Goal: Task Accomplishment & Management: Use online tool/utility

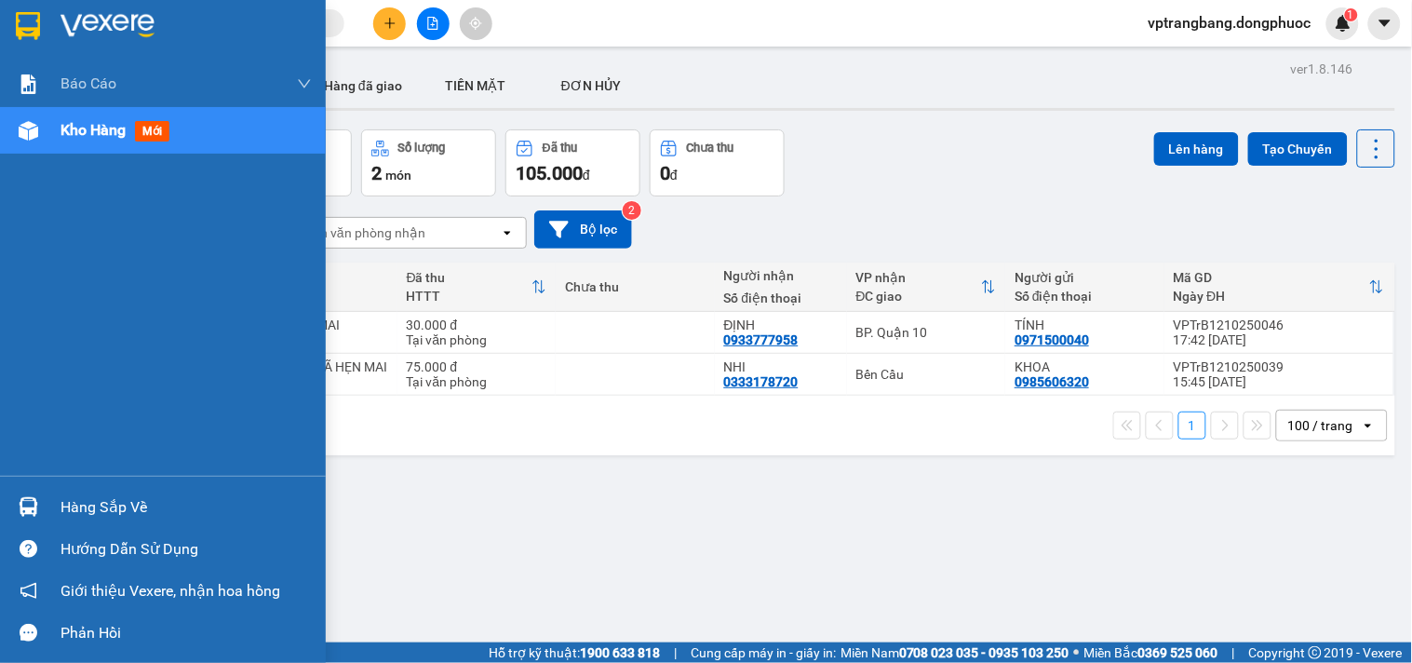
click at [79, 508] on div "Hàng sắp về" at bounding box center [186, 507] width 251 height 28
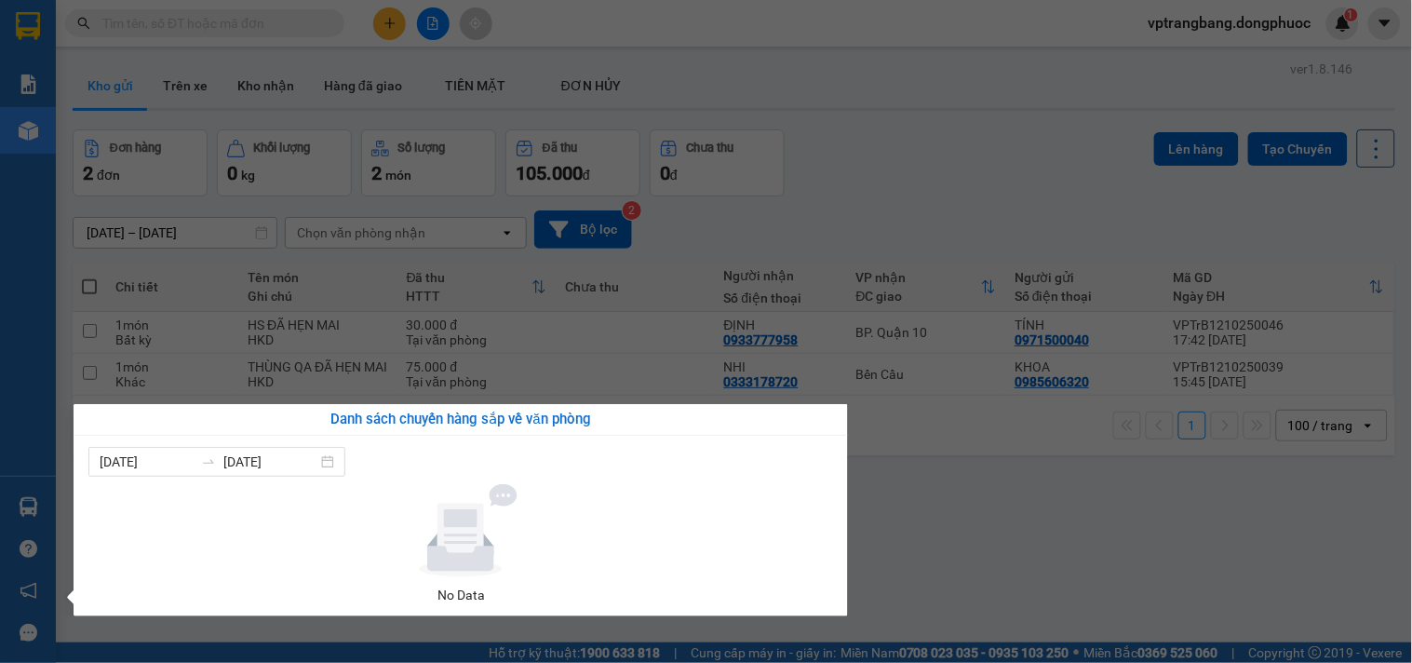
drag, startPoint x: 863, startPoint y: 187, endPoint x: 234, endPoint y: 20, distance: 651.3
click at [864, 186] on section "Kết quả tìm kiếm ( 0 ) Bộ lọc No Data vptrangbang.dongphuoc 1 Báo cáo Mẫu 1: Bá…" at bounding box center [706, 331] width 1412 height 663
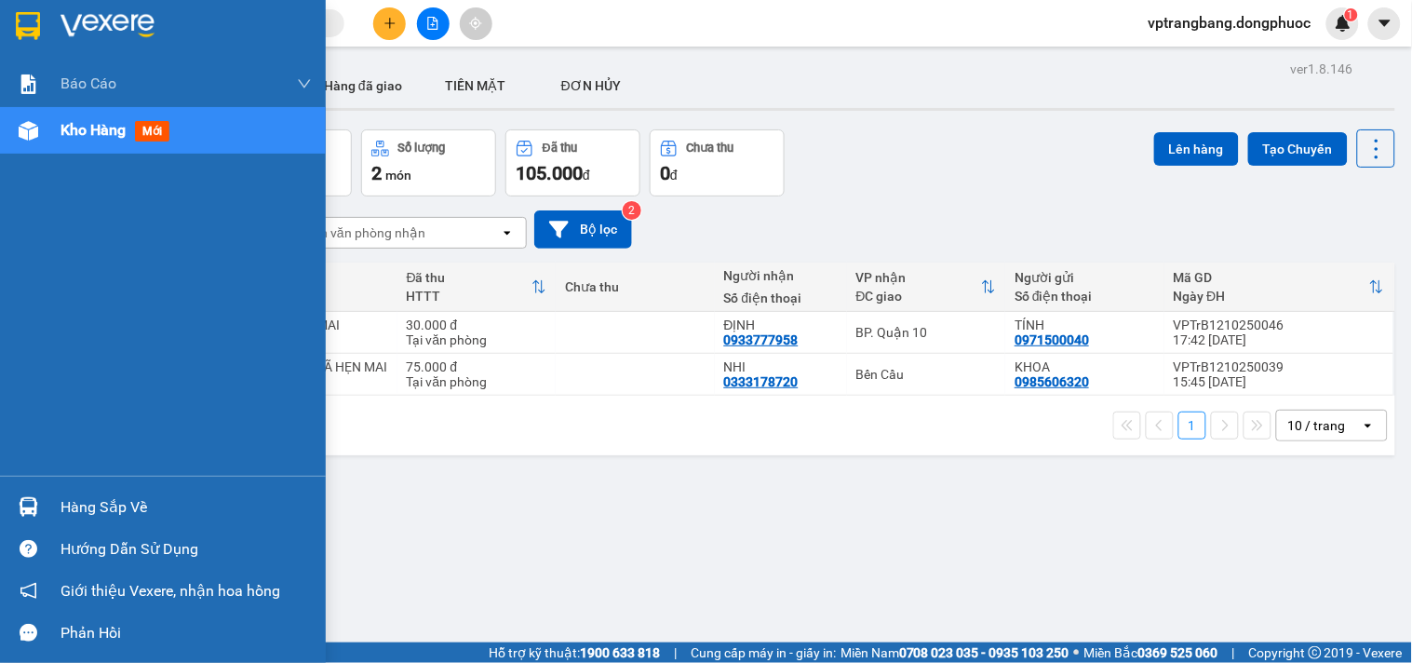
click at [87, 517] on div "Hàng sắp về" at bounding box center [186, 507] width 251 height 28
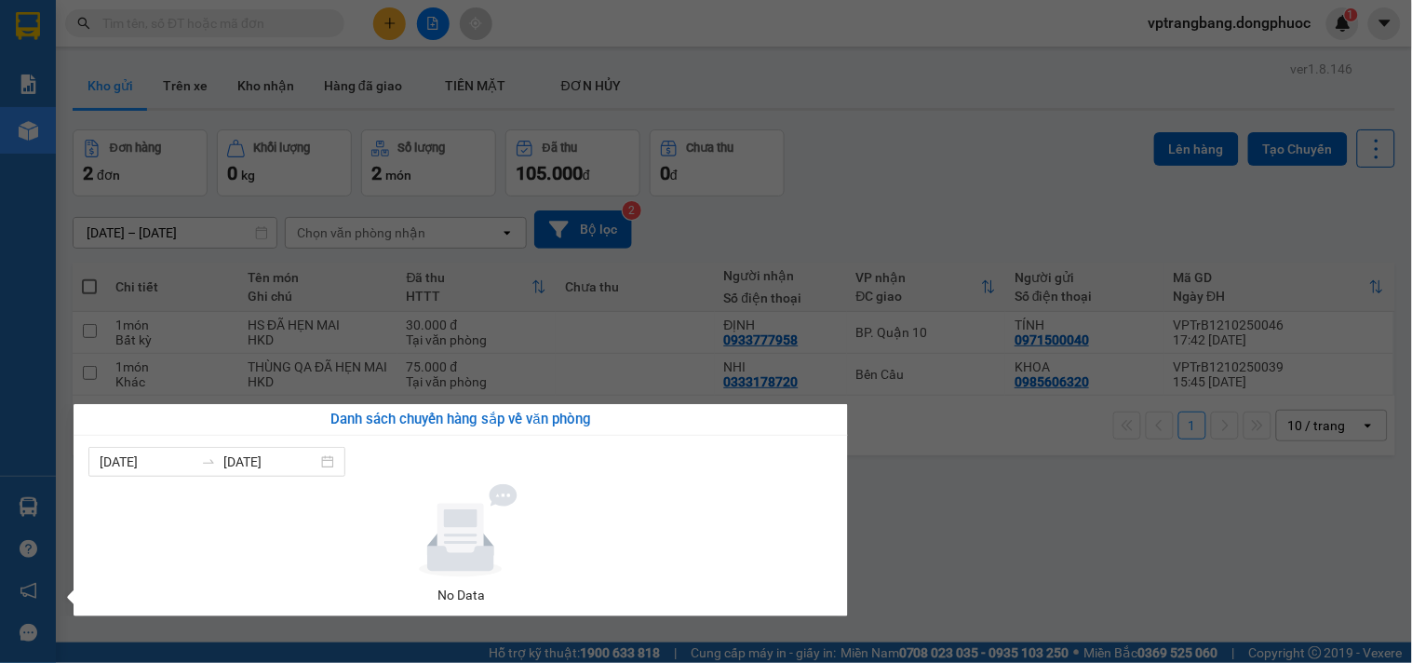
click at [0, 258] on div "Báo cáo Mẫu 1: Báo cáo dòng tiền theo nhân viên Mẫu 1: Báo cáo dòng tiền theo n…" at bounding box center [28, 331] width 56 height 663
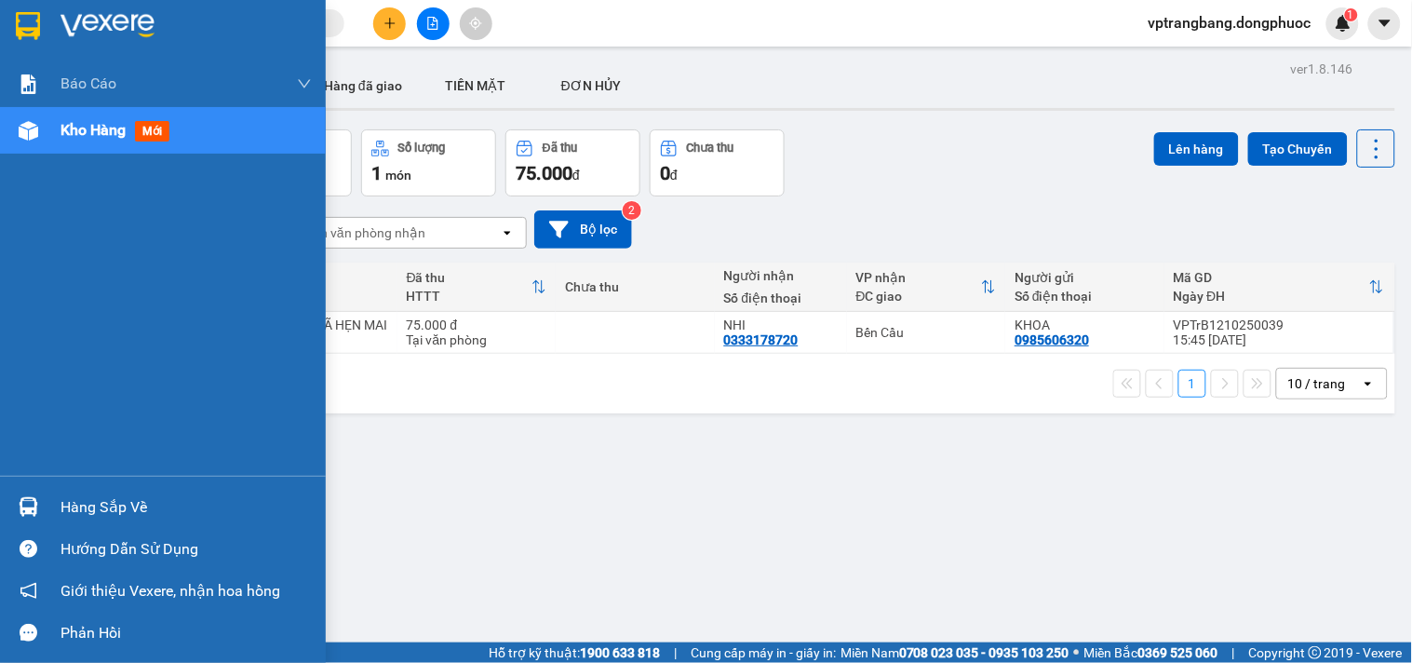
click at [70, 495] on div "Hàng sắp về" at bounding box center [186, 507] width 251 height 28
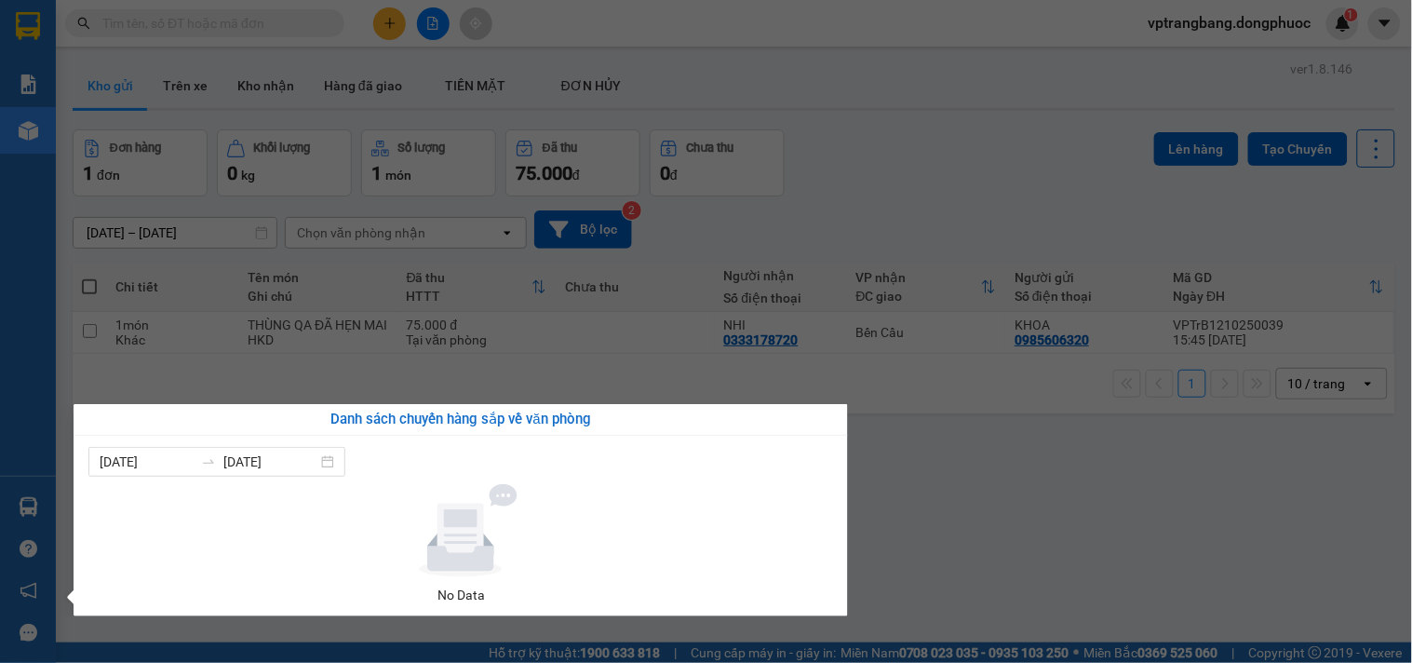
click at [938, 496] on section "Kết quả tìm kiếm ( 0 ) Bộ lọc No Data vptrangbang.dongphuoc 1 Báo cáo Mẫu 1: Bá…" at bounding box center [706, 331] width 1412 height 663
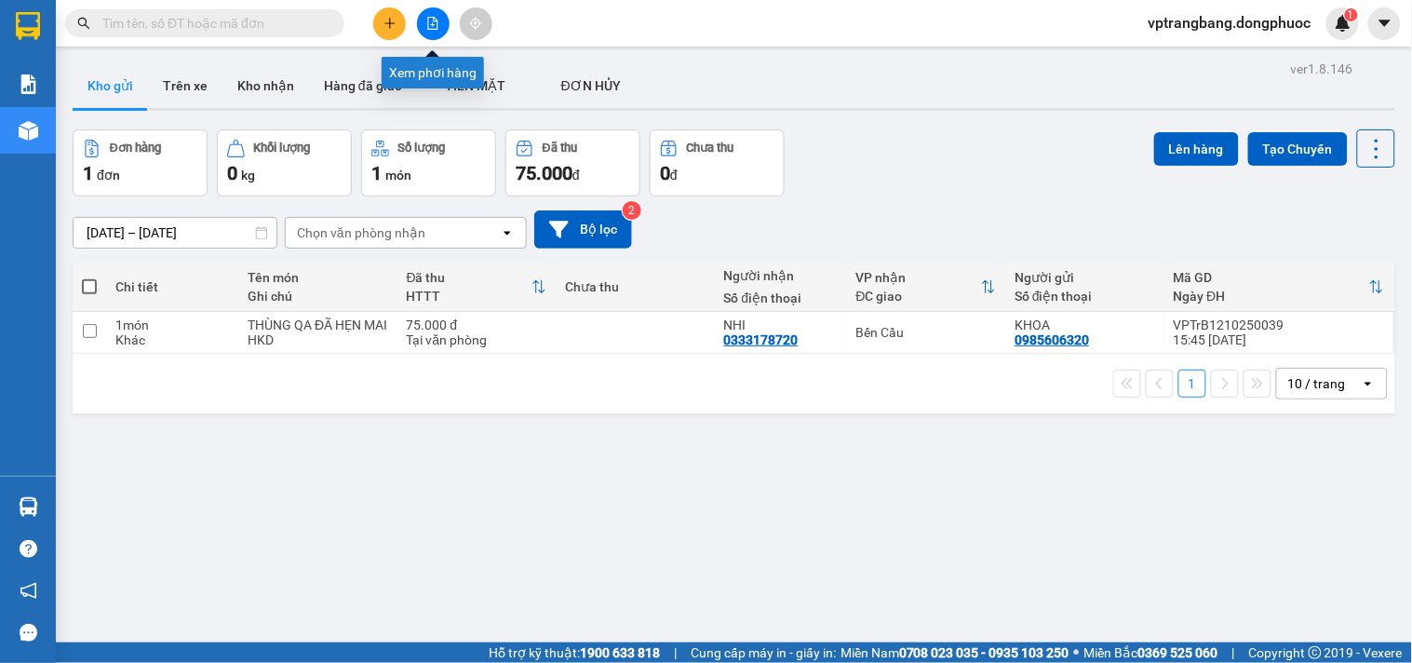
click at [432, 26] on icon "file-add" at bounding box center [432, 23] width 13 height 13
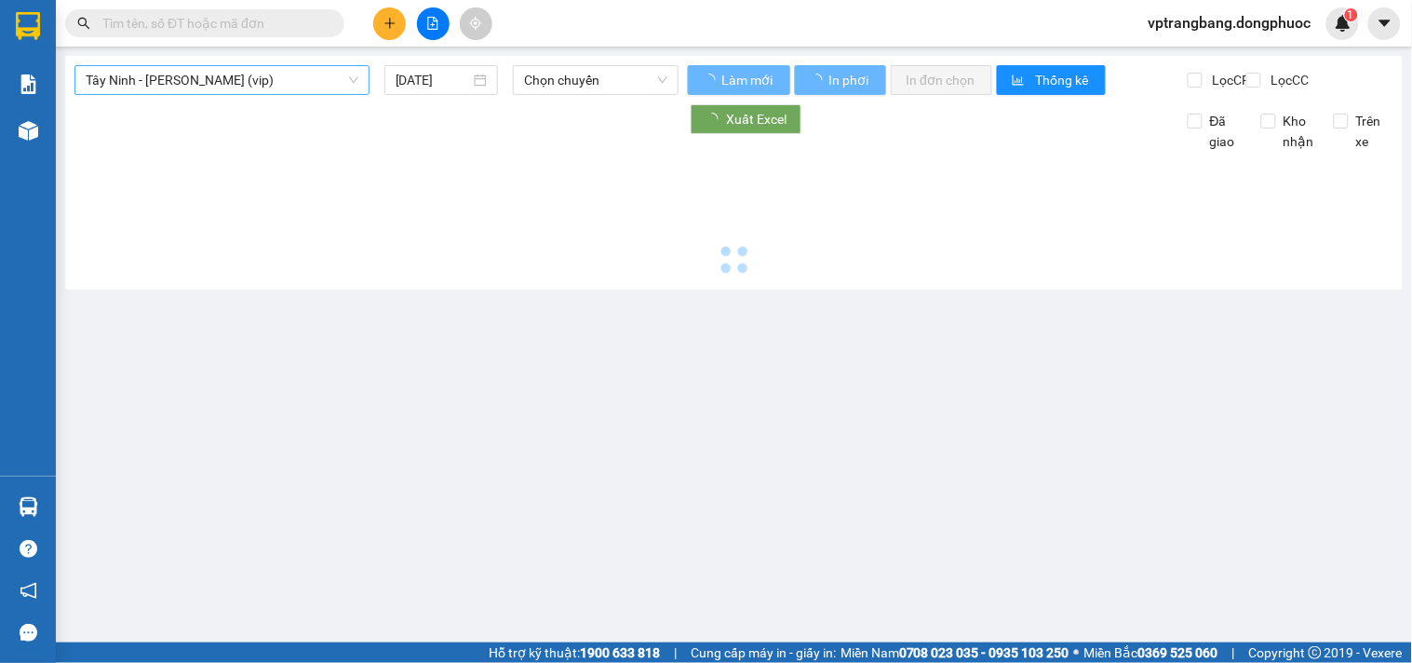
type input "13/10/2025"
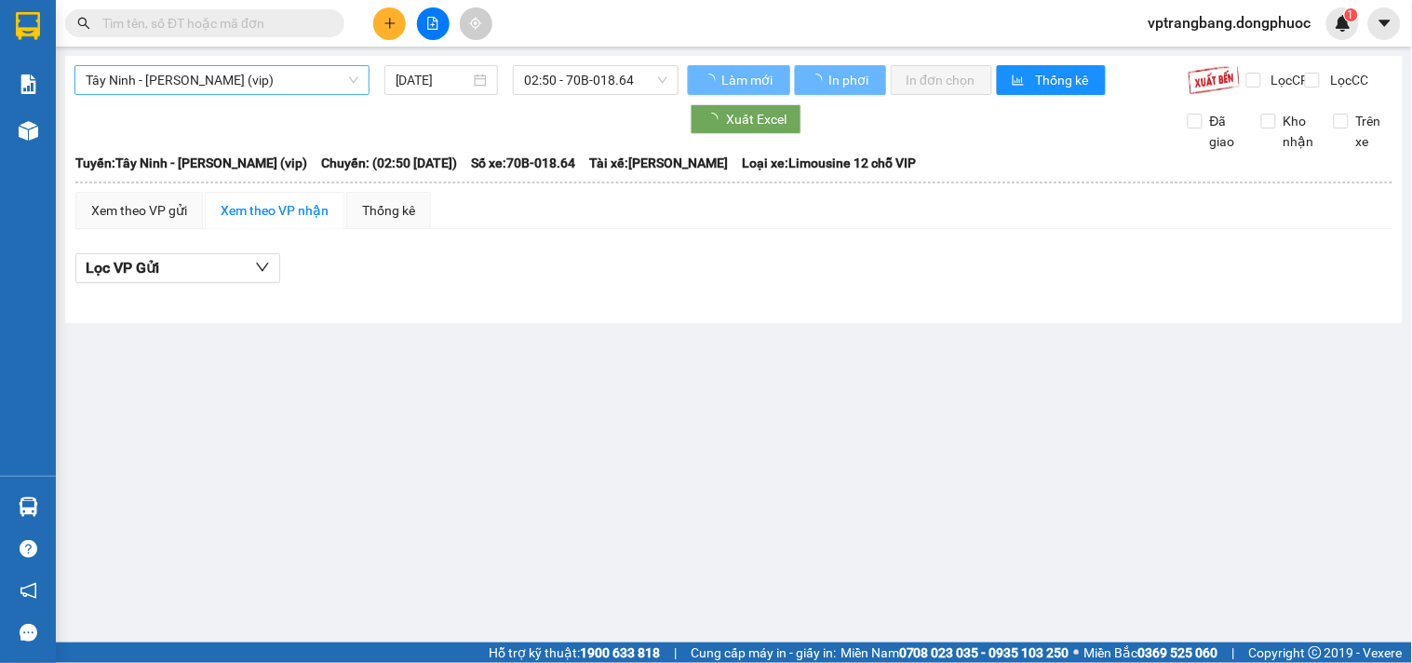
click at [199, 81] on span "Tây Ninh - [PERSON_NAME] (vip)" at bounding box center [222, 80] width 273 height 28
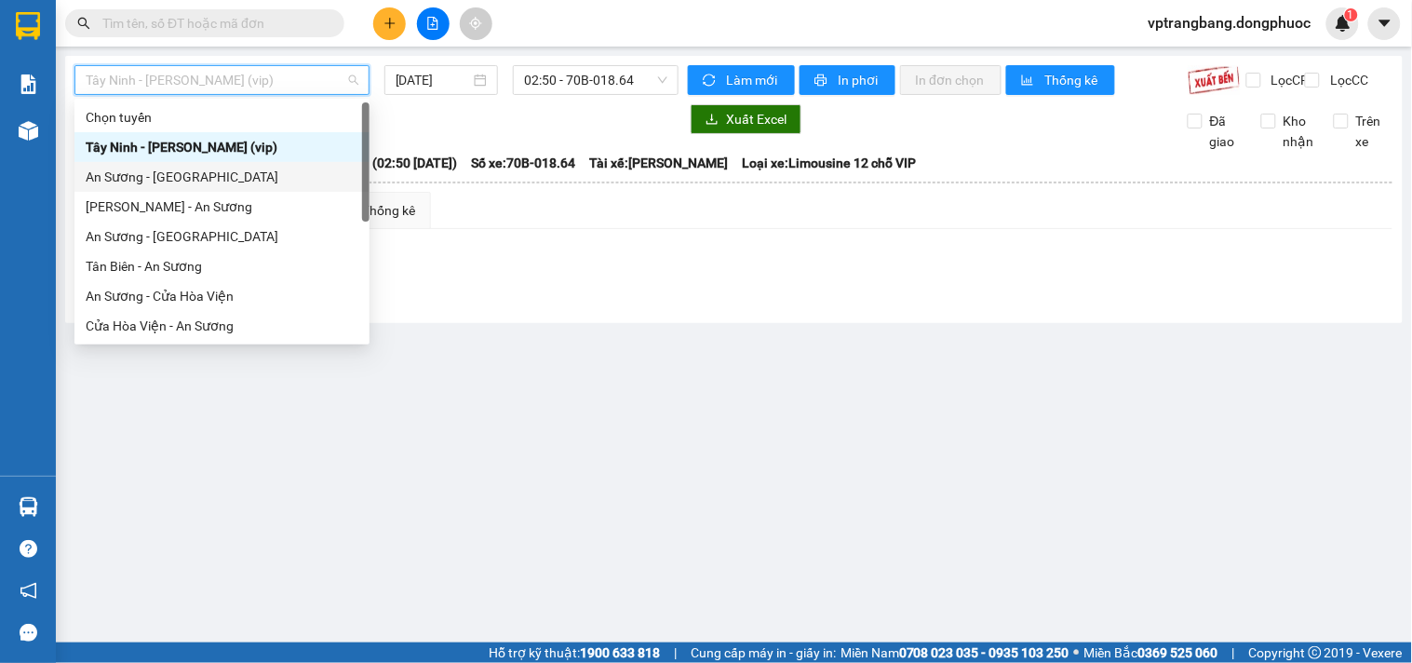
click at [180, 170] on div "An Sương - [GEOGRAPHIC_DATA]" at bounding box center [222, 177] width 273 height 20
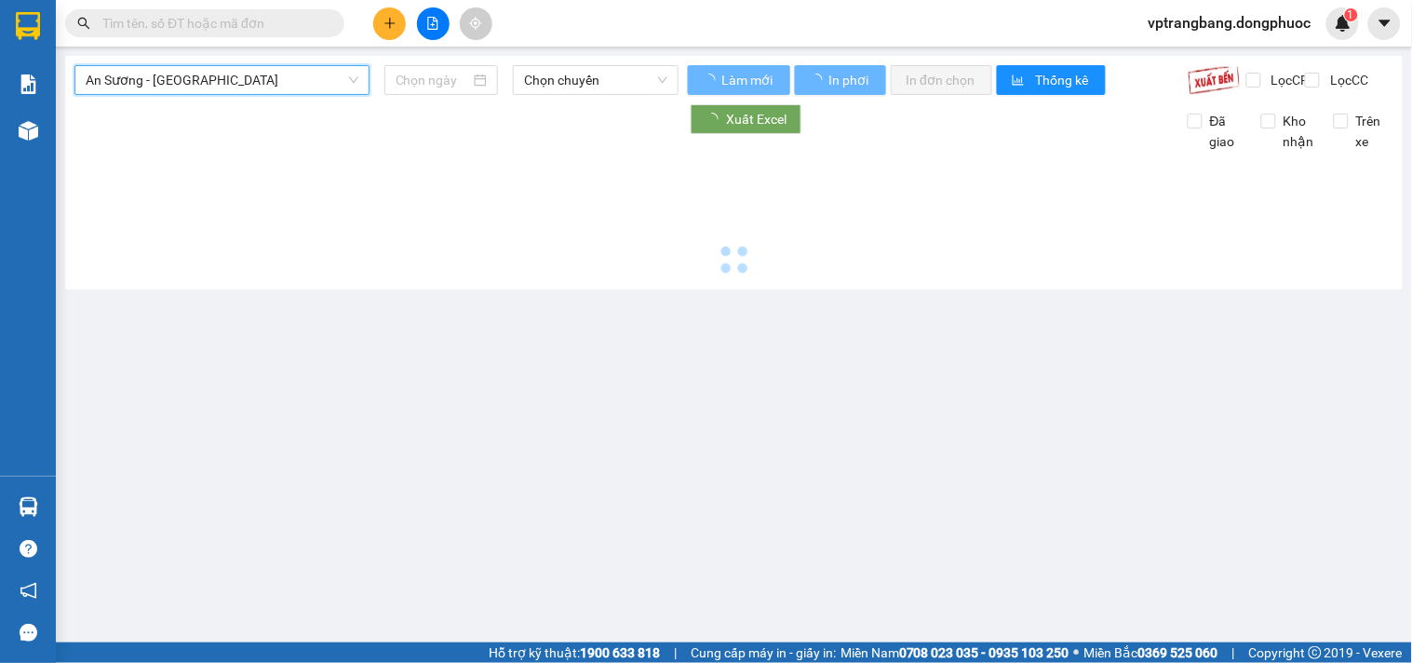
type input "[DATE]"
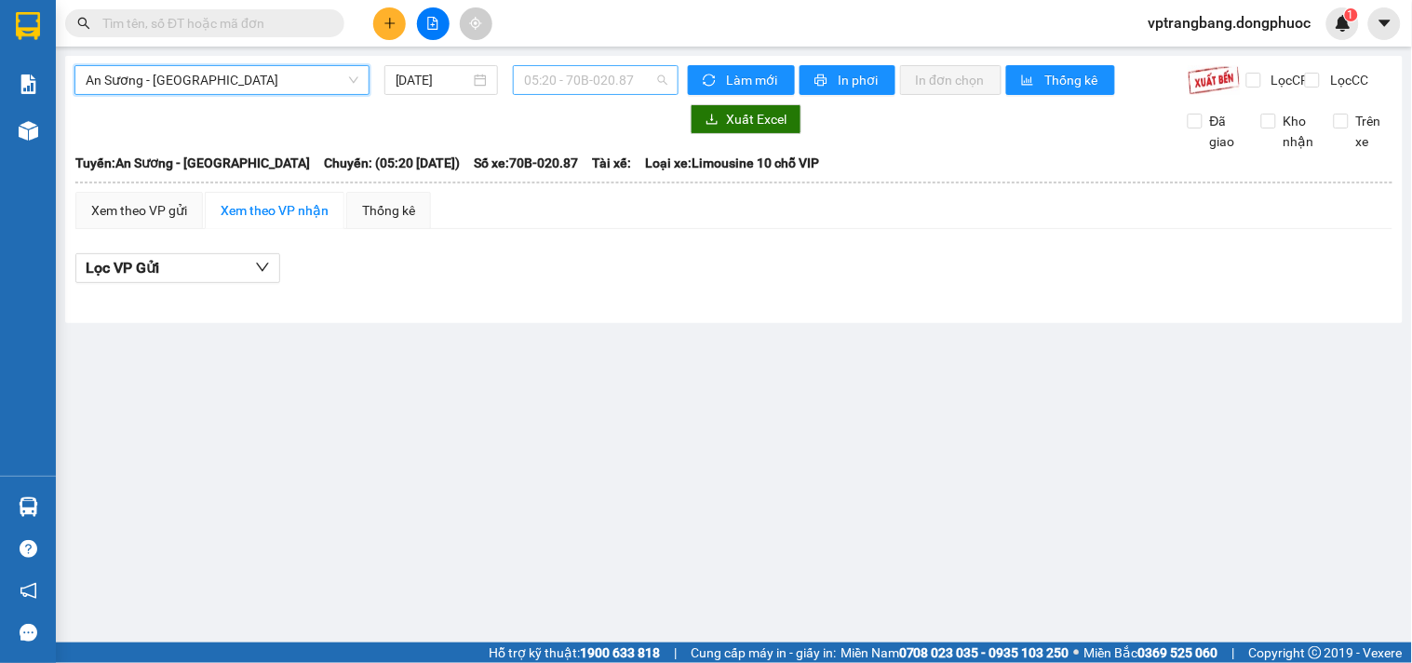
click at [569, 75] on span "05:20 - 70B-020.87" at bounding box center [595, 80] width 143 height 28
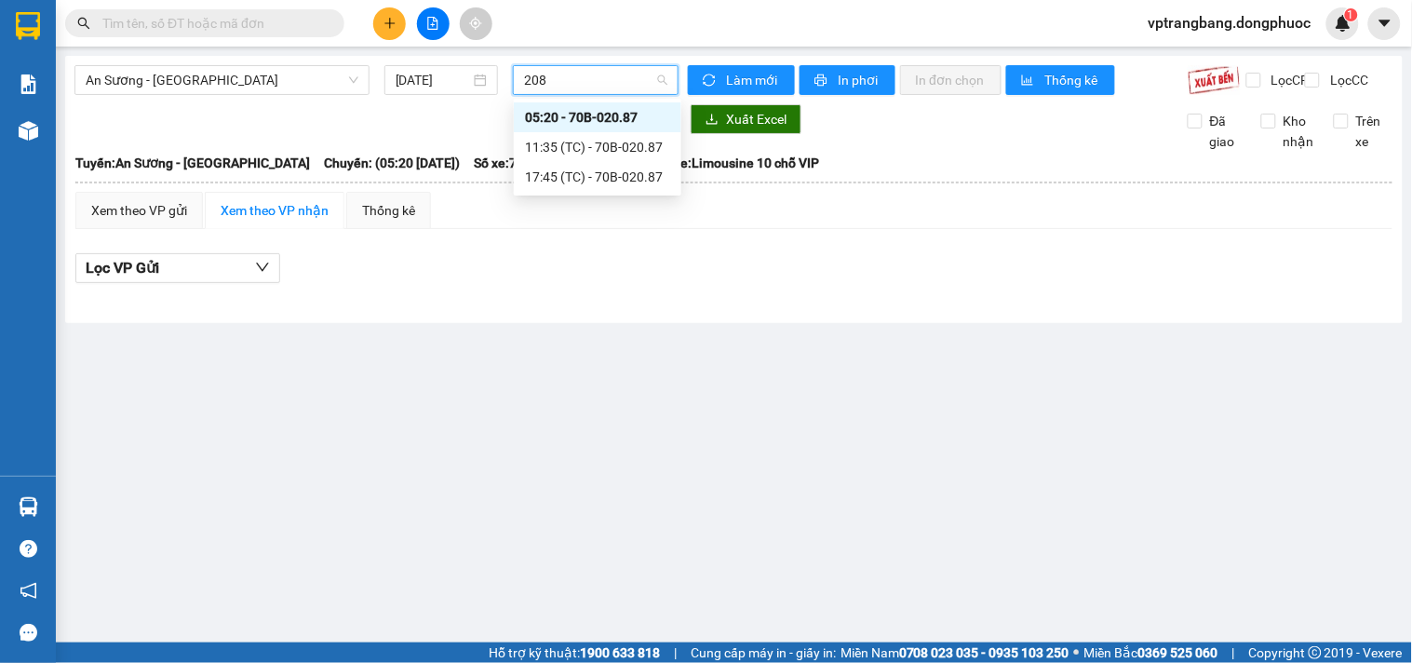
type input "2087"
click at [587, 121] on div "05:20 - 70B-020.87" at bounding box center [597, 117] width 145 height 20
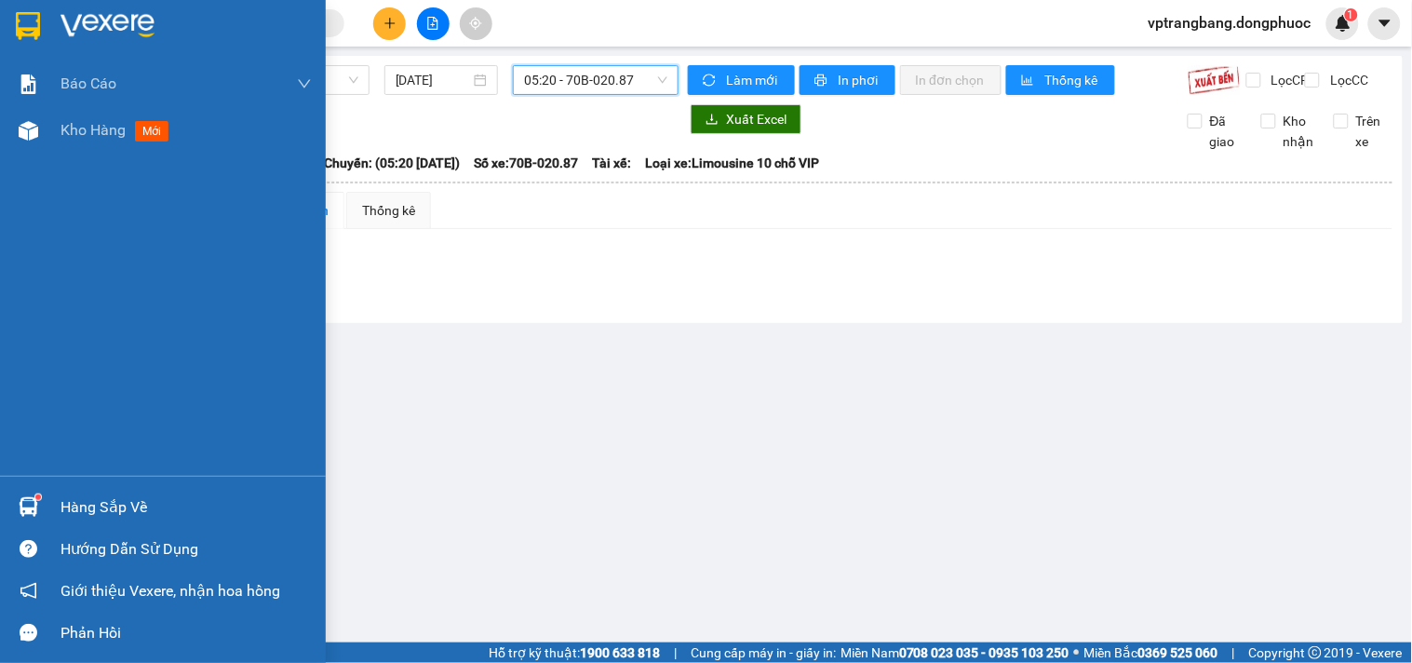
click at [78, 513] on div "Hàng sắp về" at bounding box center [186, 507] width 251 height 28
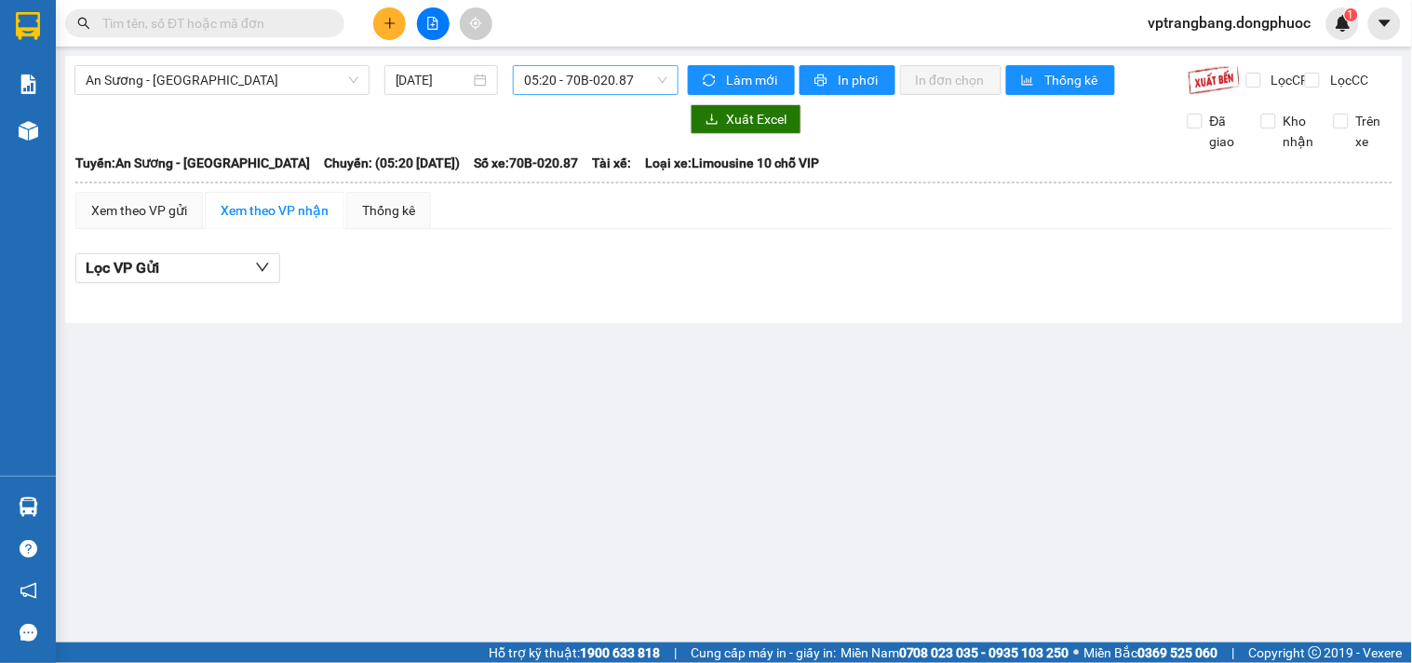
click at [1008, 448] on section "Kết quả tìm kiếm ( 0 ) Bộ lọc No Data vptrangbang.dongphuoc 1 Báo cáo Mẫu 1: Bá…" at bounding box center [706, 331] width 1412 height 663
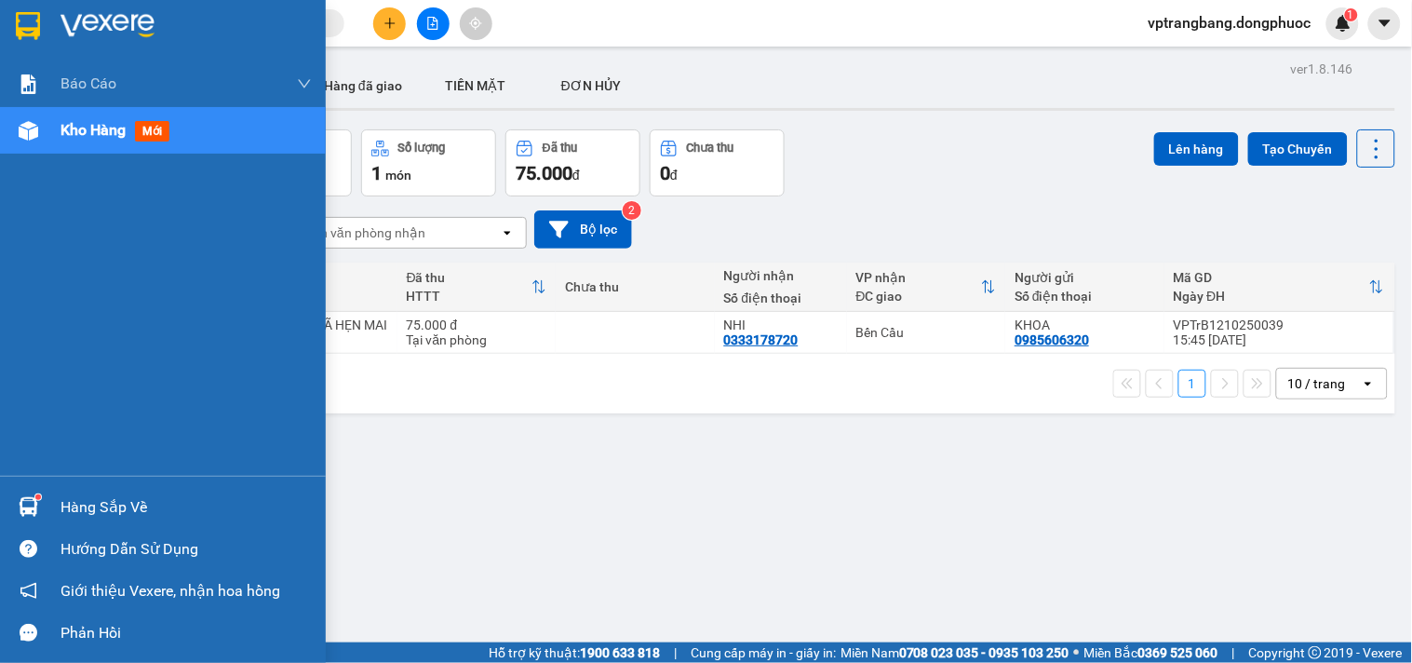
drag, startPoint x: 75, startPoint y: 505, endPoint x: 218, endPoint y: 506, distance: 142.5
click at [76, 505] on div "Hàng sắp về" at bounding box center [186, 507] width 251 height 28
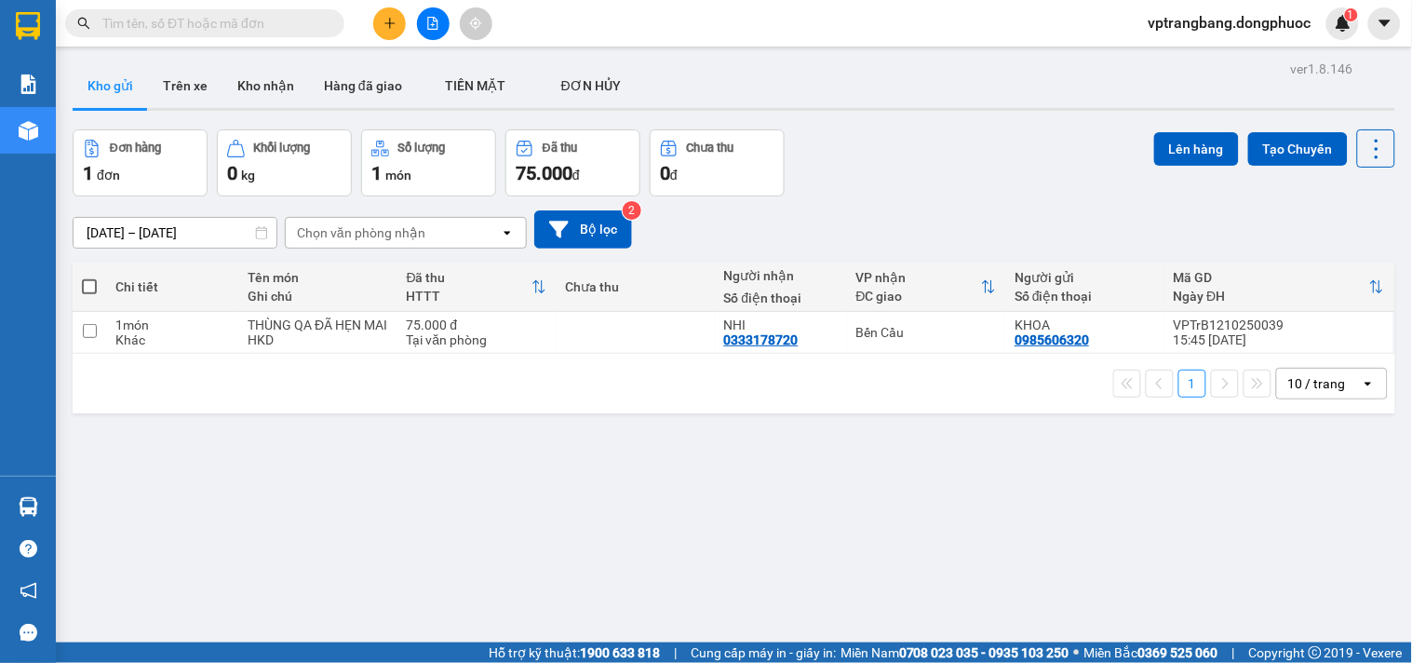
click at [932, 182] on section "Kết quả tìm kiếm ( 0 ) Bộ lọc No Data vptrangbang.dongphuoc 1 Báo cáo Mẫu 1: Bá…" at bounding box center [706, 331] width 1412 height 663
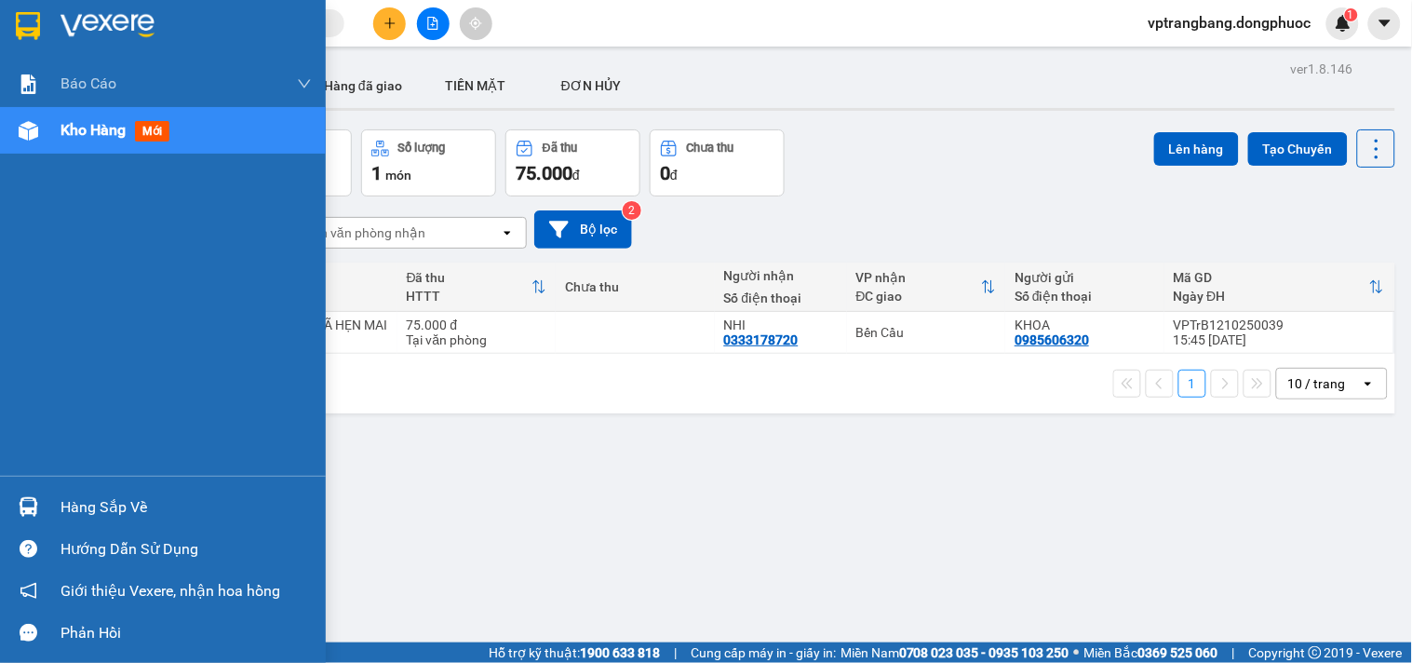
click at [118, 515] on div "Hàng sắp về" at bounding box center [186, 507] width 251 height 28
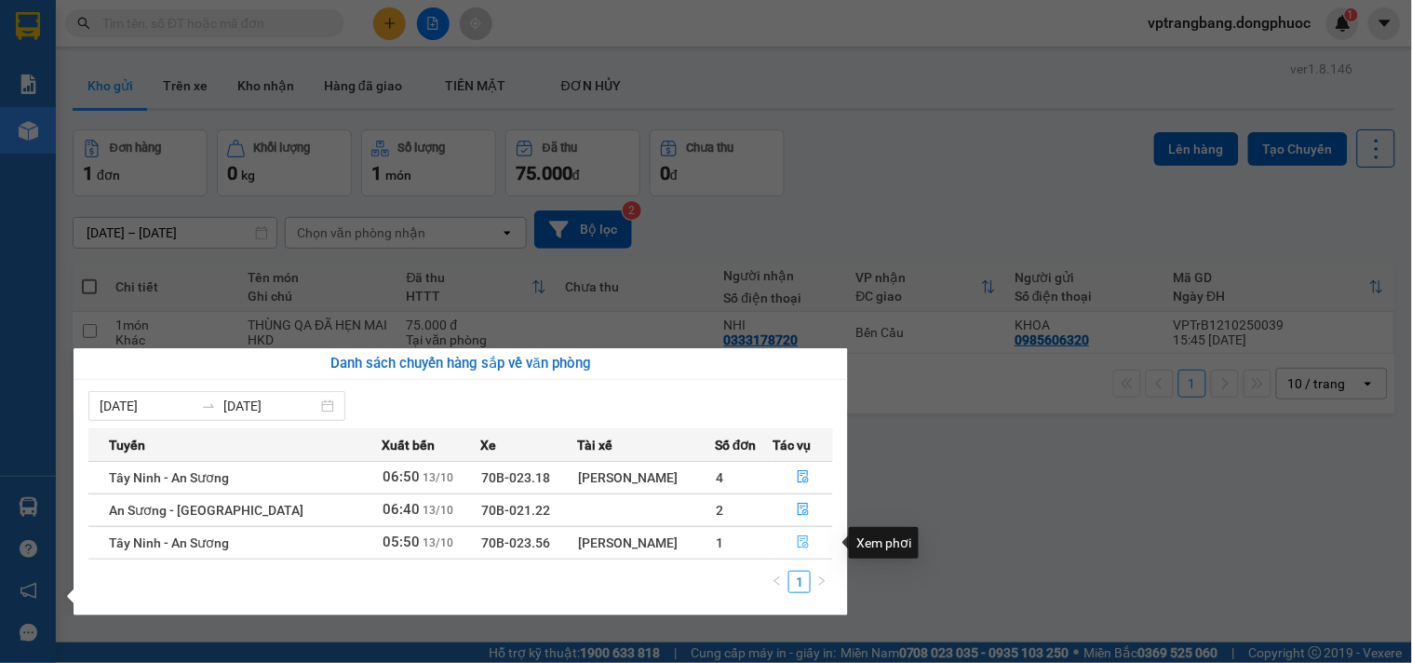
click at [797, 541] on icon "file-done" at bounding box center [803, 541] width 13 height 13
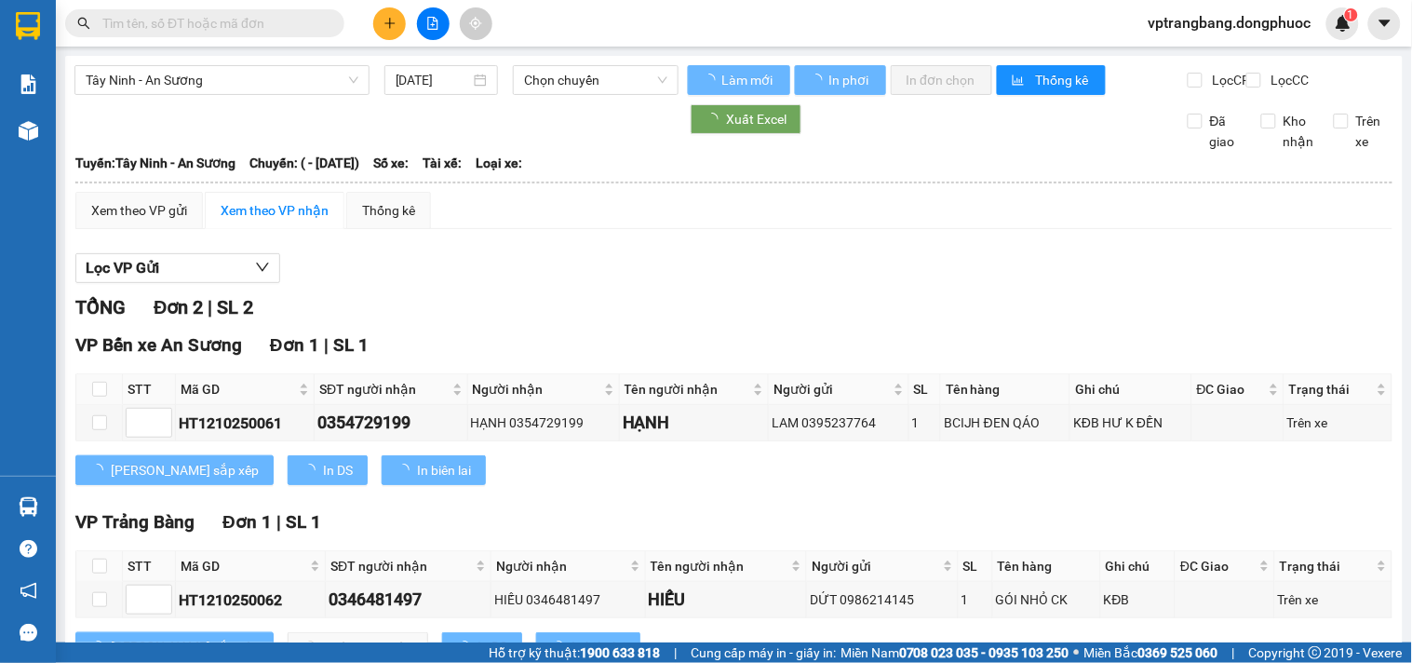
type input "[DATE]"
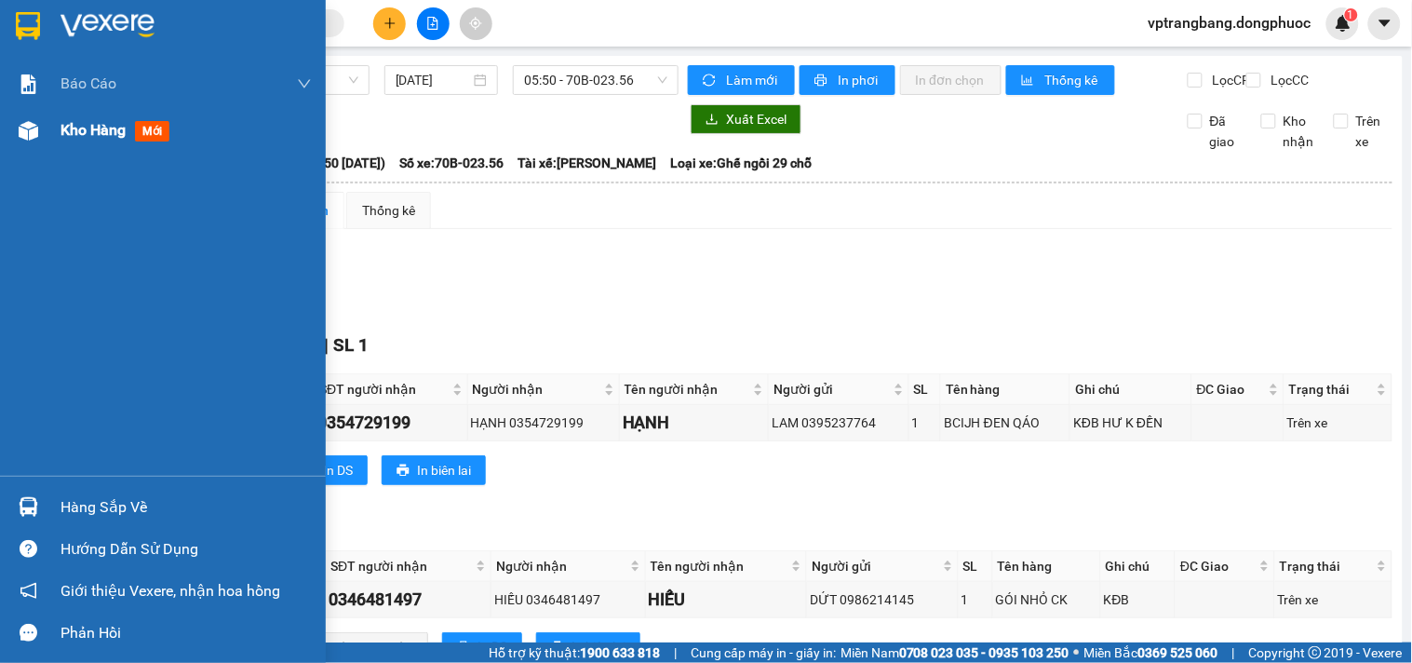
click at [61, 132] on span "Kho hàng" at bounding box center [93, 130] width 65 height 18
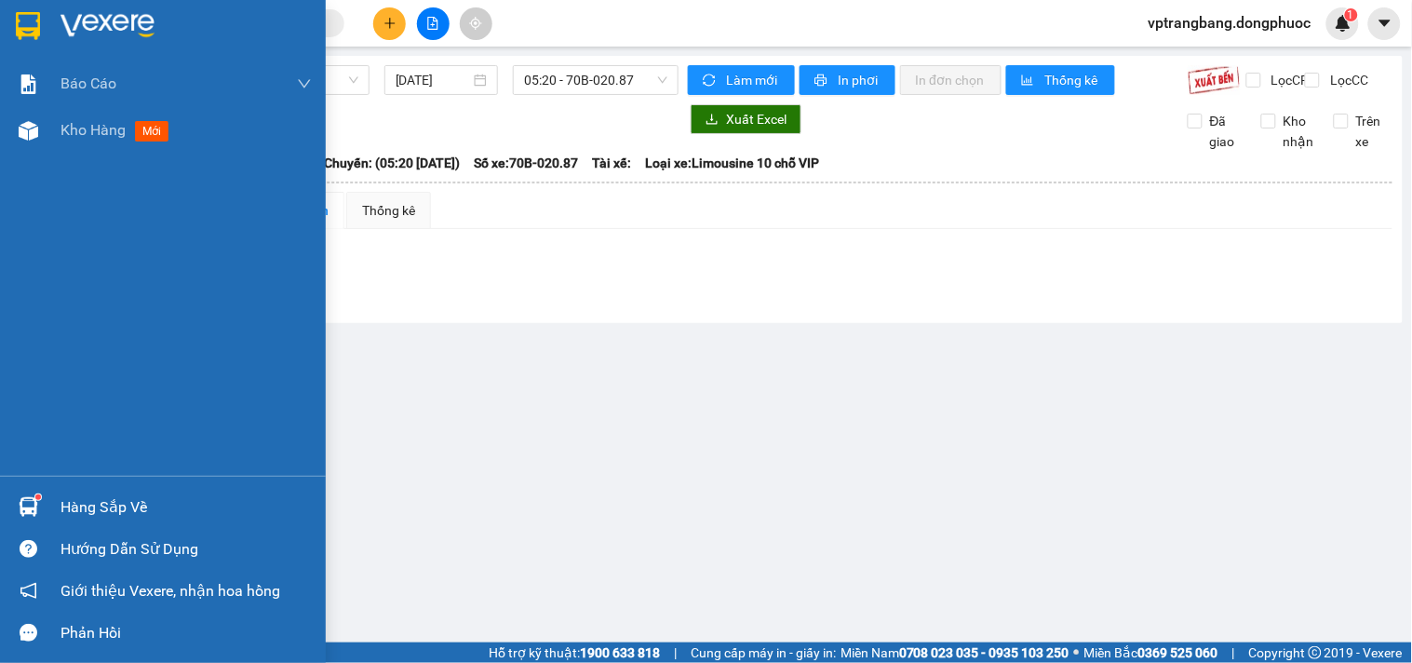
click at [100, 510] on div "Hàng sắp về" at bounding box center [186, 507] width 251 height 28
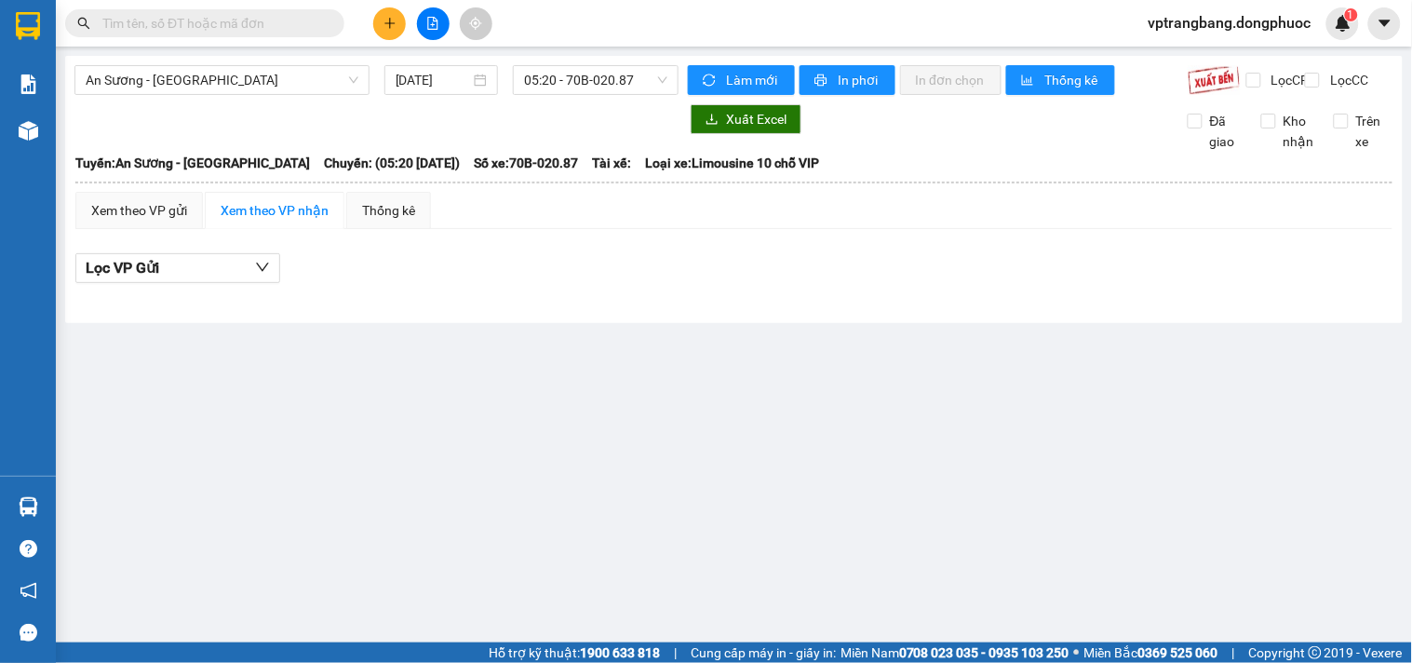
click at [953, 382] on section "Kết quả tìm kiếm ( 0 ) Bộ lọc No Data vptrangbang.dongphuoc 1 Báo cáo Mẫu 1: Bá…" at bounding box center [706, 331] width 1412 height 663
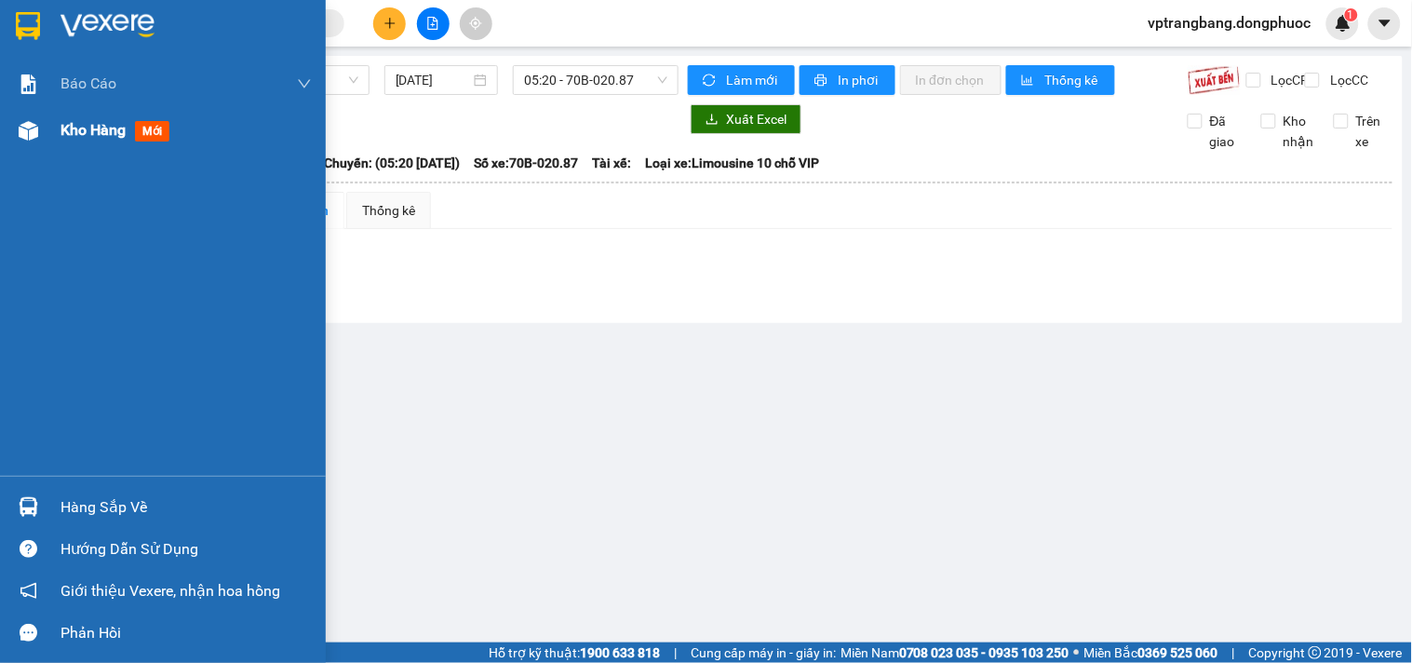
click at [66, 121] on span "Kho hàng" at bounding box center [93, 130] width 65 height 18
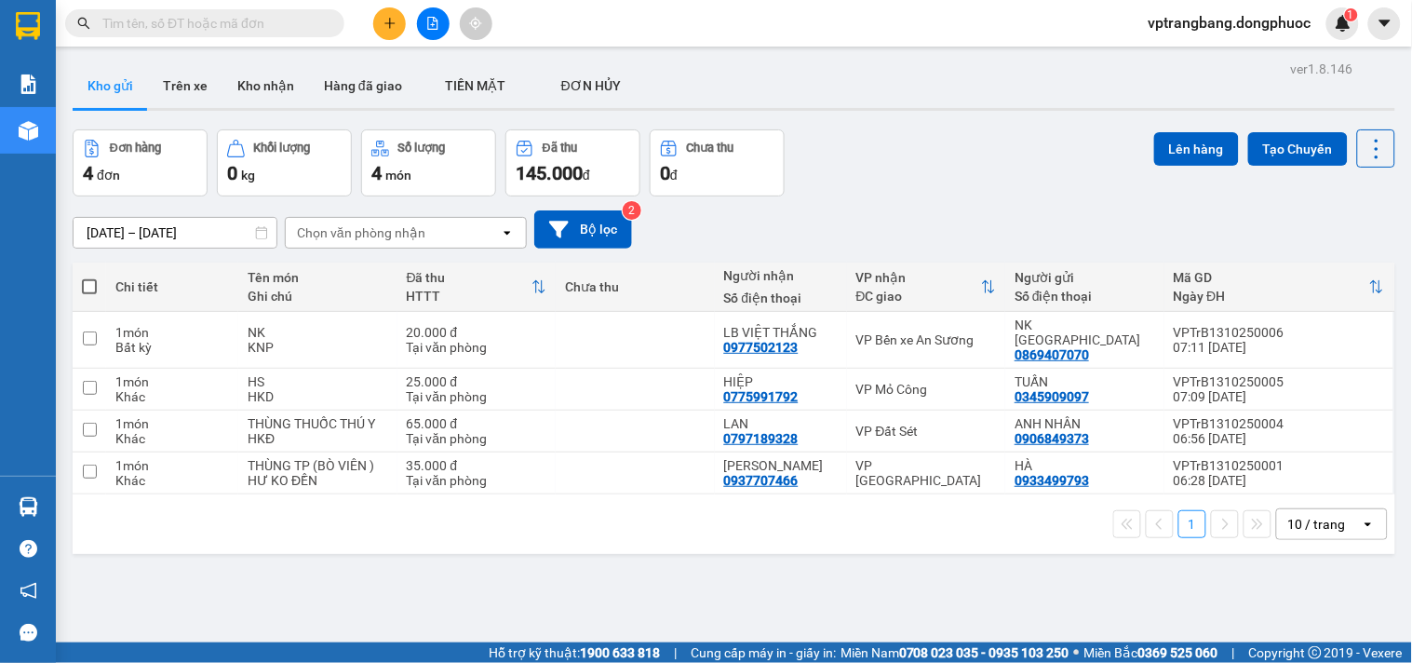
click at [246, 34] on span at bounding box center [204, 23] width 279 height 28
click at [152, 13] on input "text" at bounding box center [212, 23] width 220 height 20
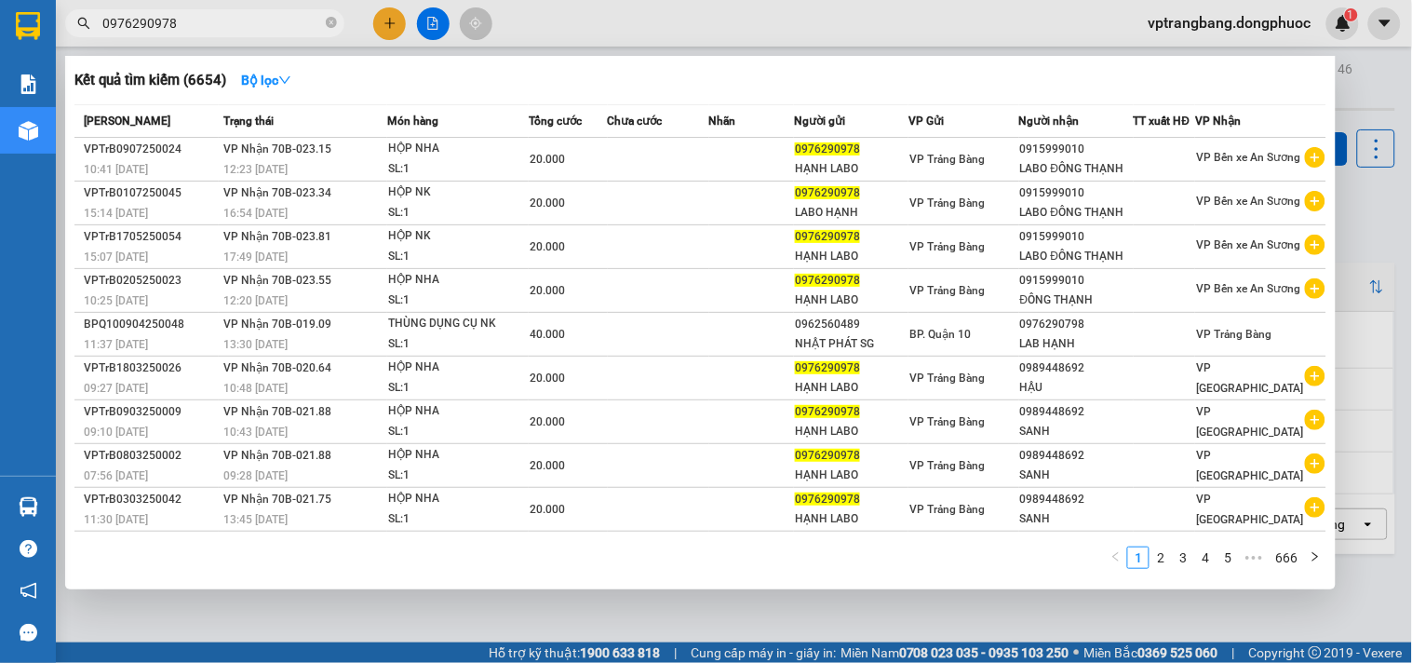
type input "0976290978"
click at [1362, 84] on div at bounding box center [706, 331] width 1412 height 663
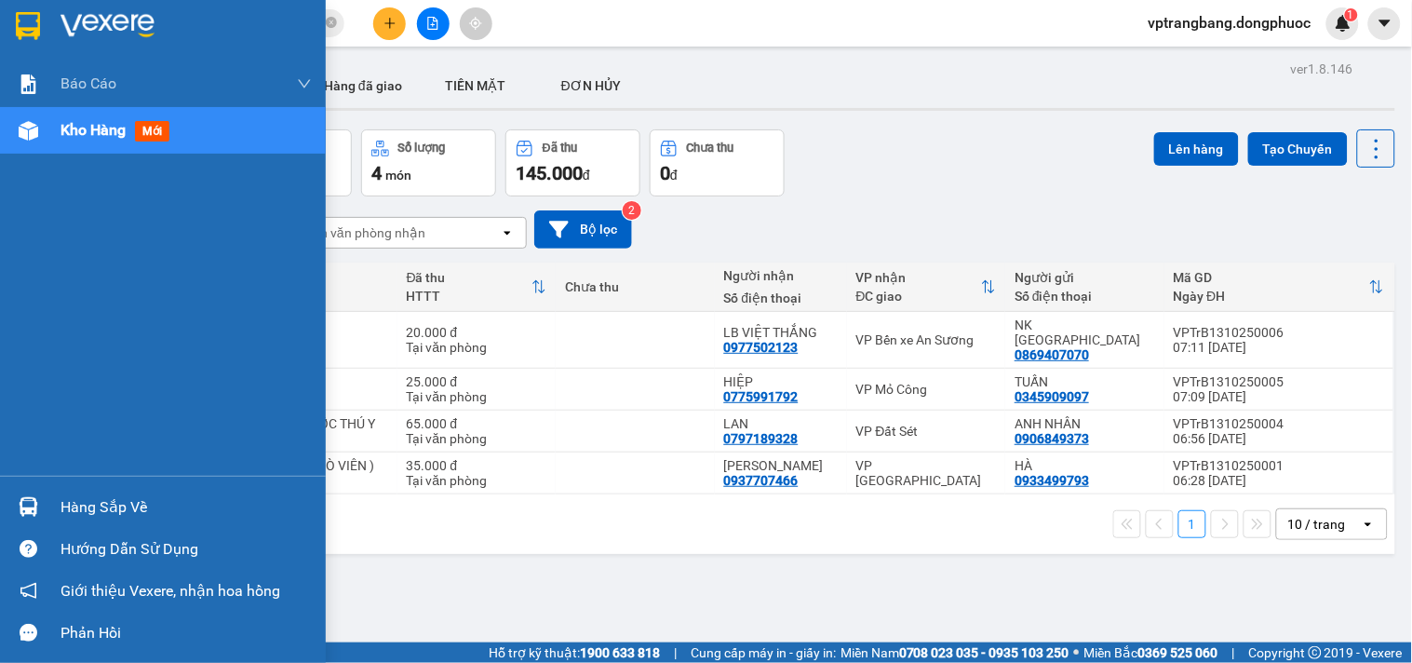
click at [82, 520] on div "Hàng sắp về" at bounding box center [186, 507] width 251 height 28
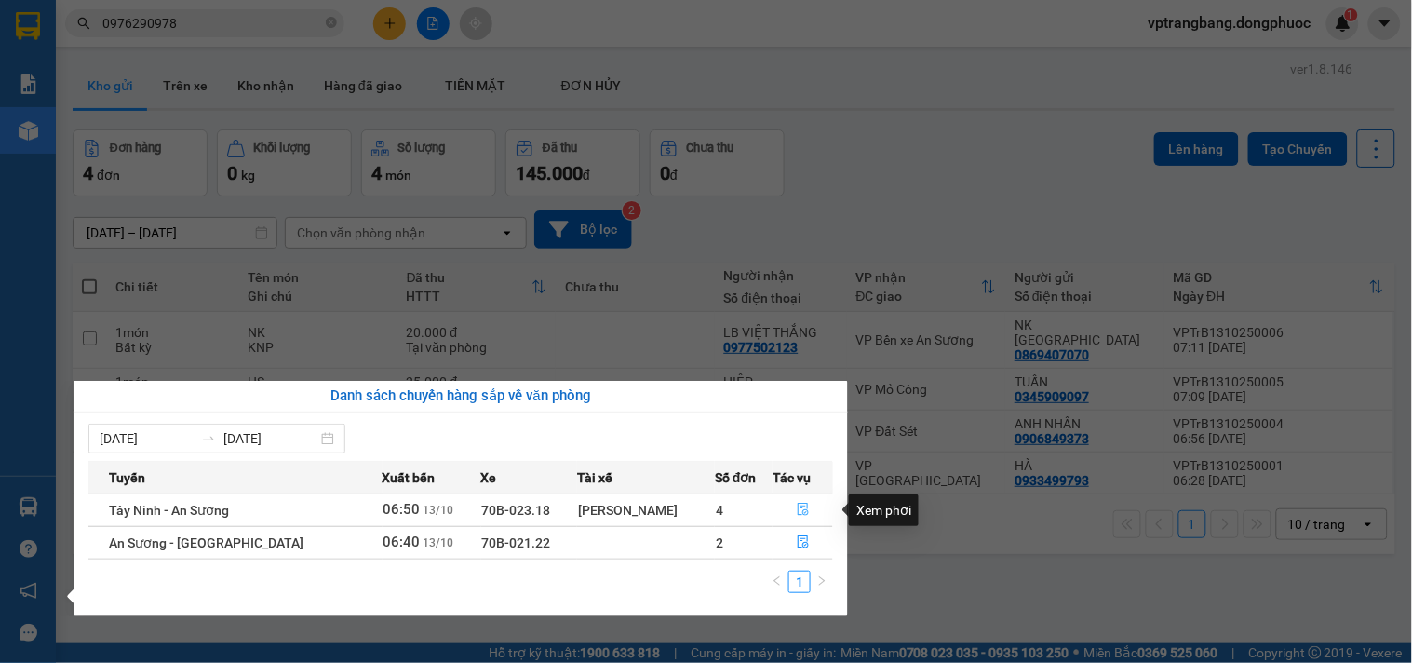
click at [798, 505] on icon "file-done" at bounding box center [803, 509] width 11 height 13
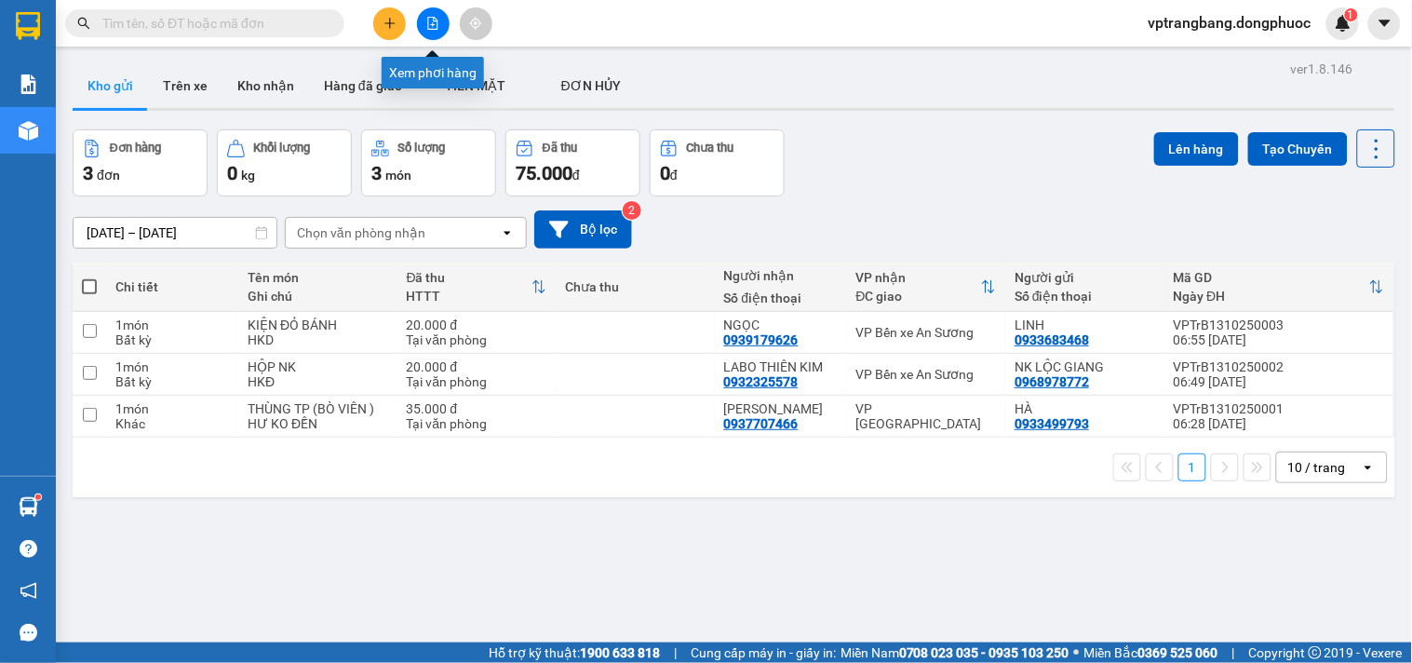
click at [433, 24] on icon "file-add" at bounding box center [433, 23] width 10 height 13
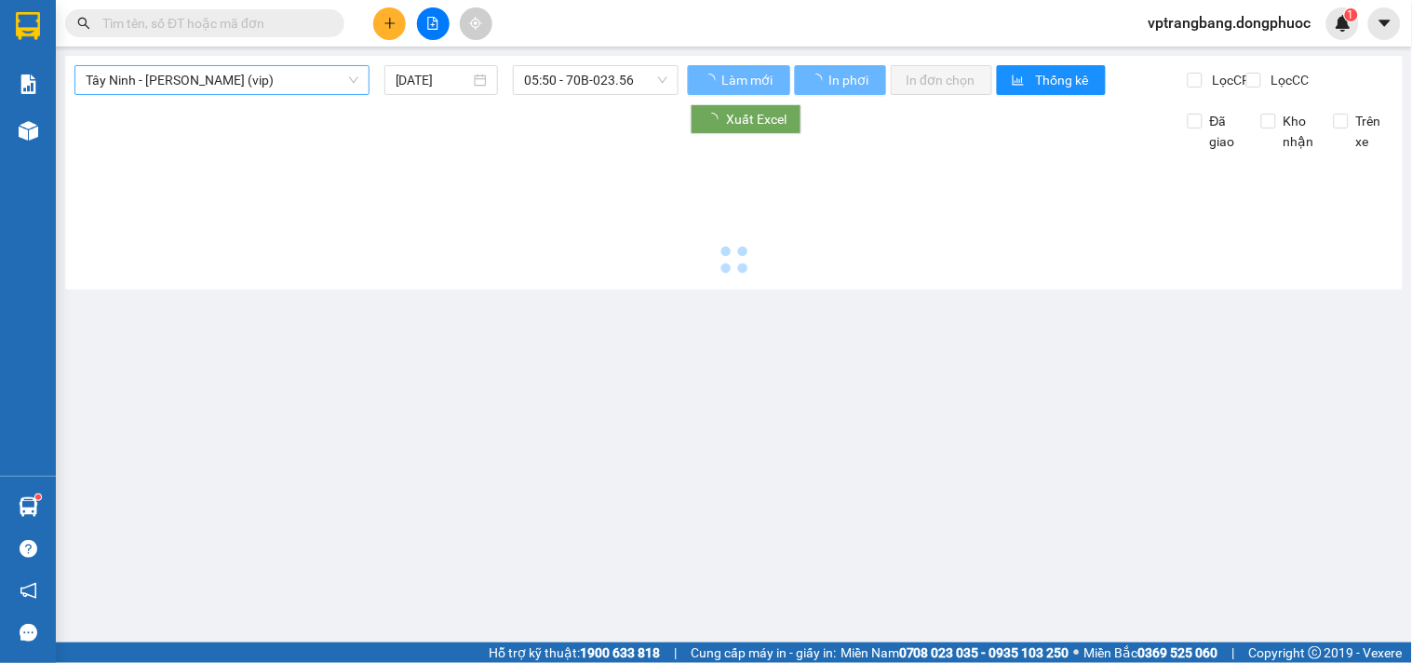
click at [292, 93] on span "Tây Ninh - [PERSON_NAME] (vip)" at bounding box center [222, 80] width 273 height 28
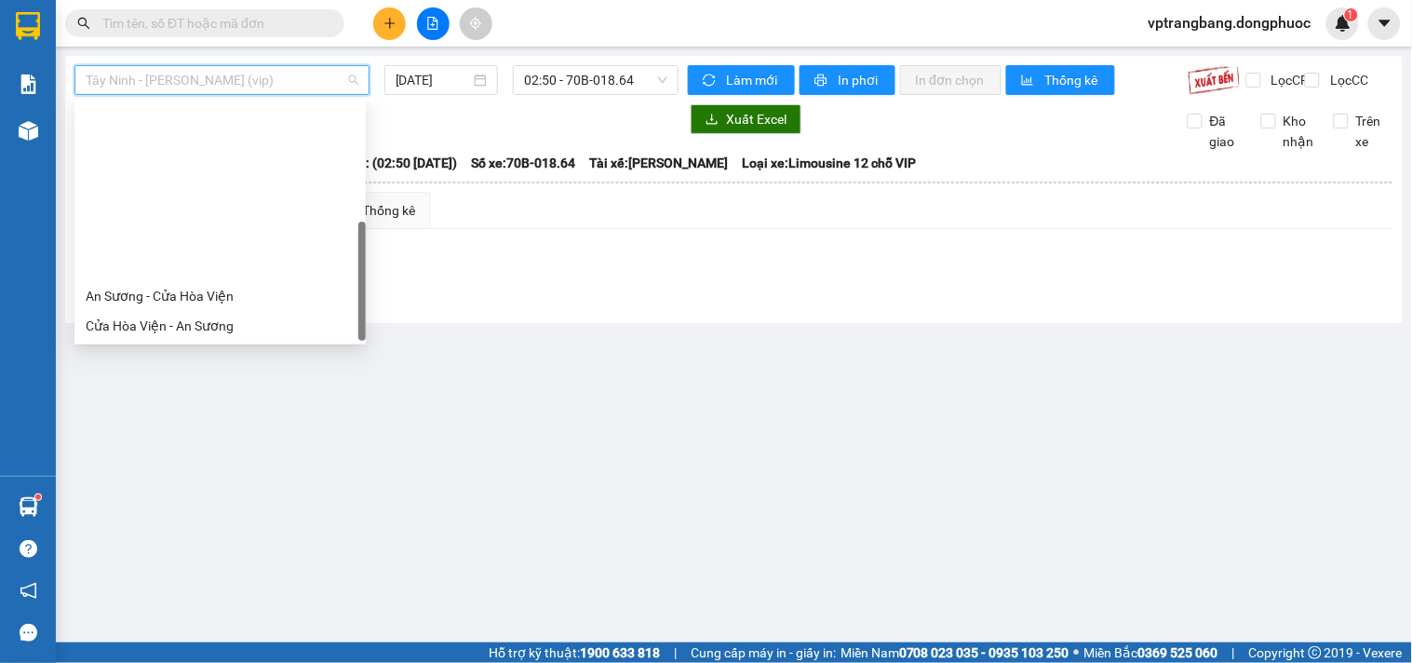
scroll to position [193, 0]
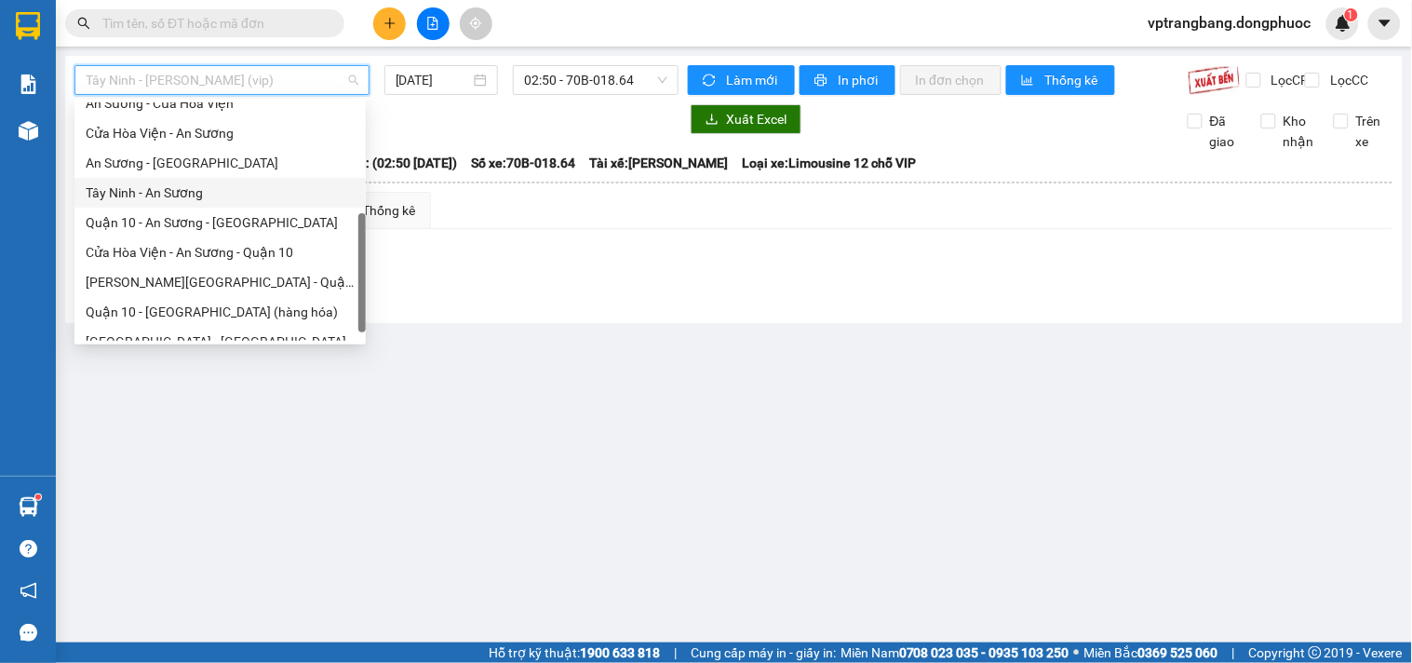
click at [203, 189] on div "Tây Ninh - An Sương" at bounding box center [220, 192] width 269 height 20
type input "[DATE]"
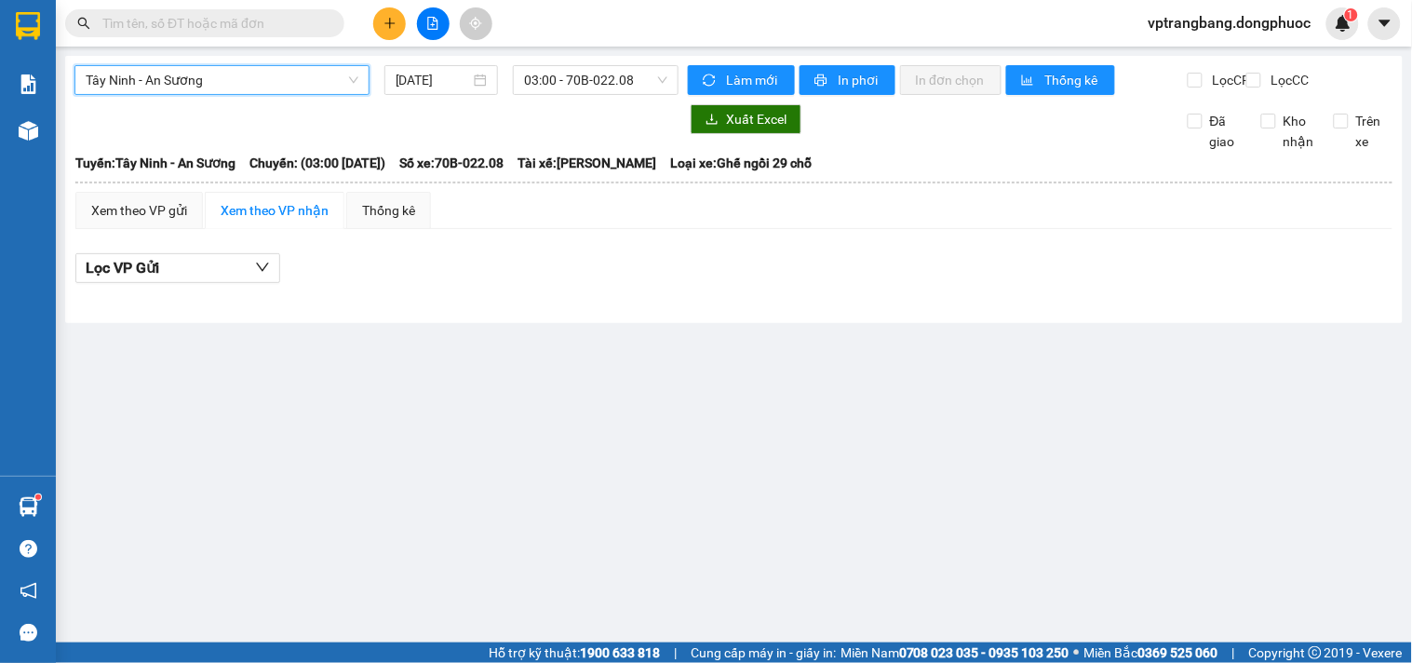
drag, startPoint x: 596, startPoint y: 79, endPoint x: 806, endPoint y: 123, distance: 214.9
click at [593, 79] on span "03:00 - 70B-022.08" at bounding box center [595, 80] width 143 height 28
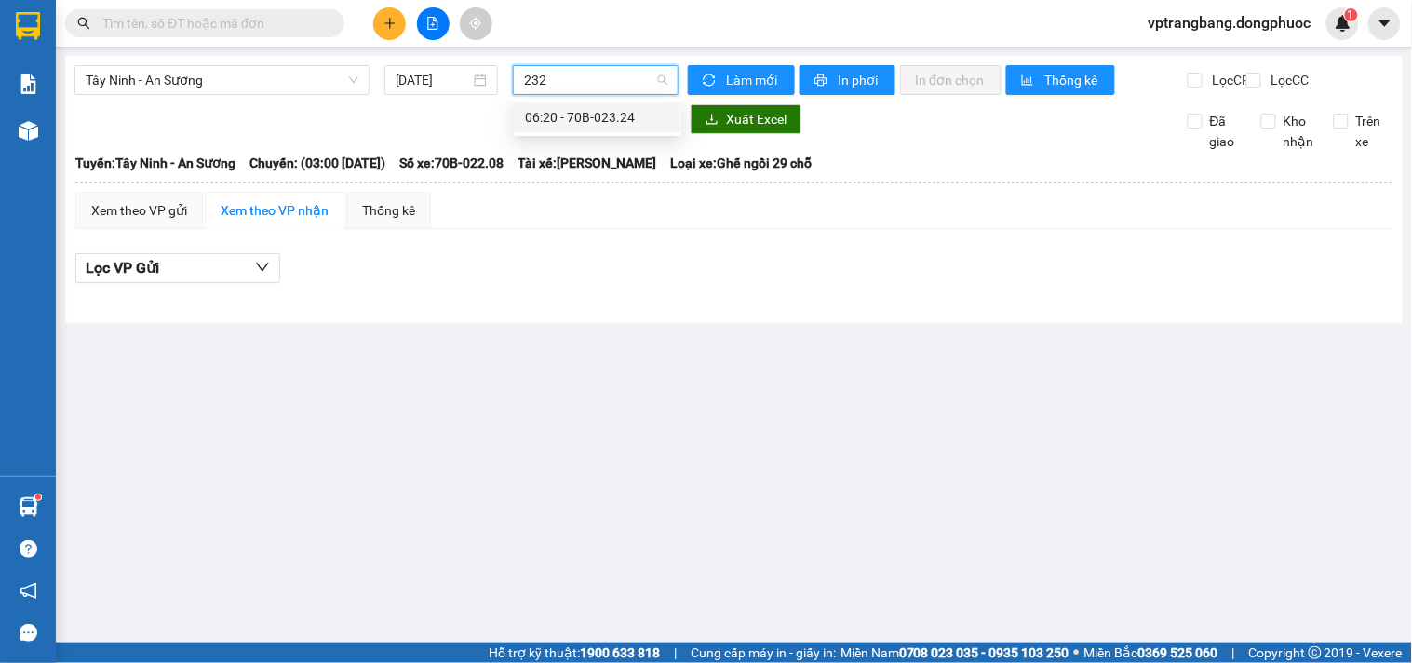
type input "2324"
click at [551, 119] on div "06:20 - 70B-023.24" at bounding box center [597, 117] width 145 height 20
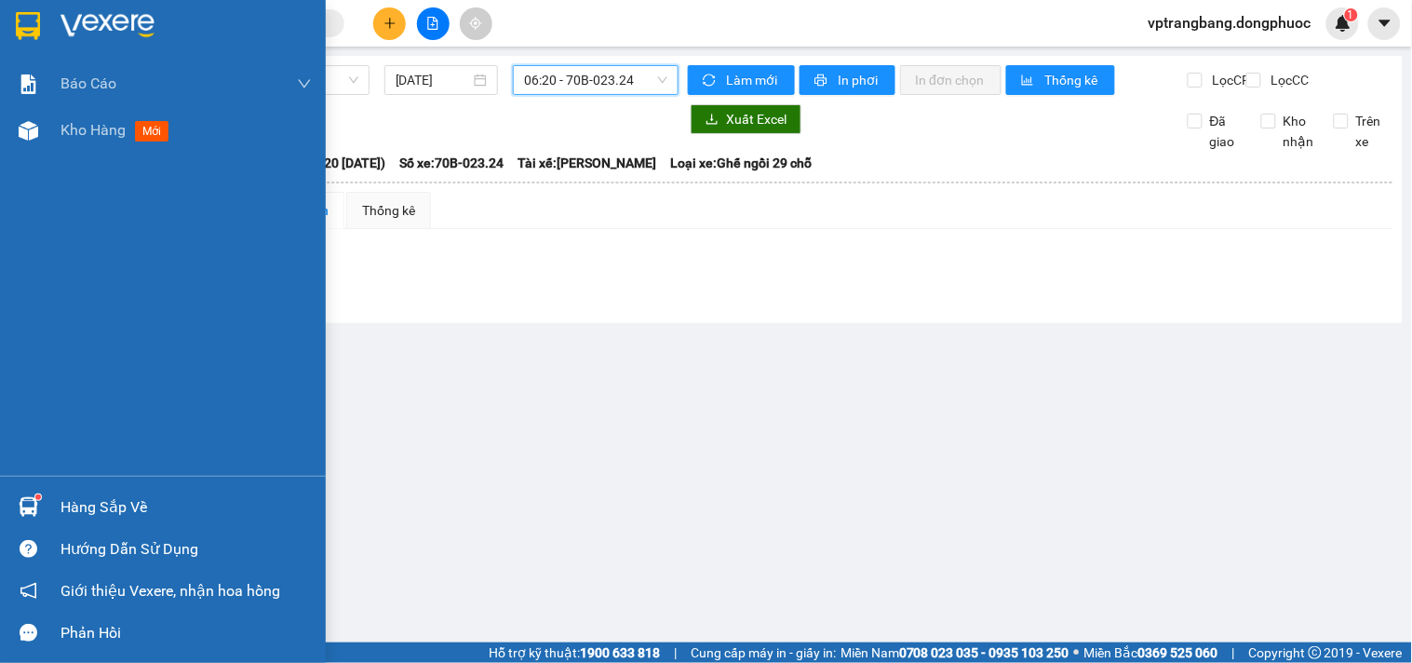
click at [75, 494] on div "Hàng sắp về" at bounding box center [186, 507] width 251 height 28
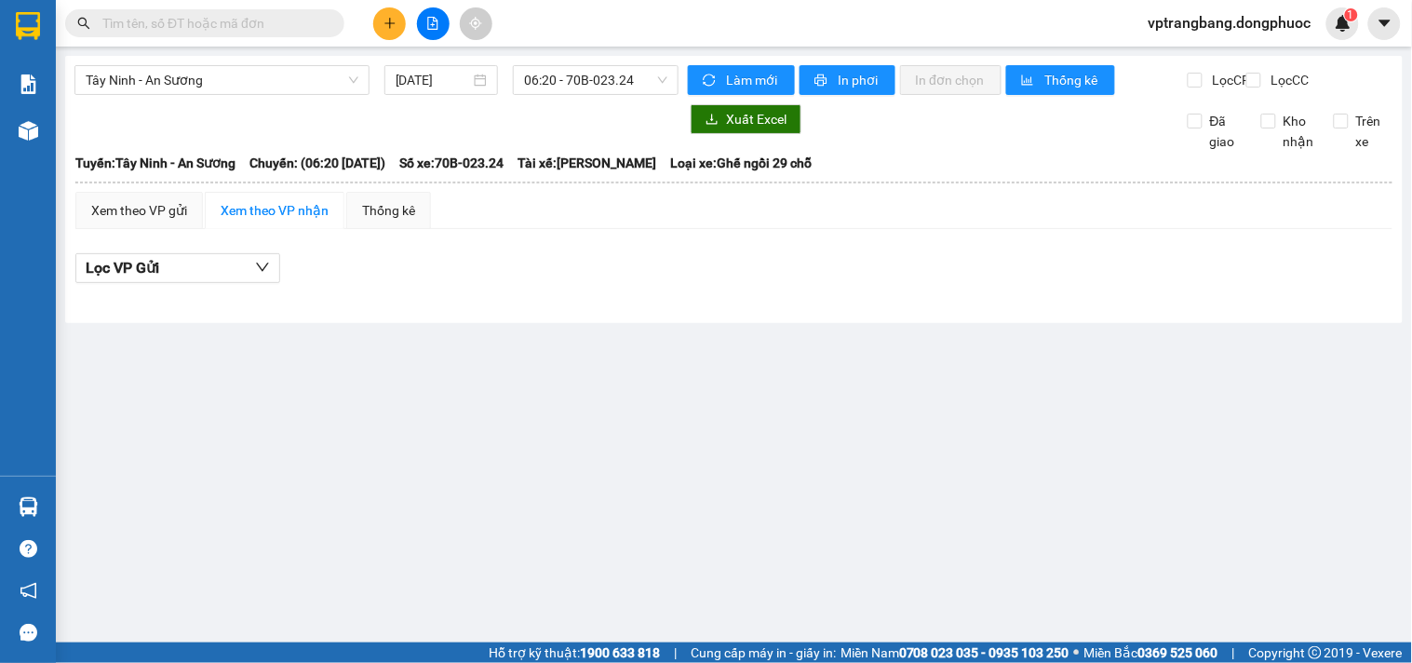
click at [905, 454] on section "Kết quả tìm kiếm ( 0 ) Bộ lọc No Data vptrangbang.dongphuoc 1 Báo cáo Mẫu 1: Bá…" at bounding box center [706, 331] width 1412 height 663
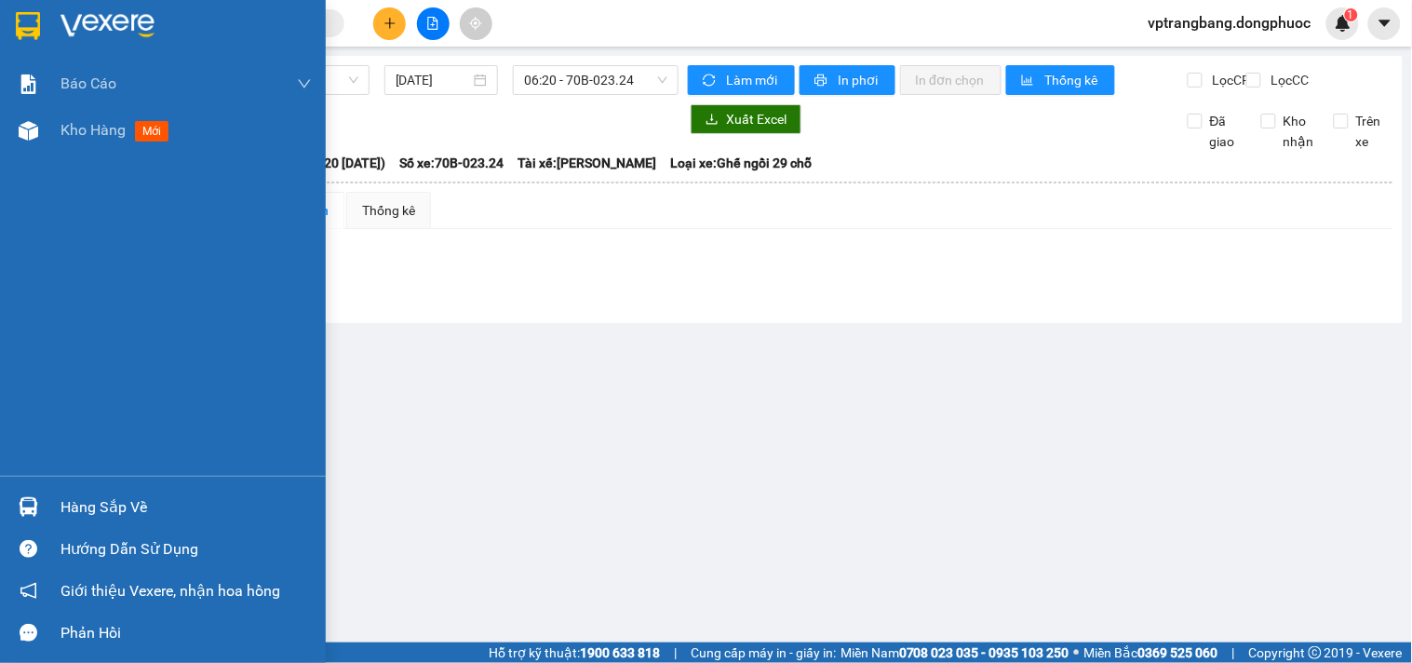
click at [86, 496] on div "Hàng sắp về" at bounding box center [186, 507] width 251 height 28
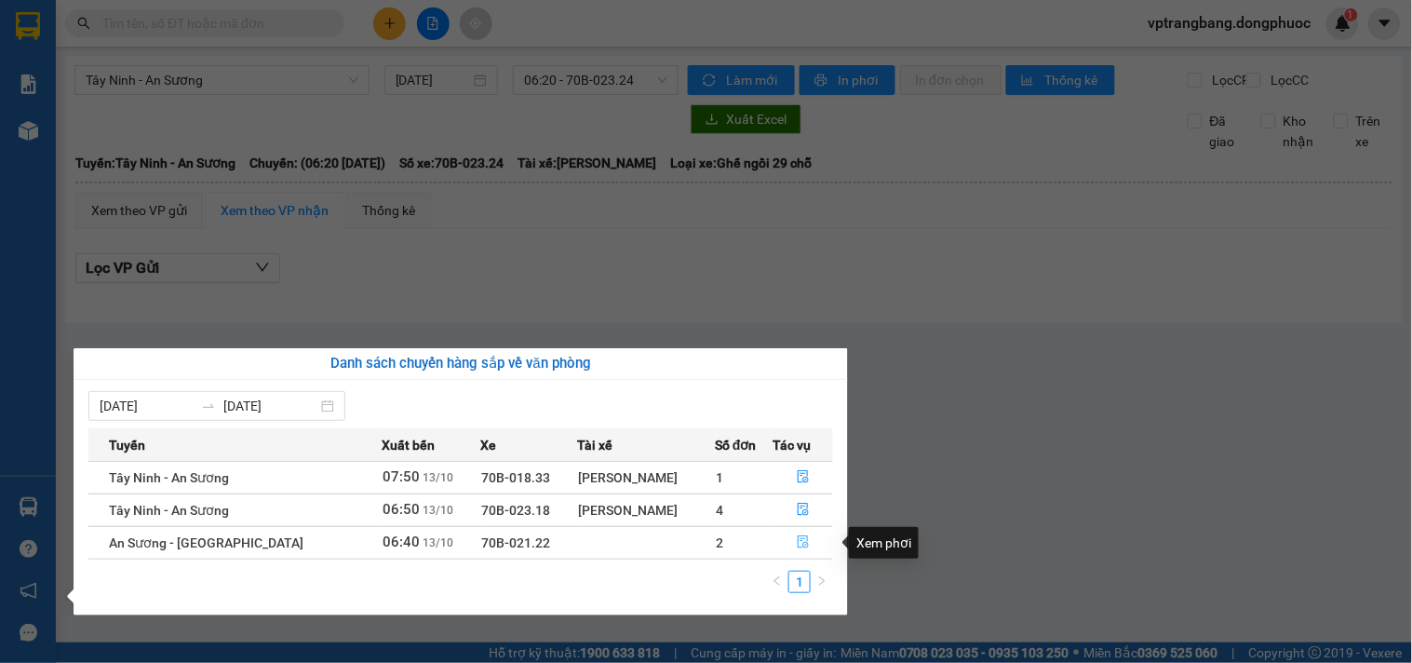
click at [802, 542] on icon "file-done" at bounding box center [803, 541] width 13 height 13
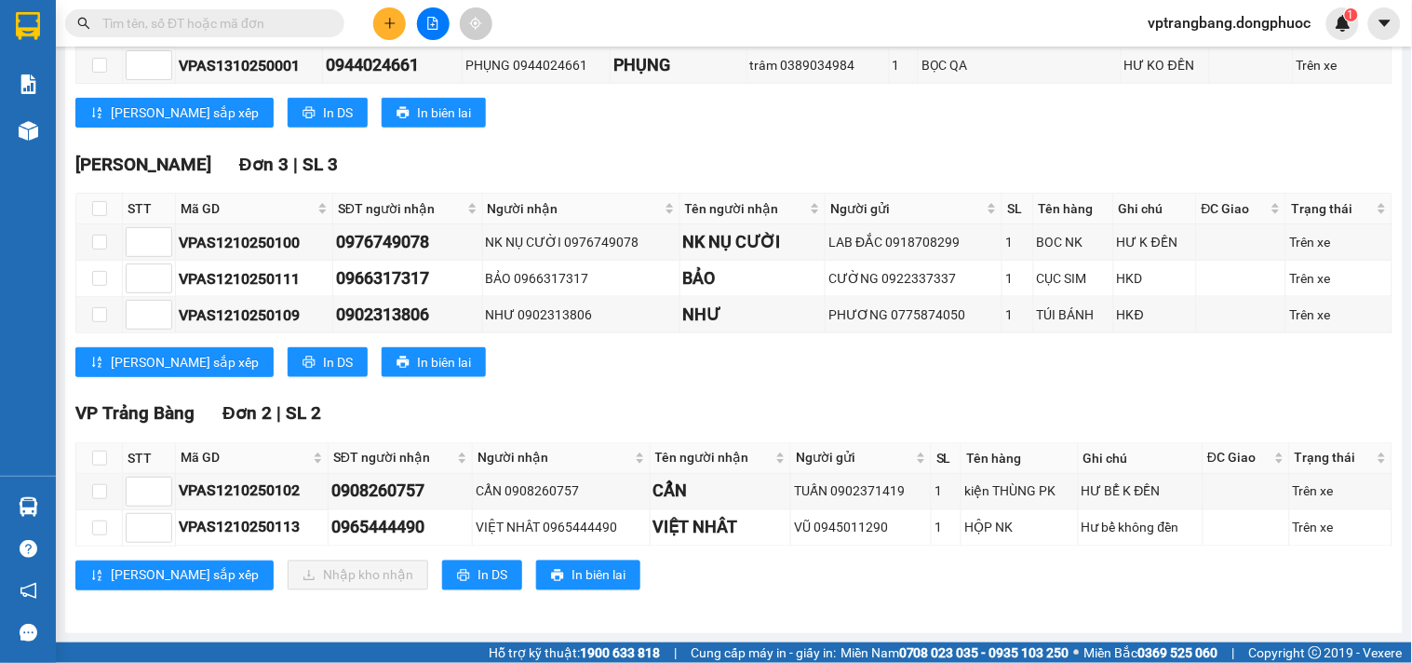
scroll to position [522, 0]
click at [99, 460] on input "checkbox" at bounding box center [99, 458] width 15 height 15
checkbox input "true"
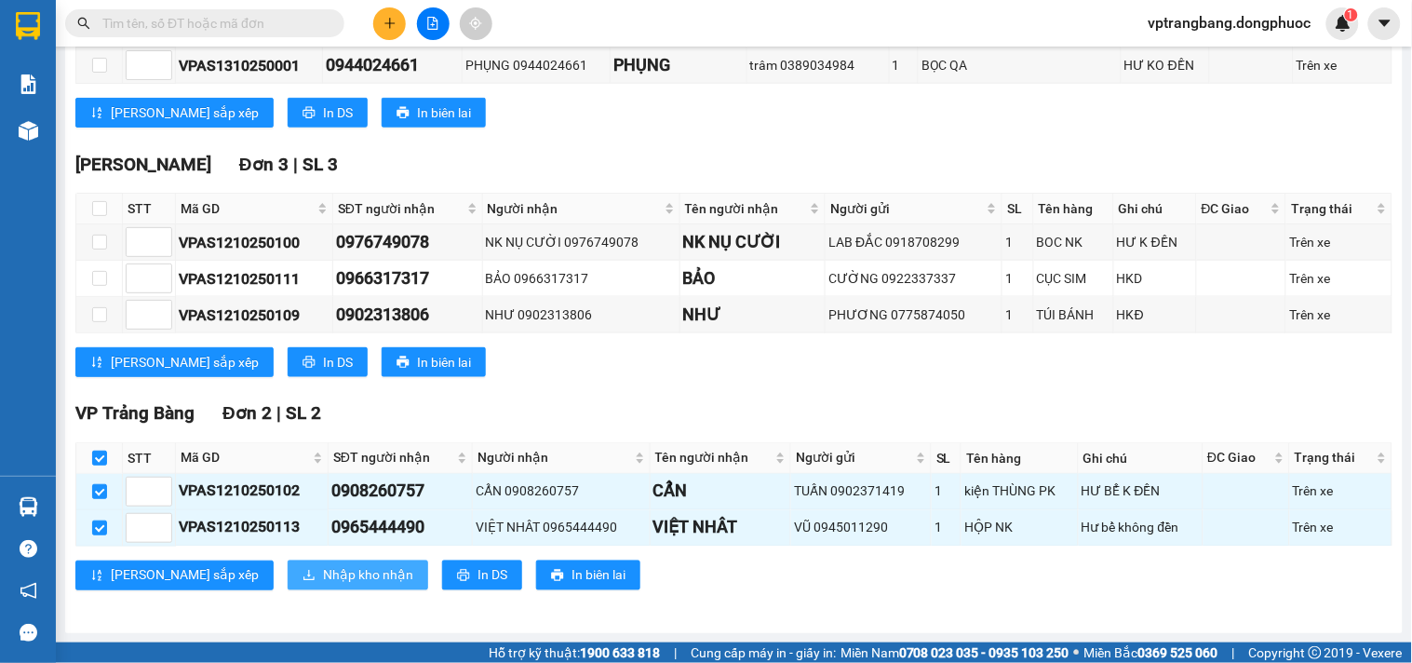
click at [323, 565] on span "Nhập kho nhận" at bounding box center [368, 575] width 90 height 20
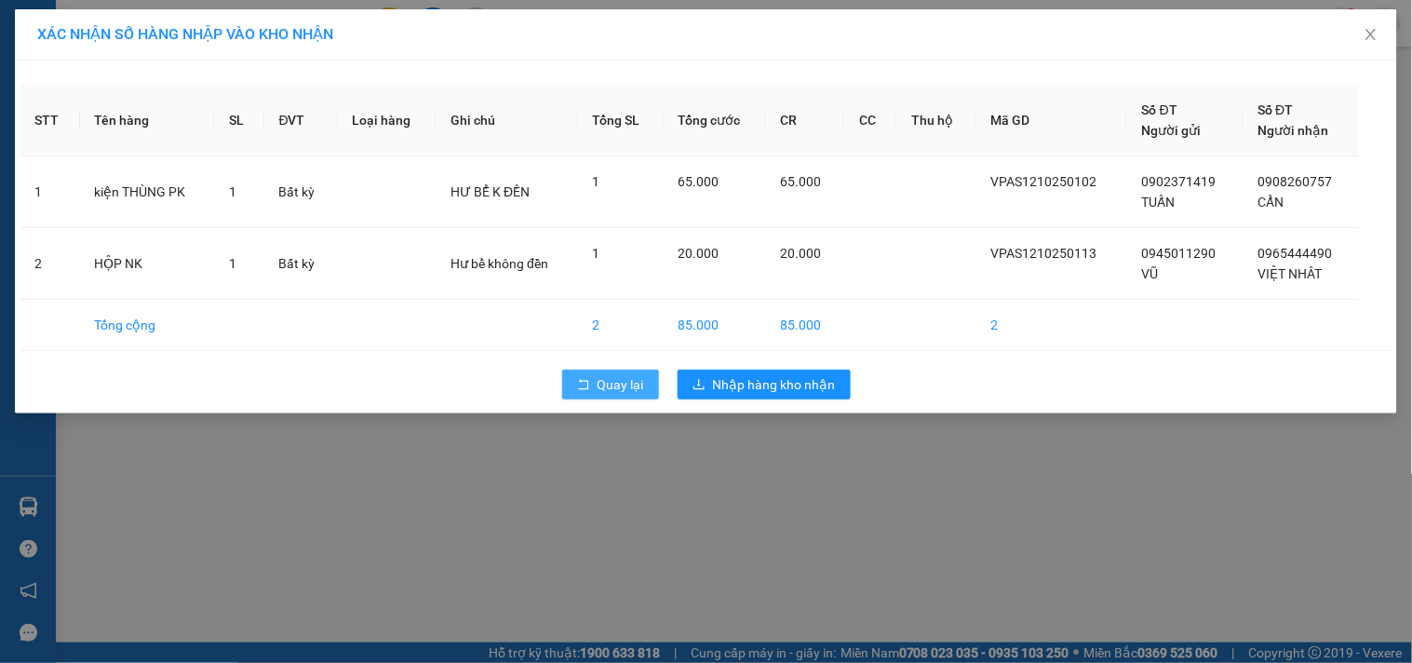
click at [612, 387] on span "Quay lại" at bounding box center [621, 384] width 47 height 20
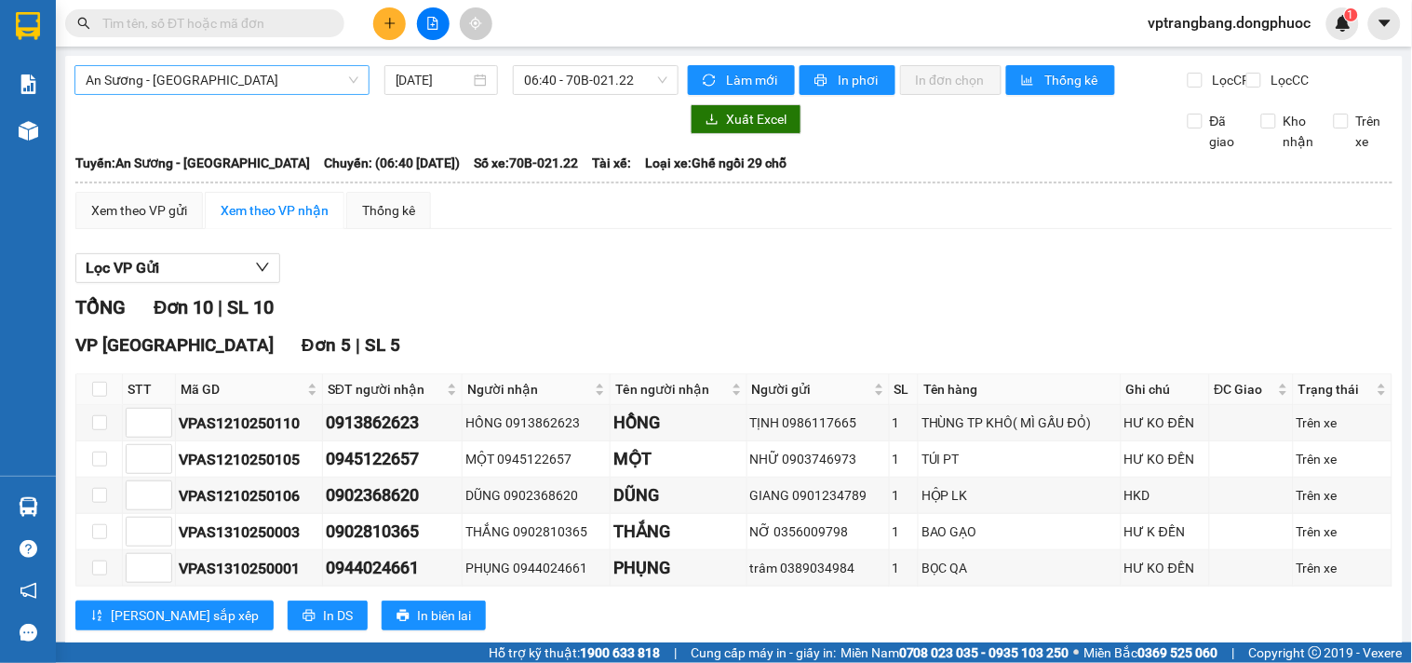
click at [276, 81] on span "An Sương - [GEOGRAPHIC_DATA]" at bounding box center [222, 80] width 273 height 28
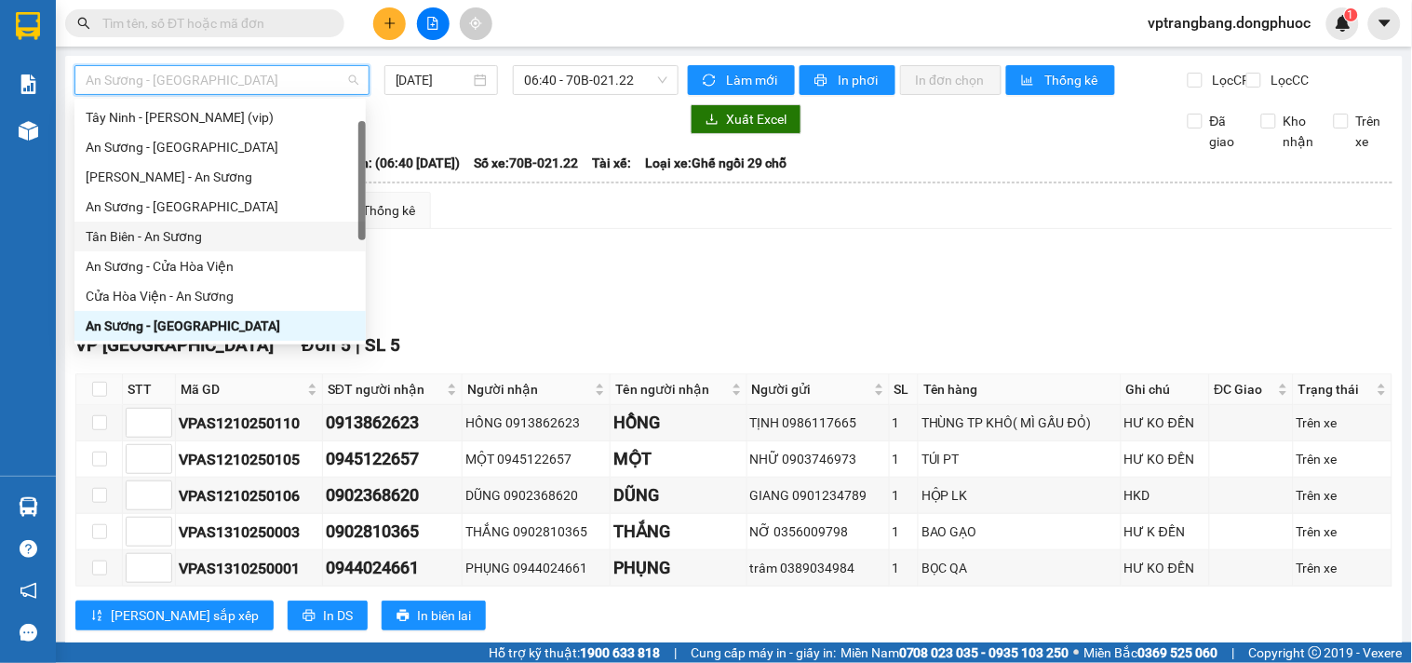
click at [172, 230] on div "Tân Biên - An Sương" at bounding box center [220, 236] width 269 height 20
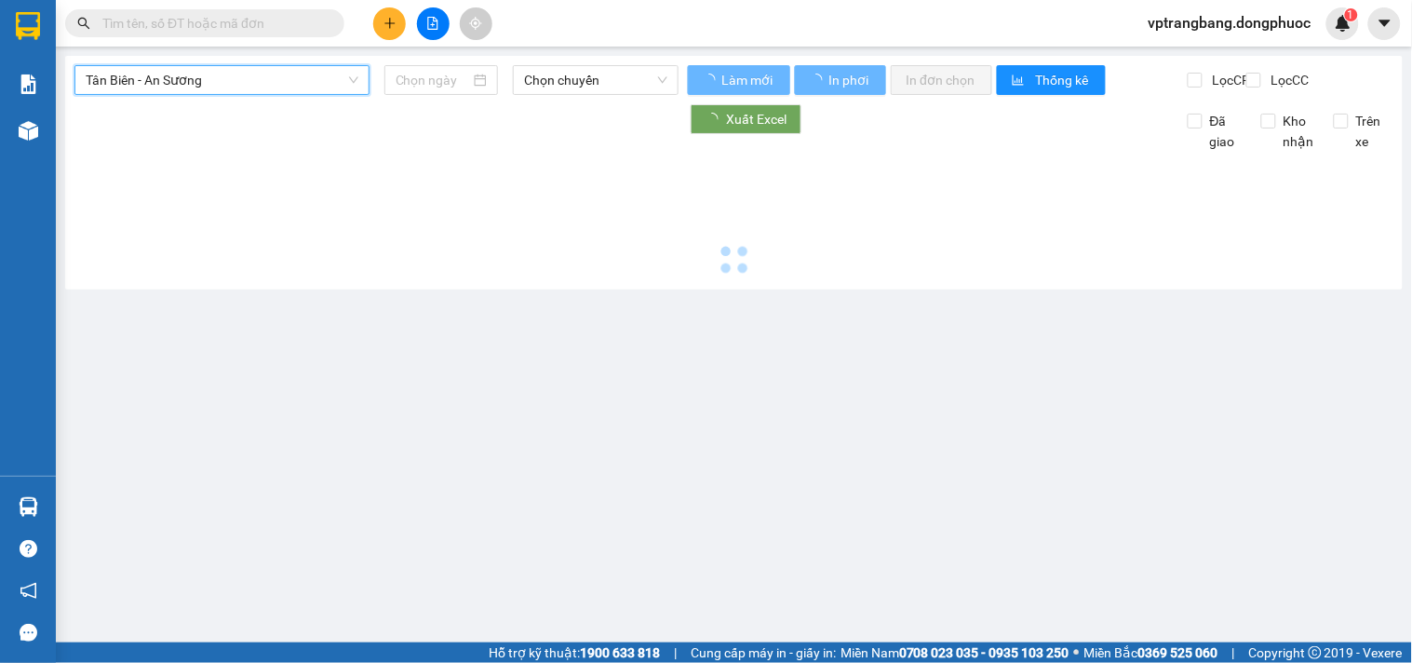
click at [172, 230] on div at bounding box center [733, 216] width 1319 height 128
click at [207, 74] on span "Tân Biên - An Sương" at bounding box center [222, 80] width 273 height 28
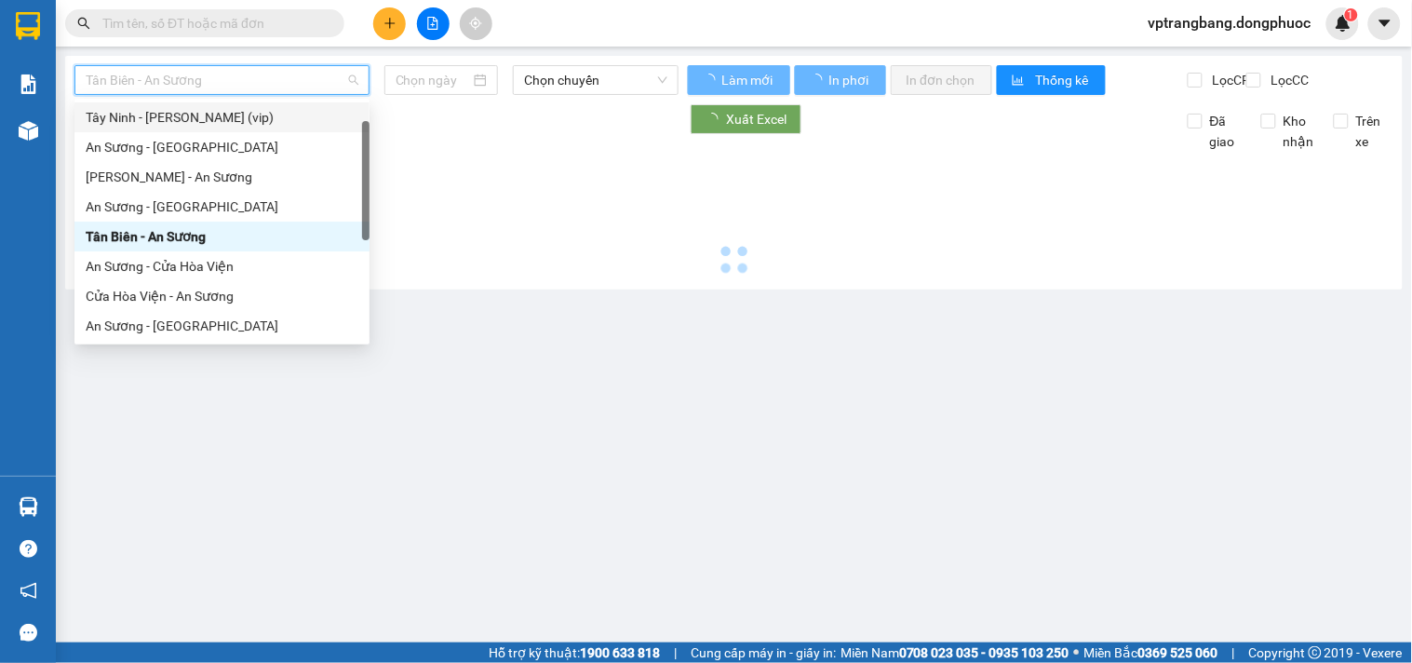
type input "[DATE]"
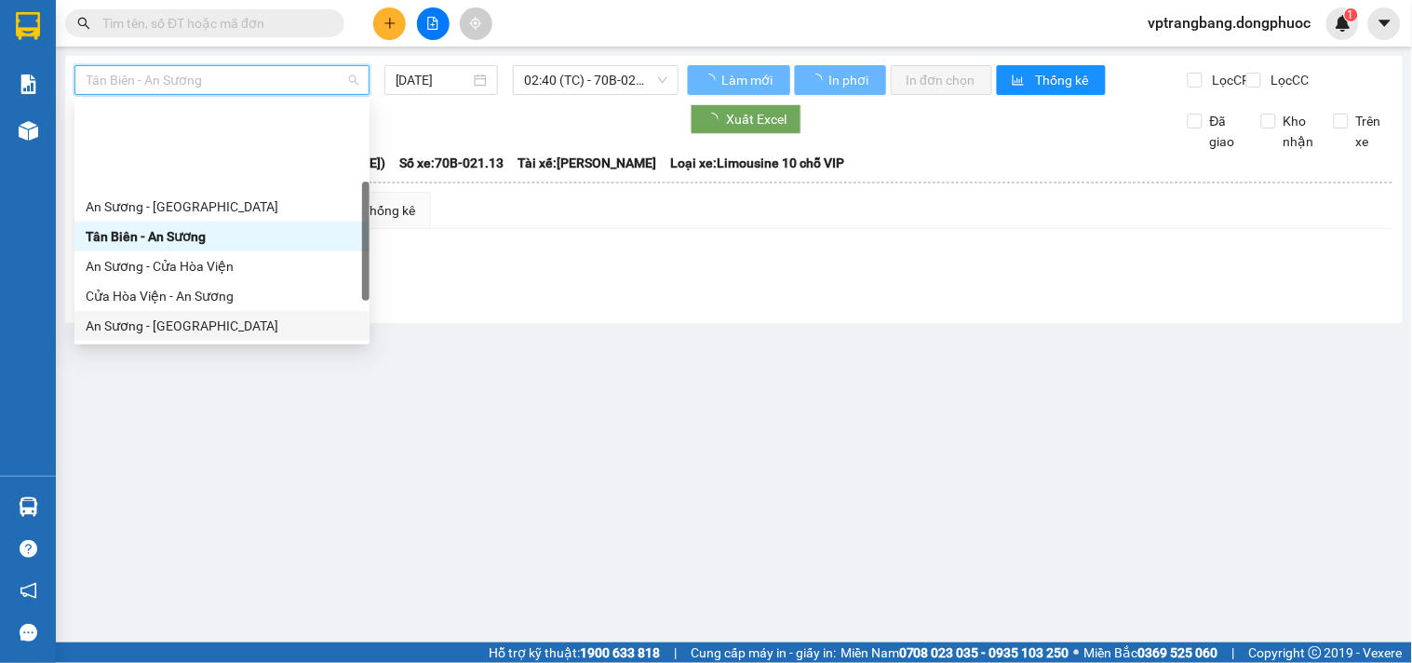
scroll to position [133, 0]
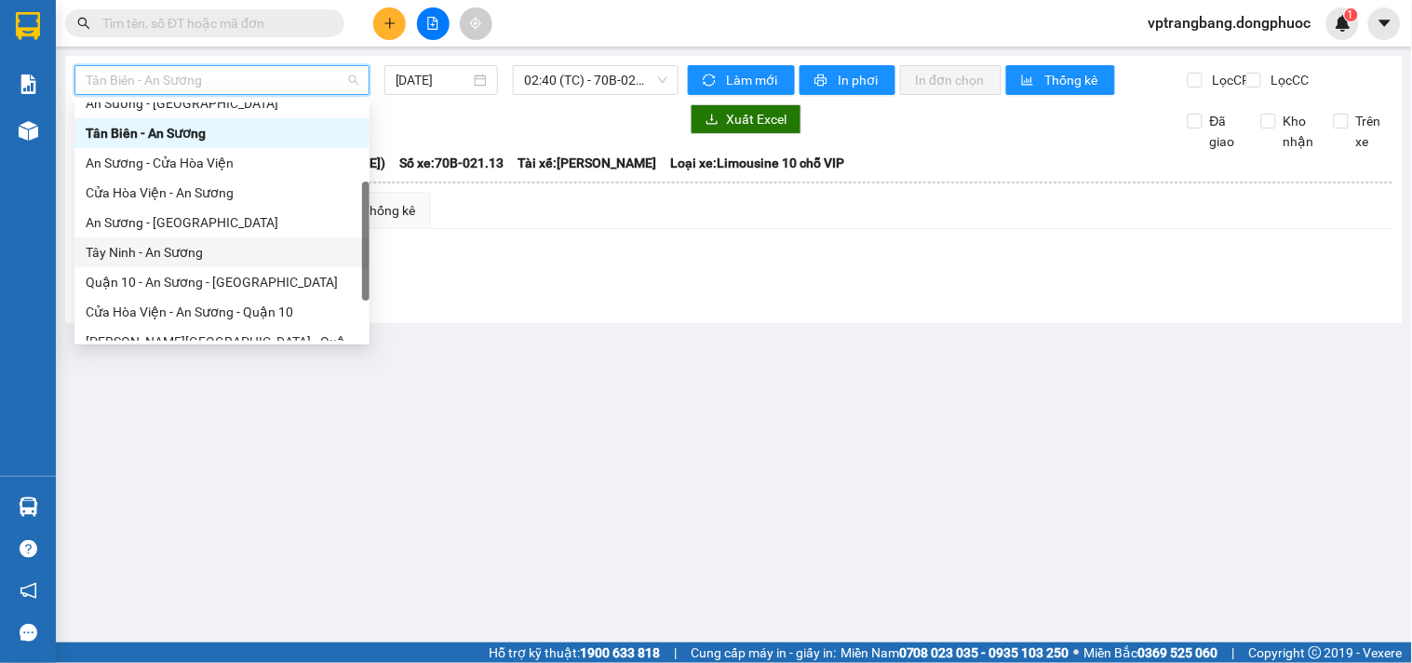
click at [169, 244] on div "Tây Ninh - An Sương" at bounding box center [222, 252] width 273 height 20
type input "[DATE]"
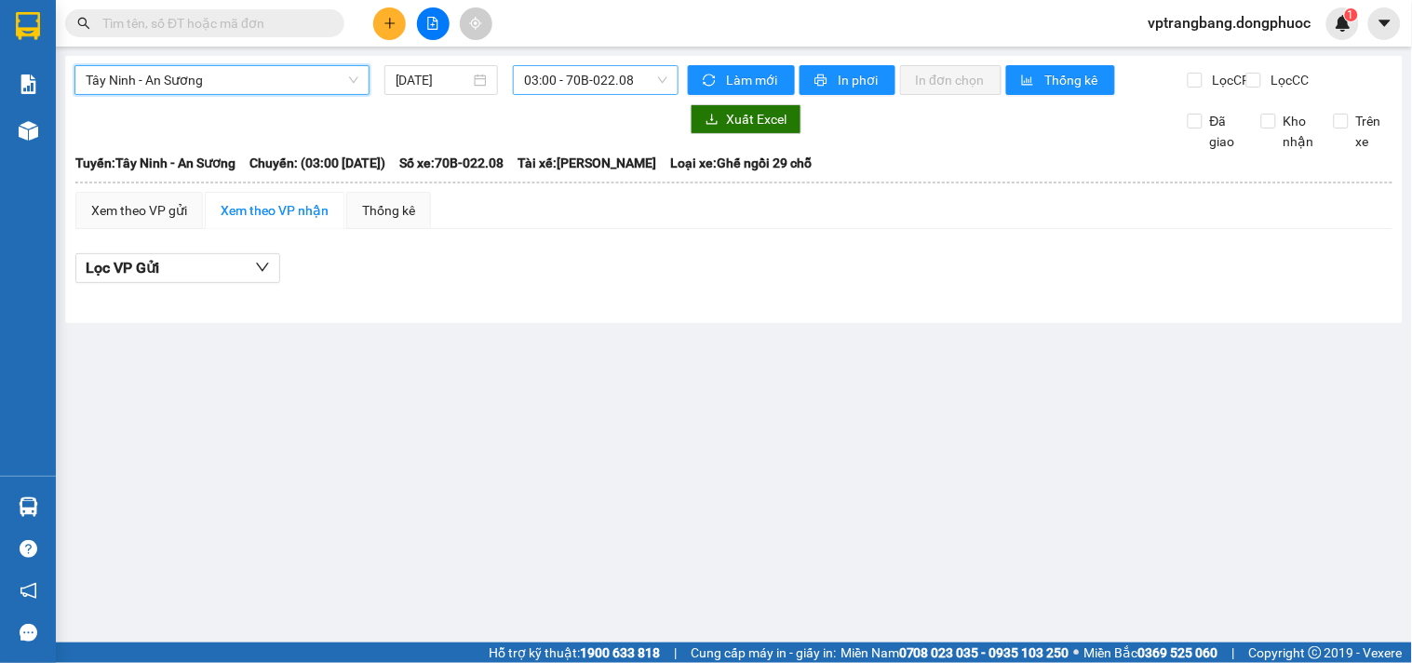
click at [536, 73] on span "03:00 - 70B-022.08" at bounding box center [595, 80] width 143 height 28
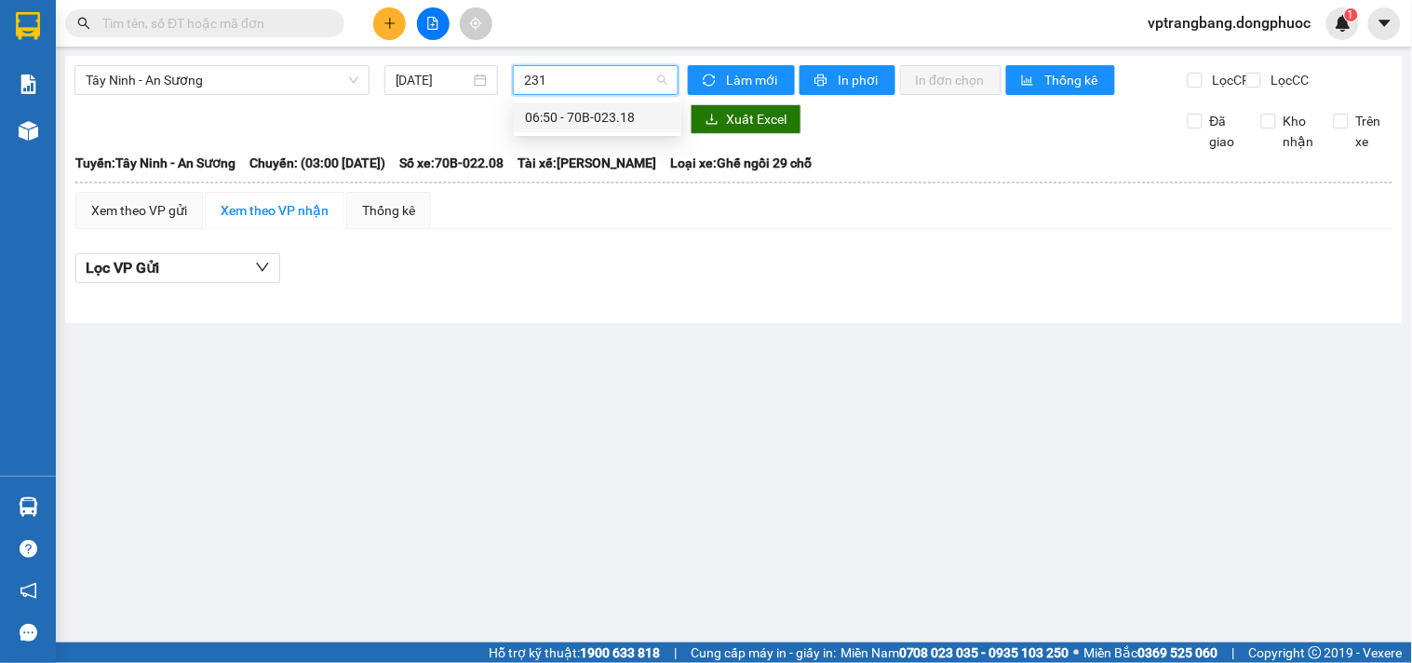
type input "2318"
click at [606, 126] on div "06:50 - 70B-023.18" at bounding box center [597, 117] width 145 height 20
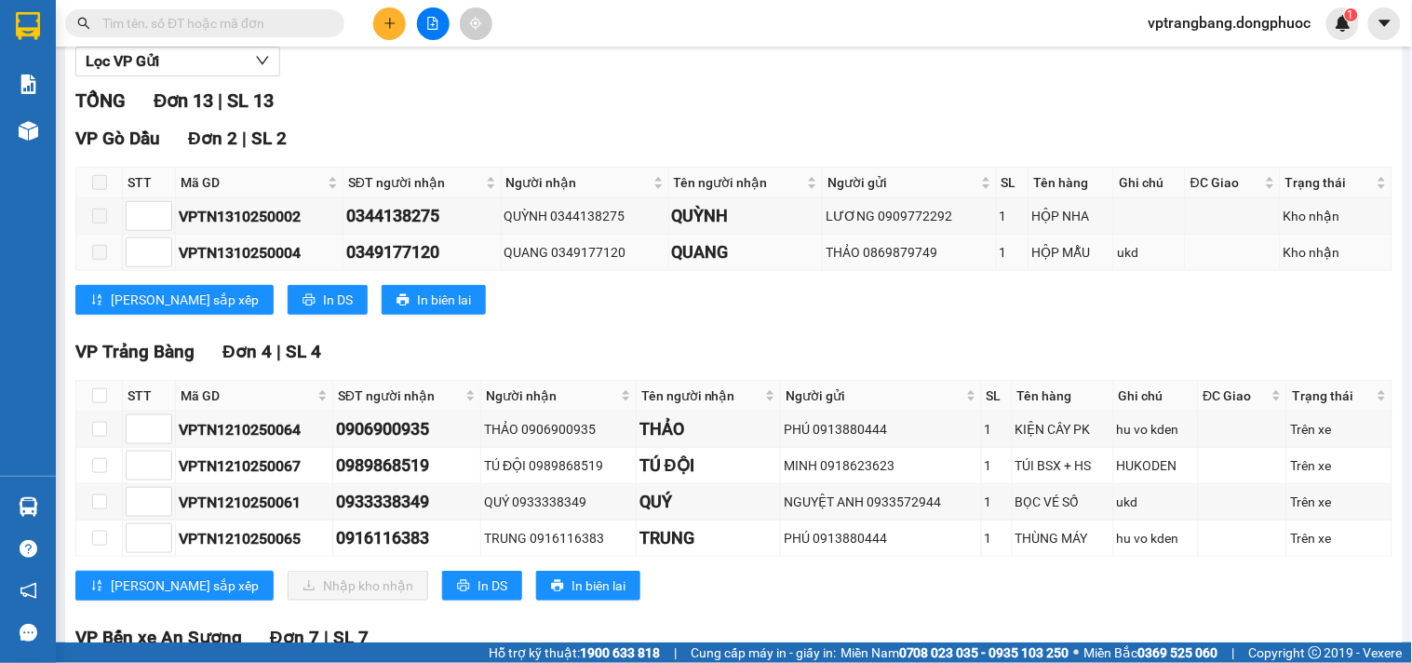
scroll to position [310, 0]
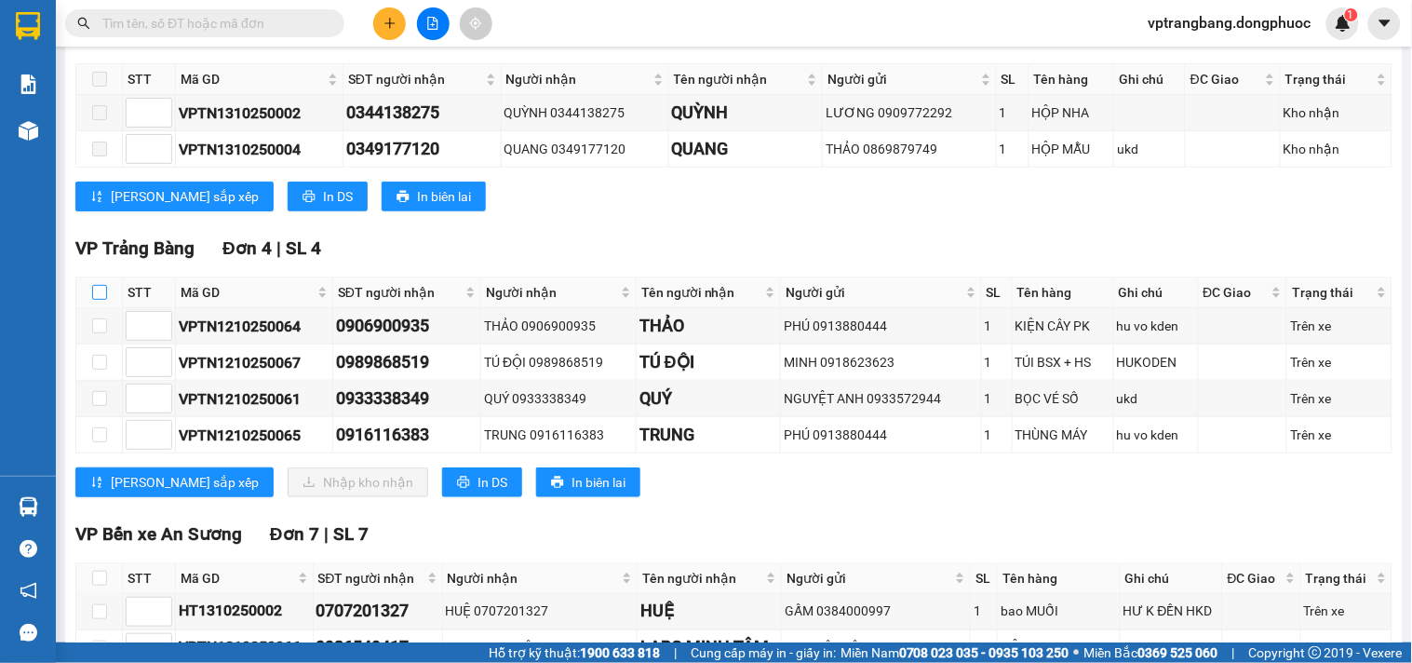
click at [94, 300] on input "checkbox" at bounding box center [99, 292] width 15 height 15
checkbox input "true"
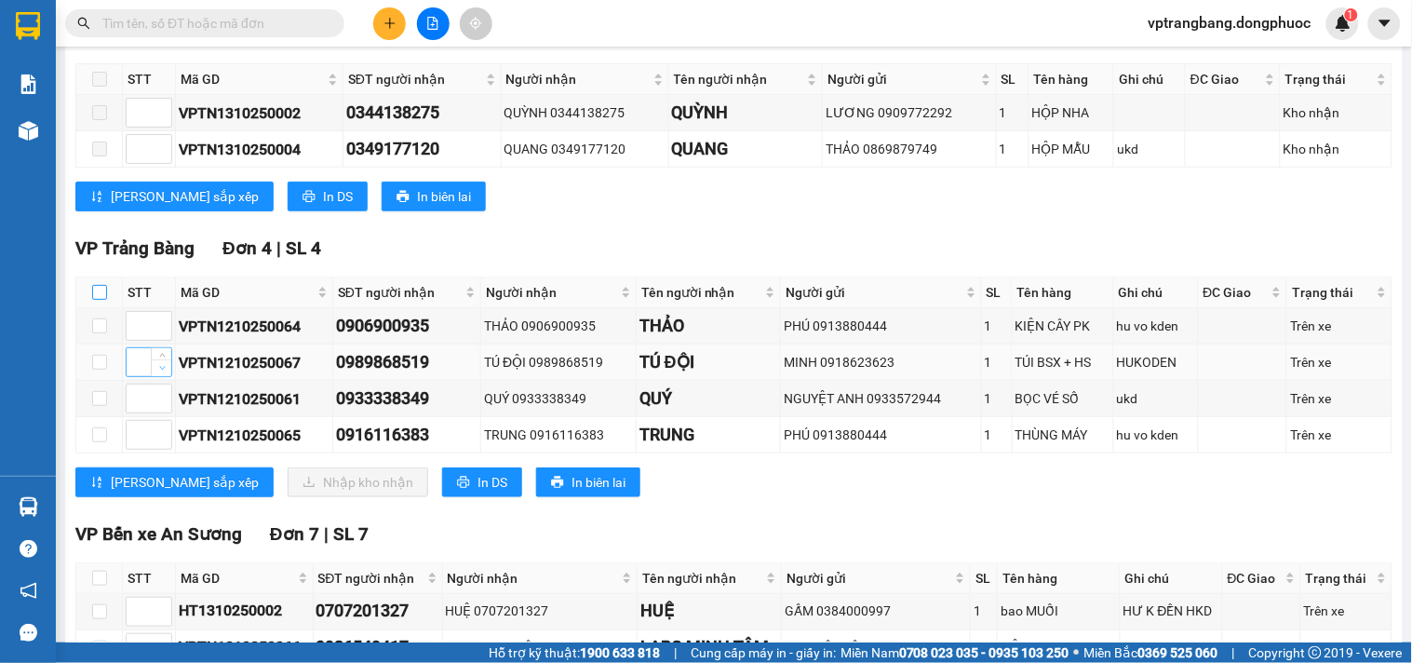
checkbox input "true"
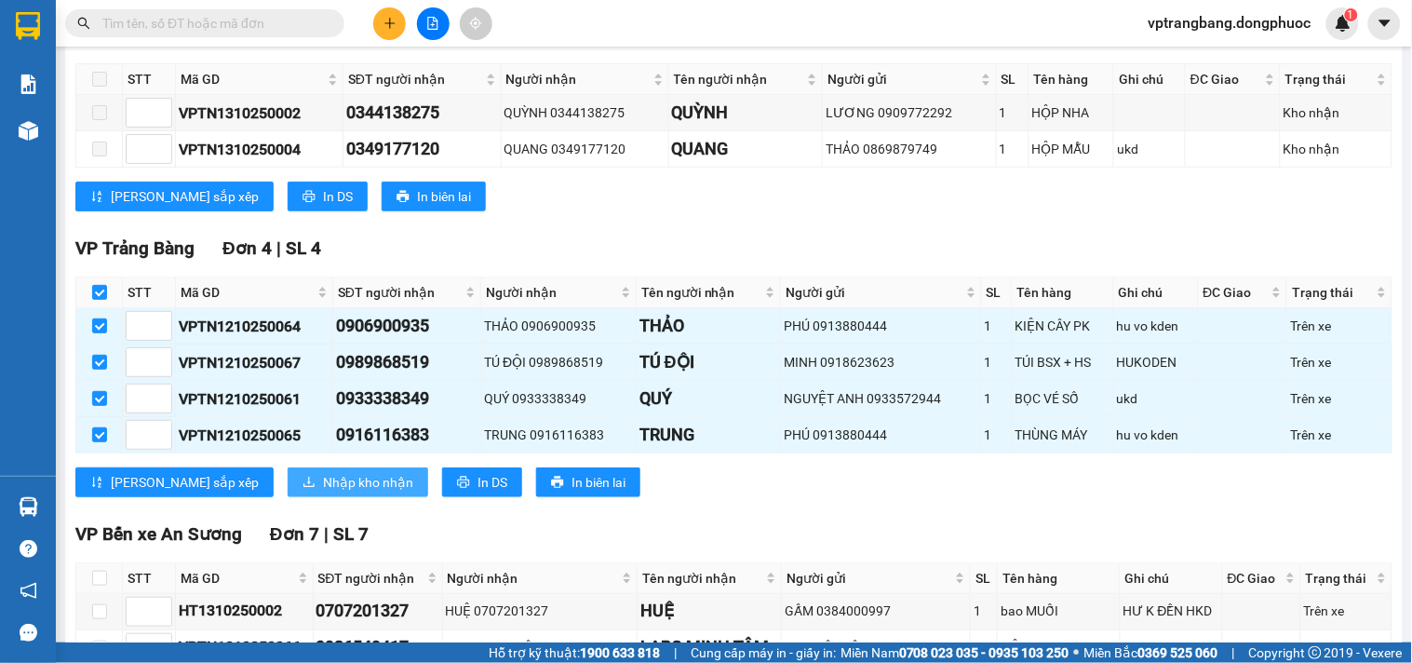
click at [323, 493] on span "Nhập kho nhận" at bounding box center [368, 482] width 90 height 20
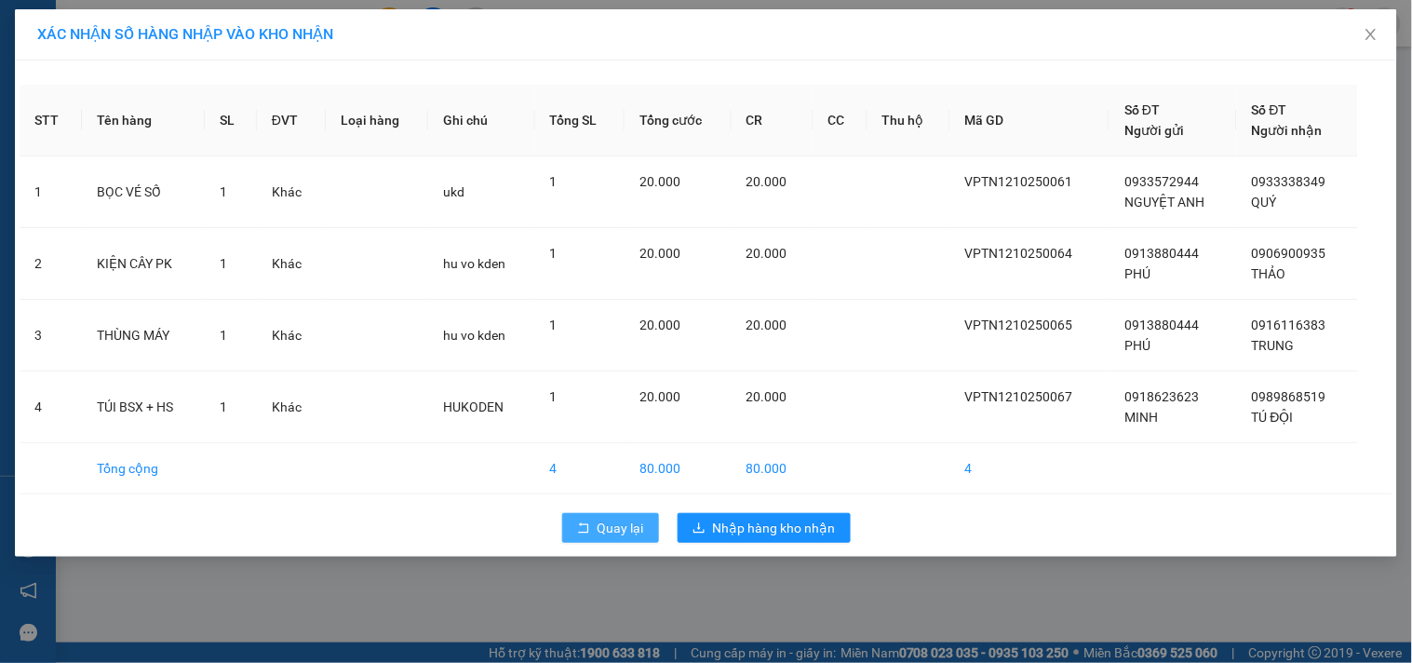
click at [622, 528] on span "Quay lại" at bounding box center [621, 528] width 47 height 20
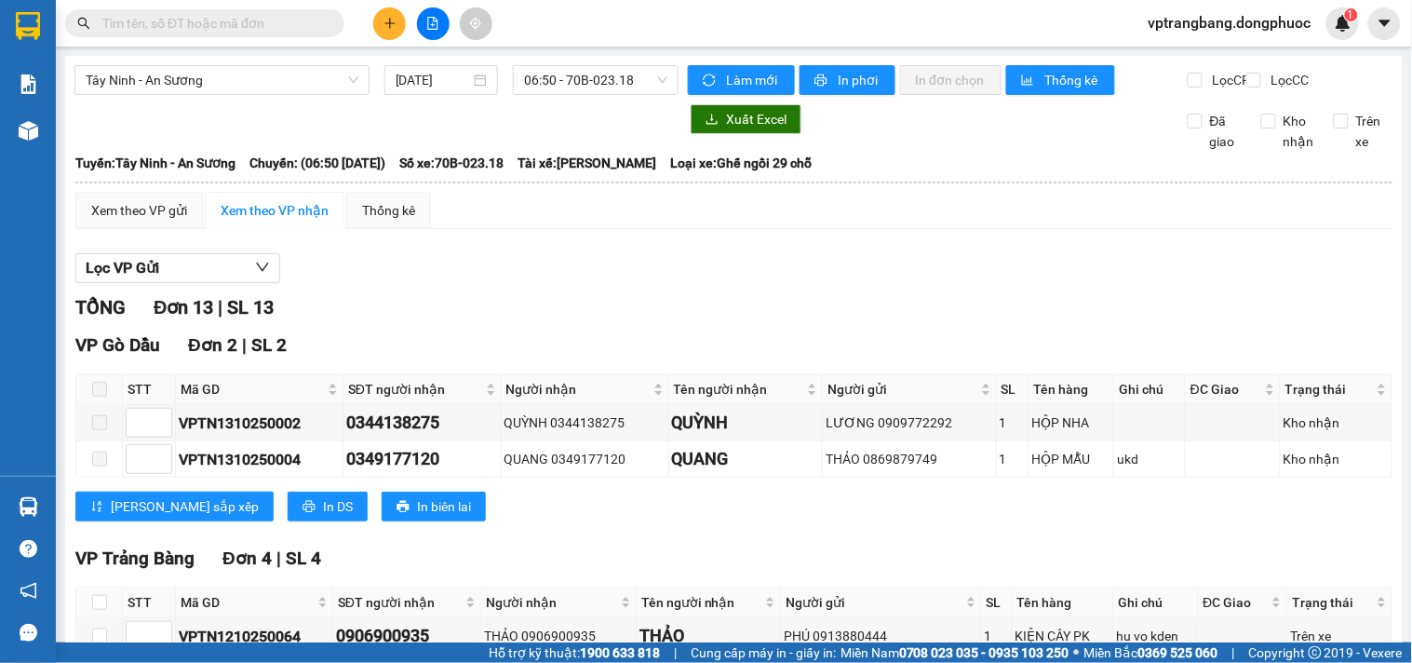
click at [236, 31] on input "text" at bounding box center [212, 23] width 220 height 20
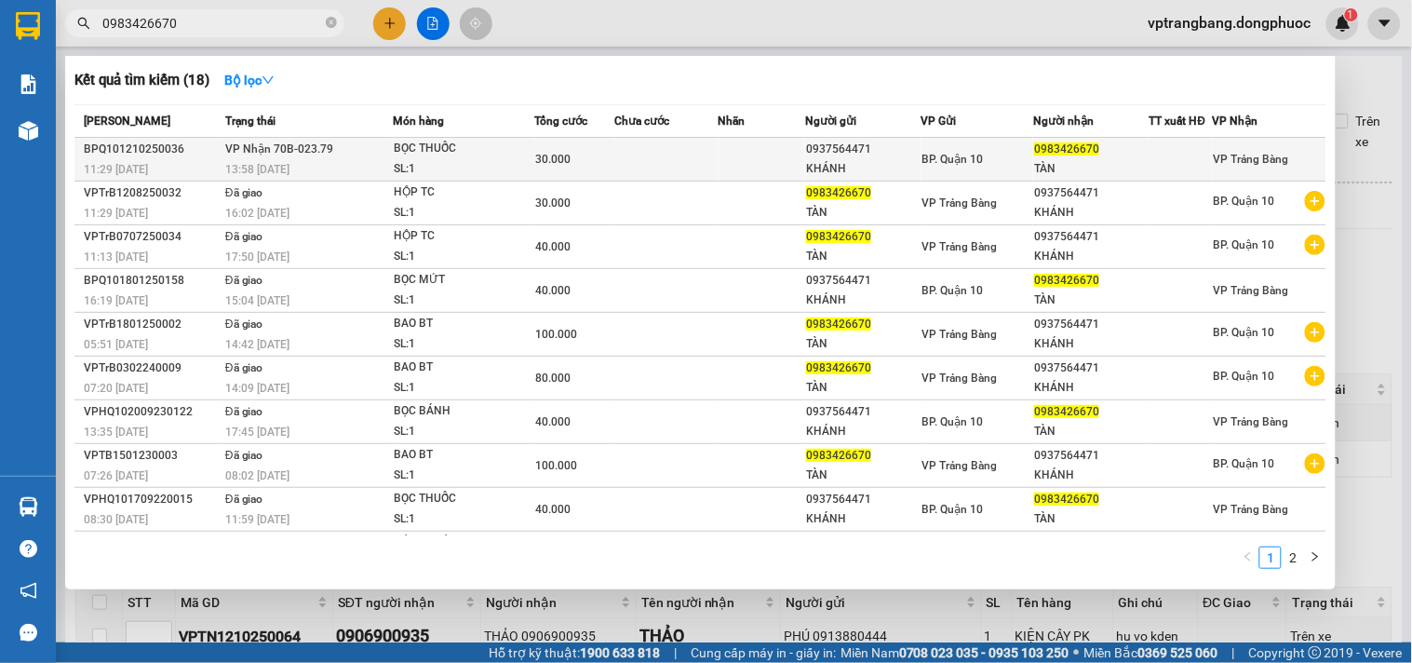
type input "0983426670"
click at [644, 158] on td at bounding box center [665, 160] width 103 height 44
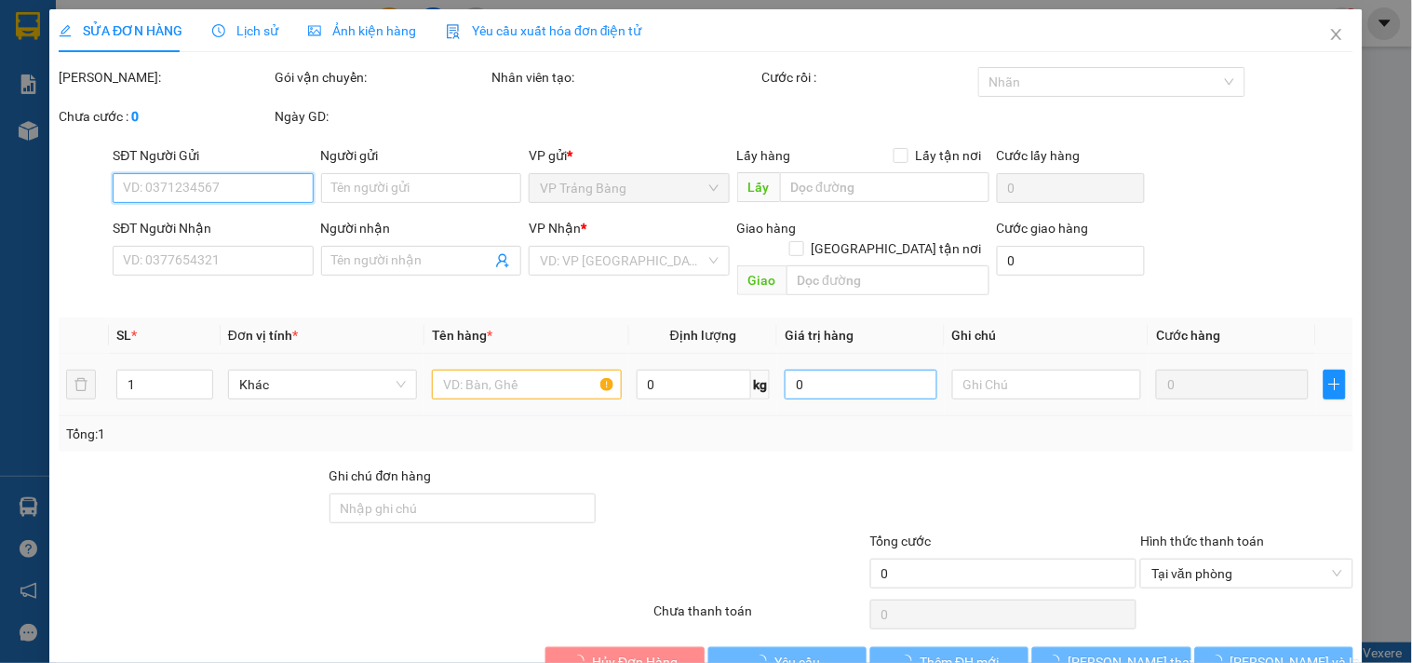
type input "0937564471"
type input "KHÁNH"
type input "0983426670"
type input "TÀN"
type input "30.000"
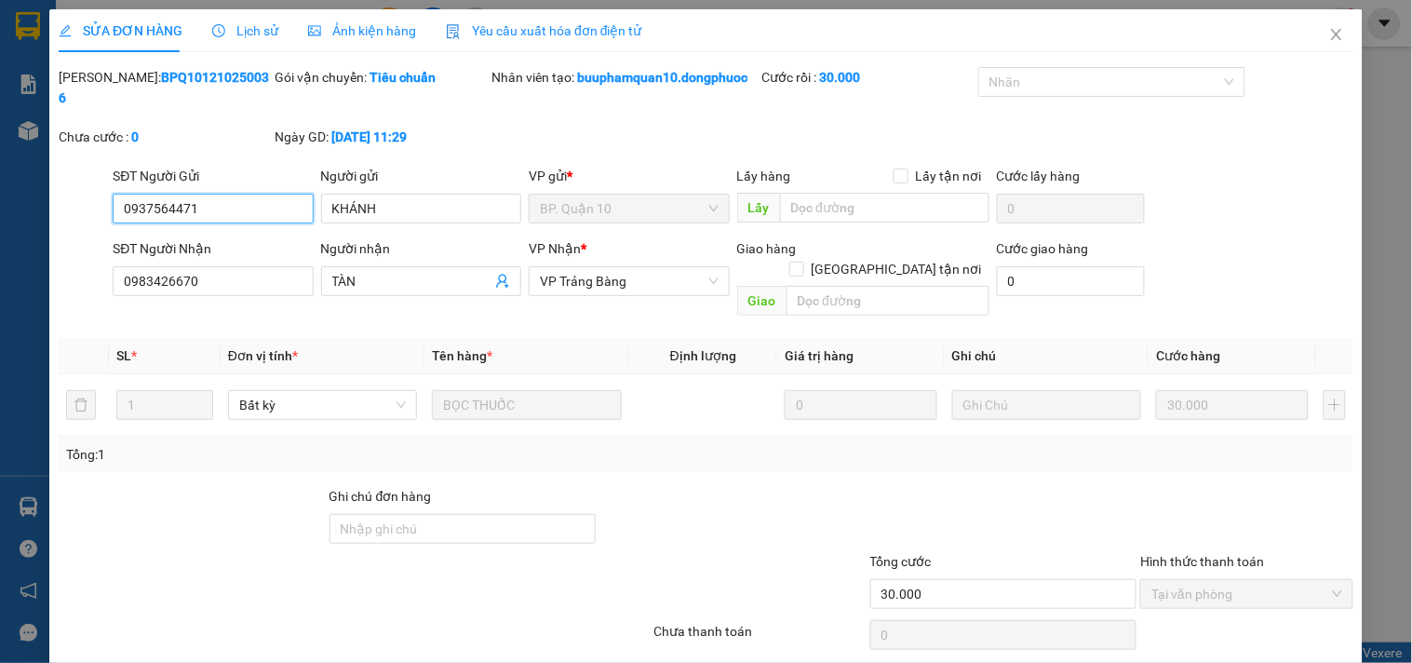
scroll to position [49, 0]
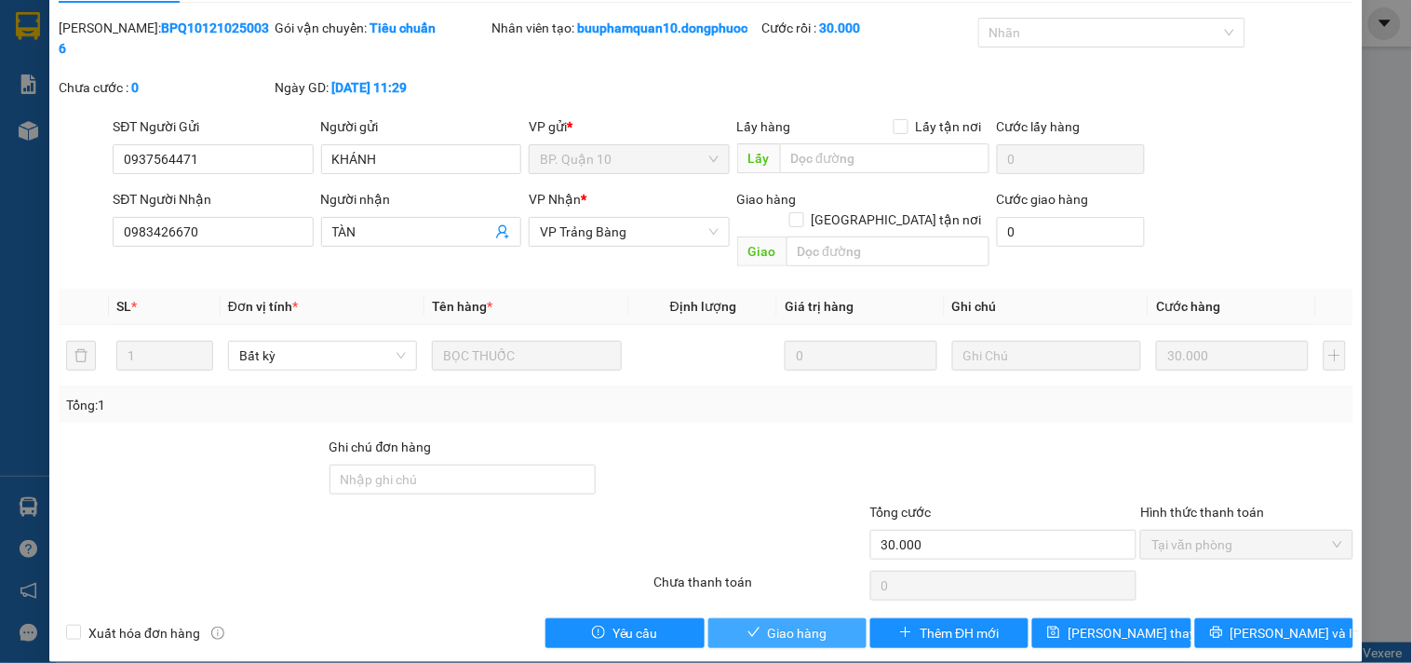
click at [768, 623] on span "Giao hàng" at bounding box center [798, 633] width 60 height 20
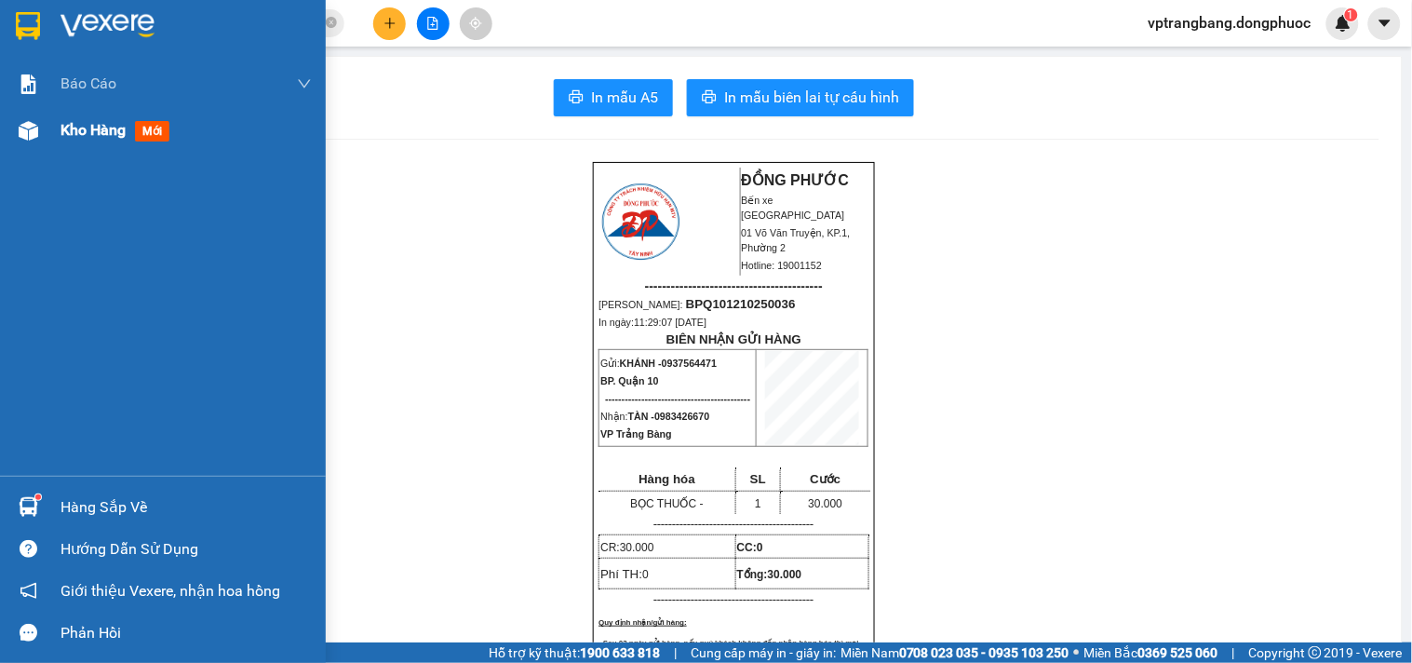
click at [68, 137] on span "Kho hàng" at bounding box center [93, 130] width 65 height 18
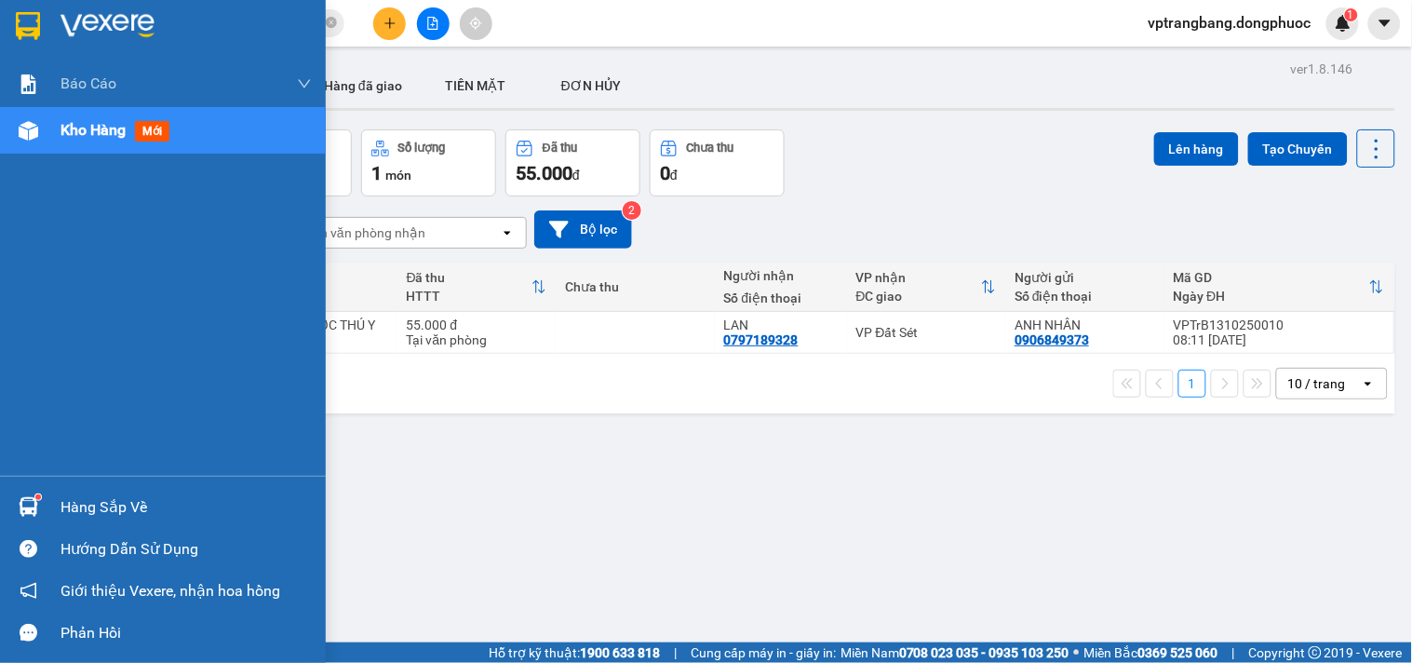
click at [56, 514] on div "Hàng sắp về" at bounding box center [163, 507] width 326 height 42
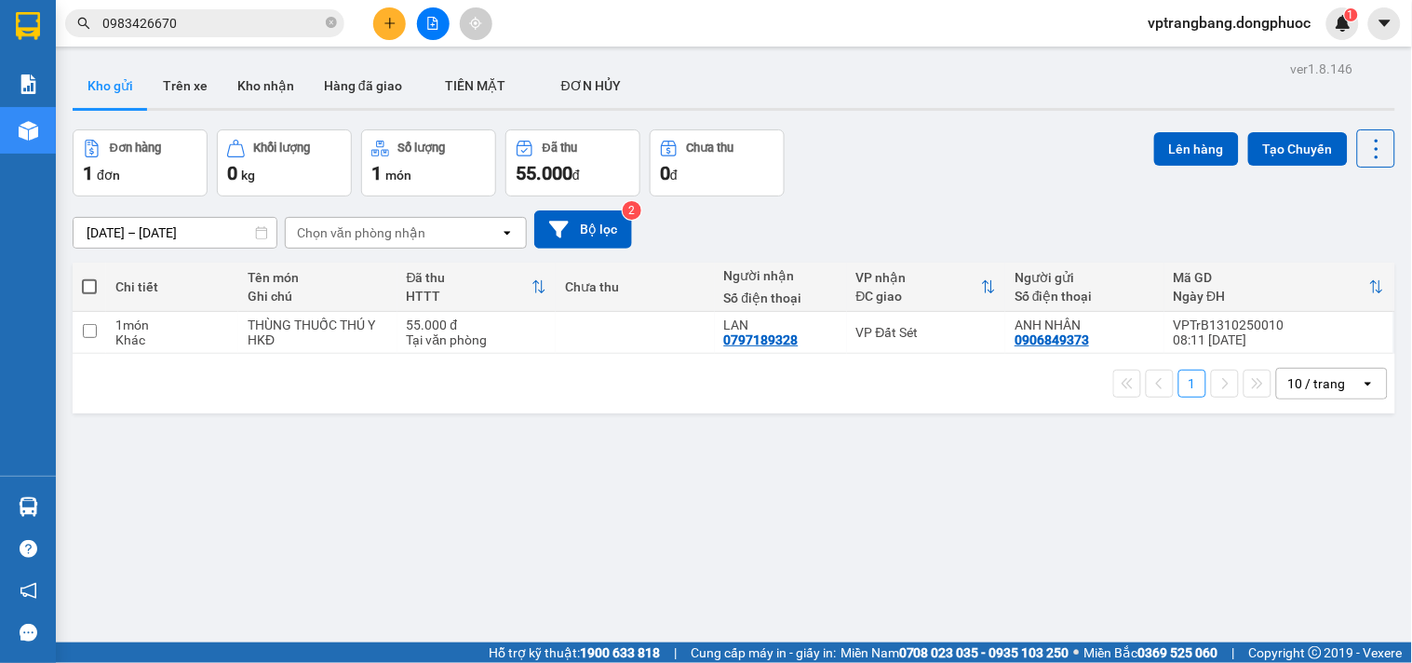
click at [873, 136] on section "Kết quả tìm kiếm ( 18 ) Bộ lọc Mã ĐH Trạng thái Món hàng Tổng cước Chưa cước Nh…" at bounding box center [706, 331] width 1412 height 663
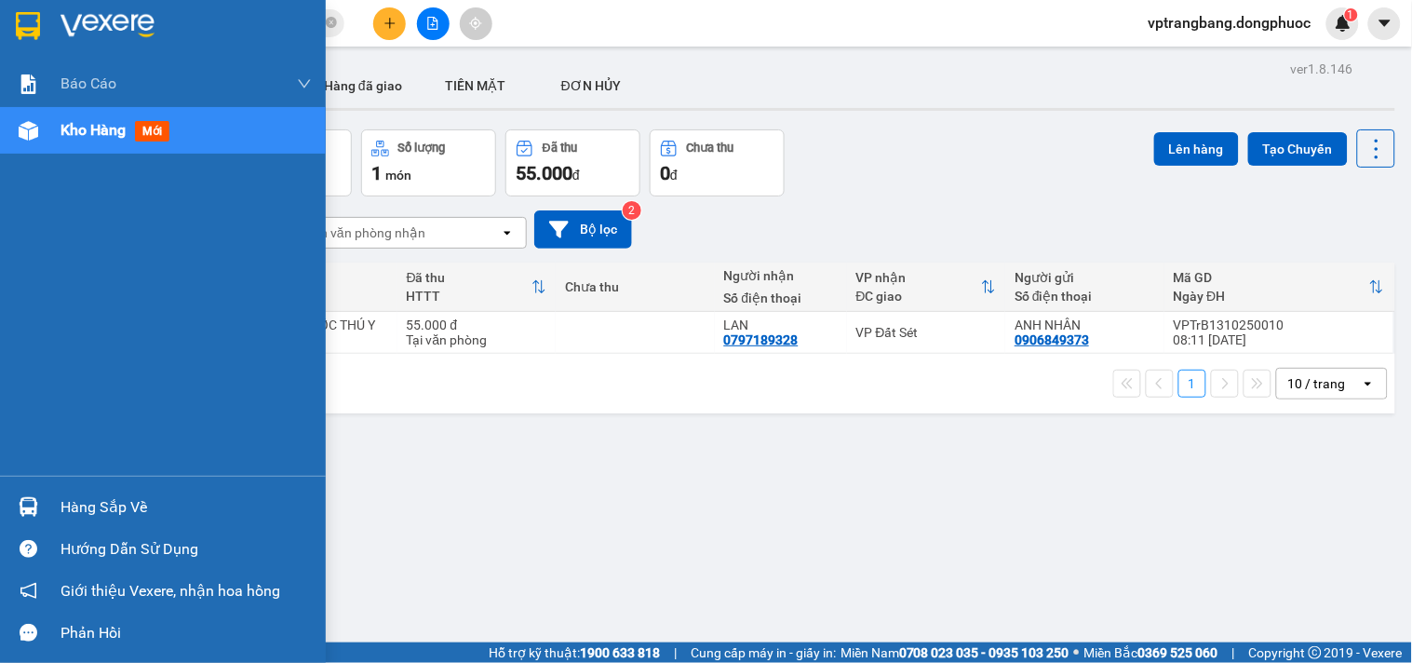
click at [48, 512] on div "Hàng sắp về" at bounding box center [163, 507] width 326 height 42
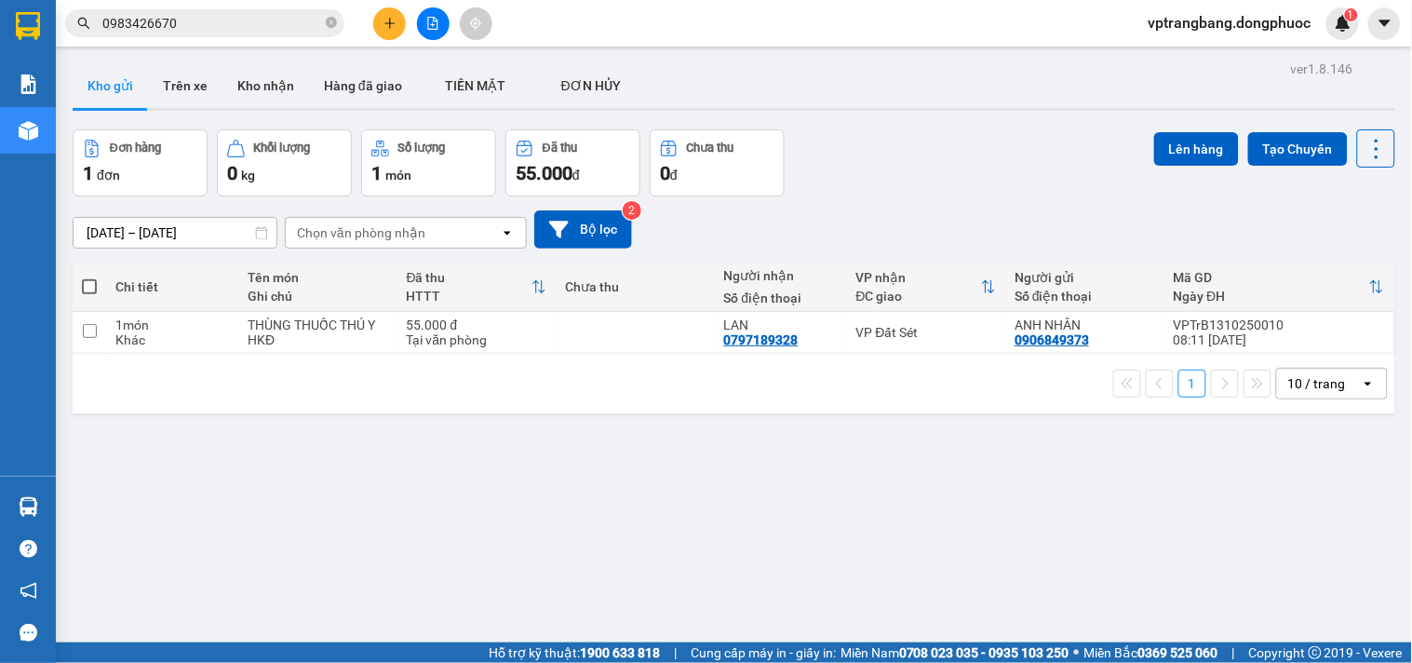
click at [947, 533] on section "Kết quả tìm kiếm ( 18 ) Bộ lọc Mã ĐH Trạng thái Món hàng Tổng cước Chưa cước Nh…" at bounding box center [706, 331] width 1412 height 663
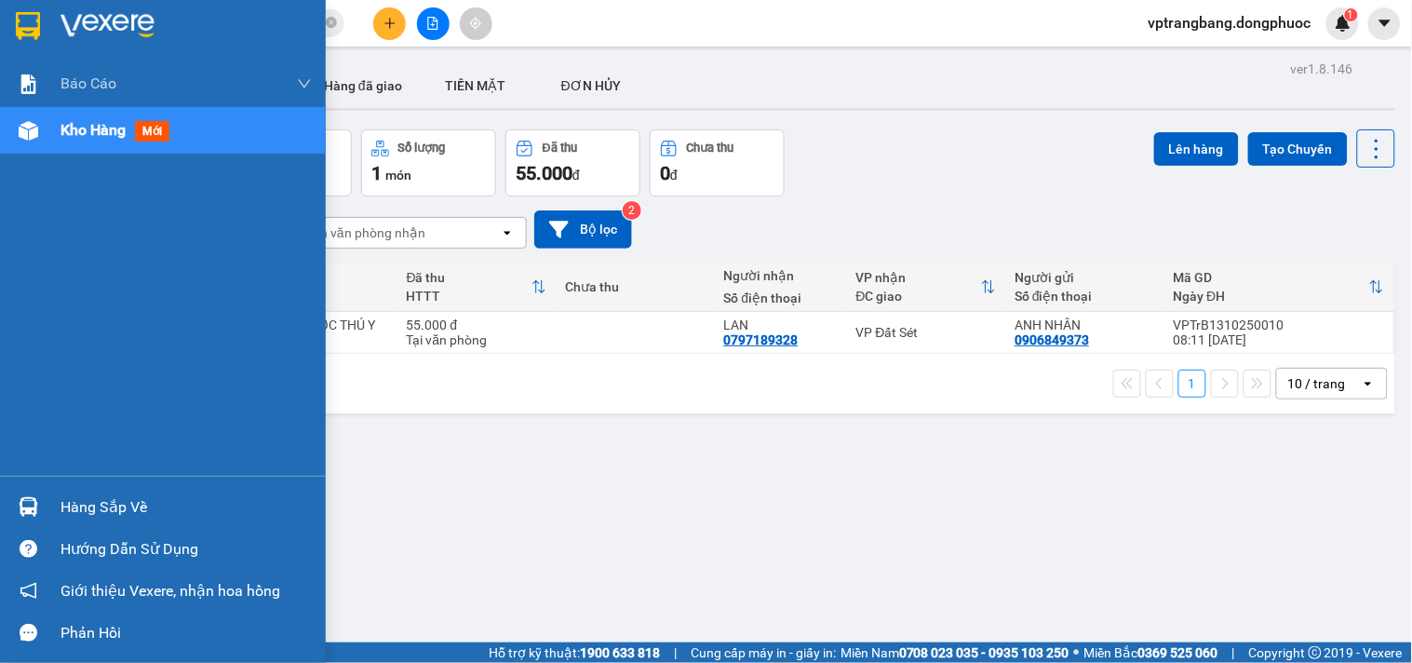
click at [71, 512] on div "Hàng sắp về" at bounding box center [186, 507] width 251 height 28
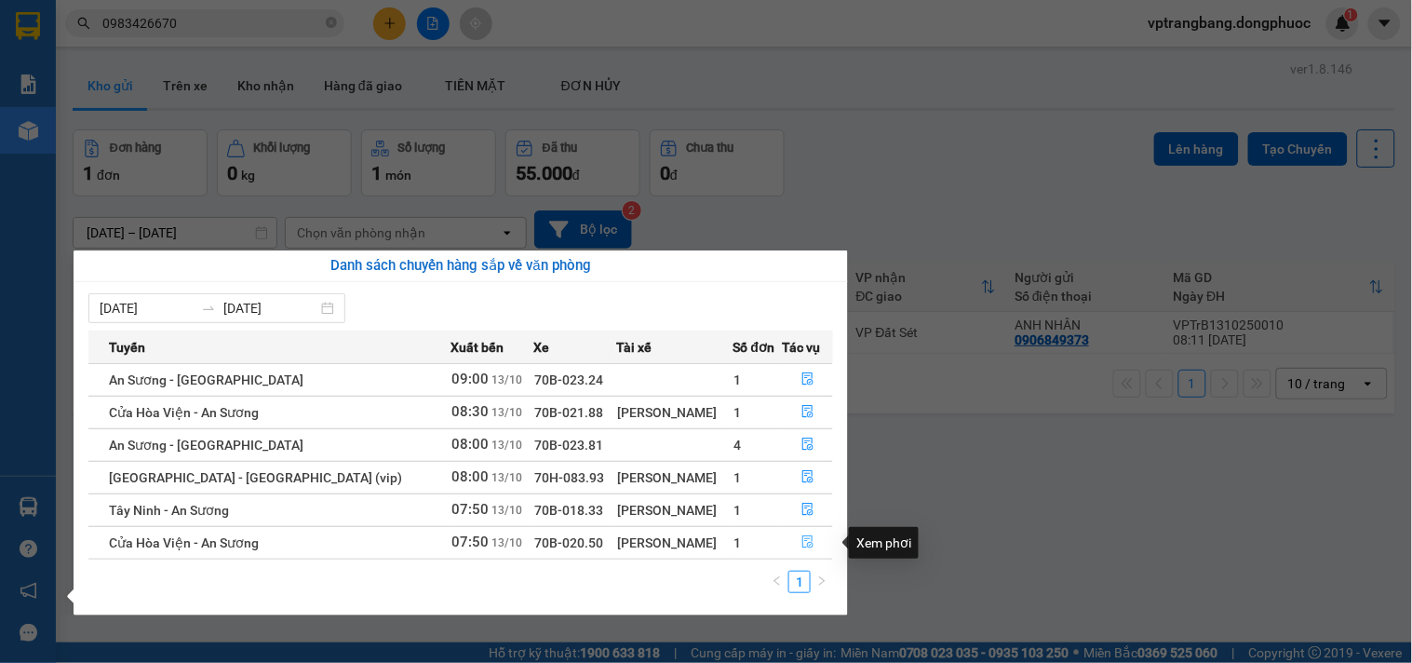
click at [803, 542] on icon "file-done" at bounding box center [808, 541] width 13 height 13
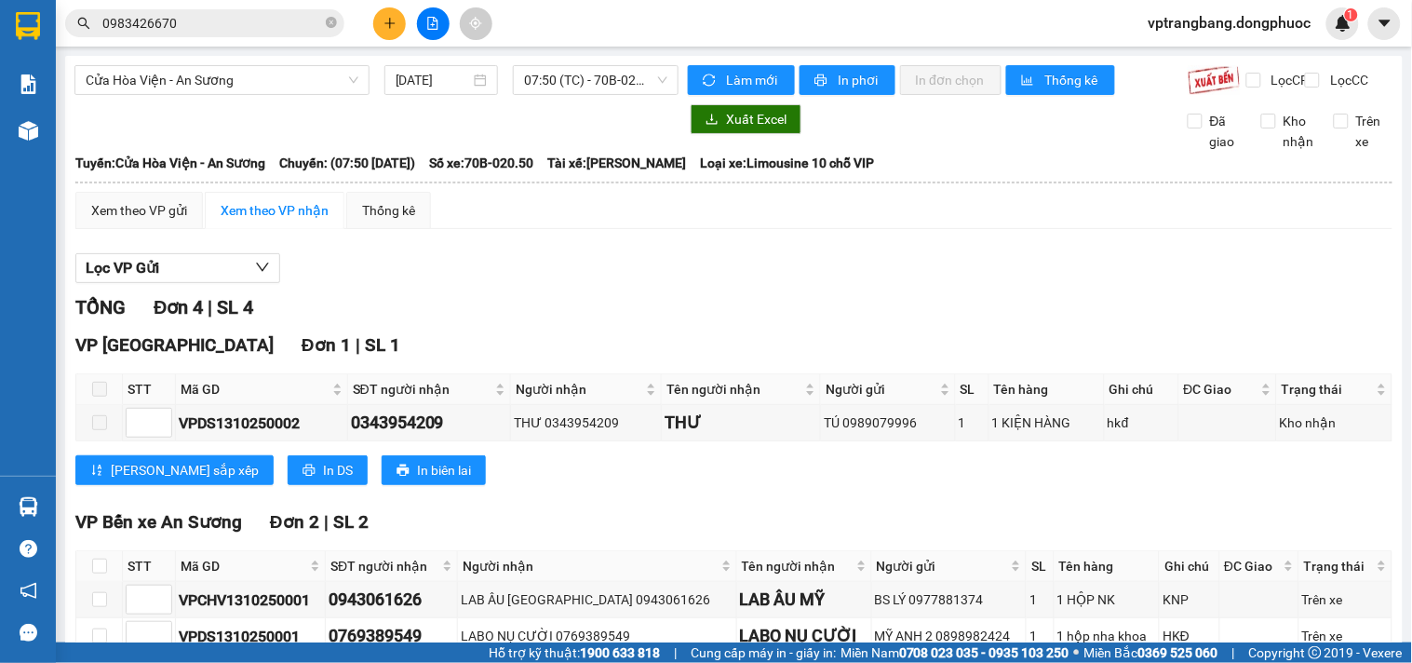
scroll to position [302, 0]
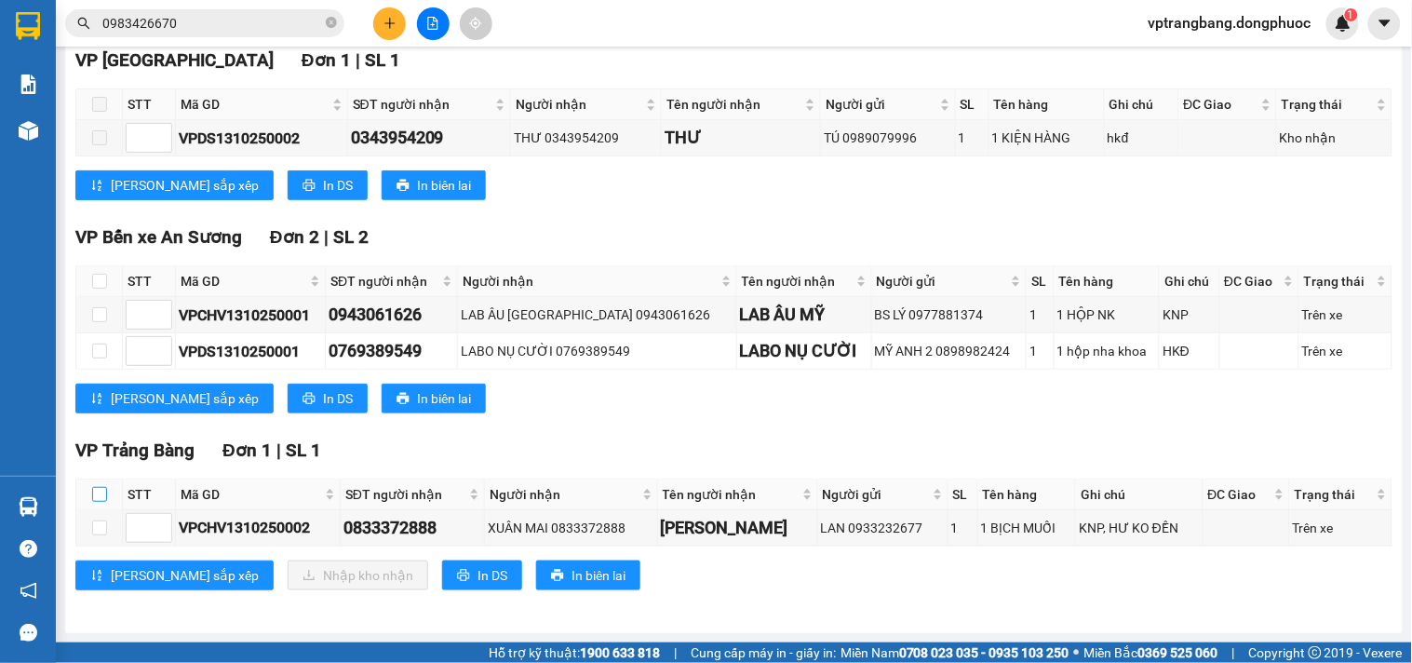
click at [94, 490] on input "checkbox" at bounding box center [99, 494] width 15 height 15
checkbox input "true"
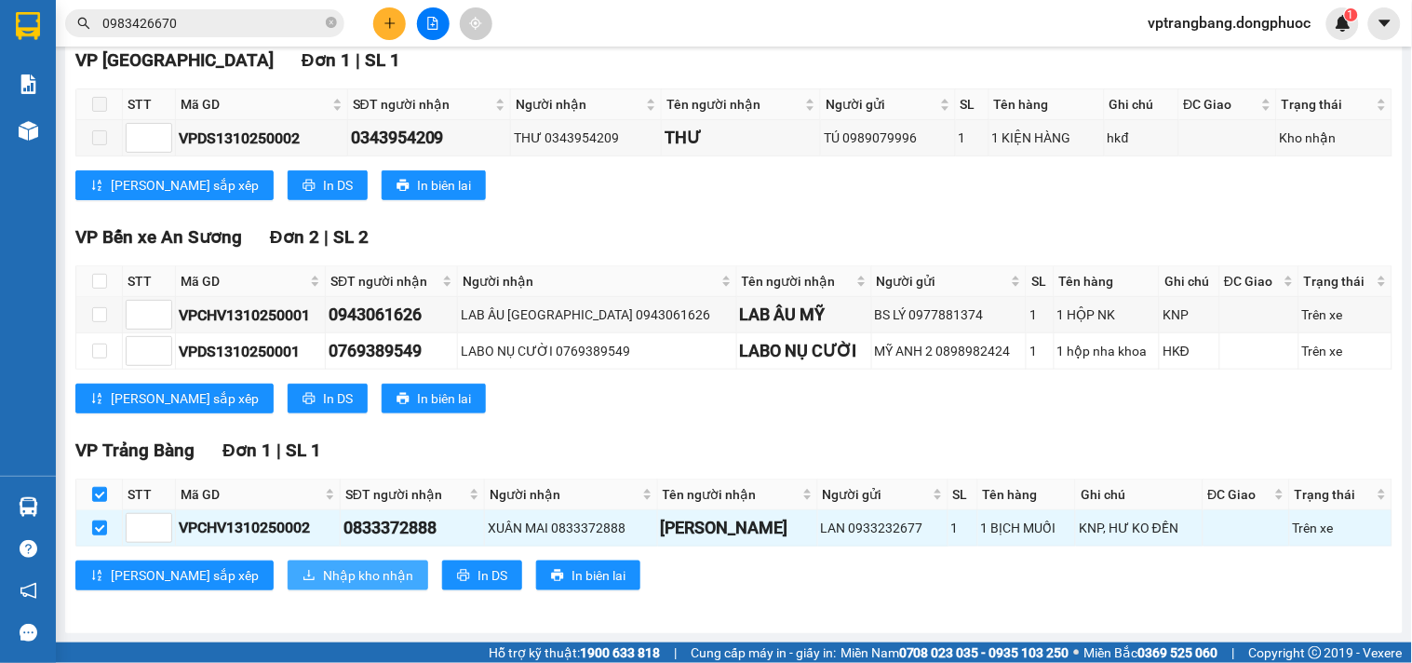
click at [323, 577] on span "Nhập kho nhận" at bounding box center [368, 575] width 90 height 20
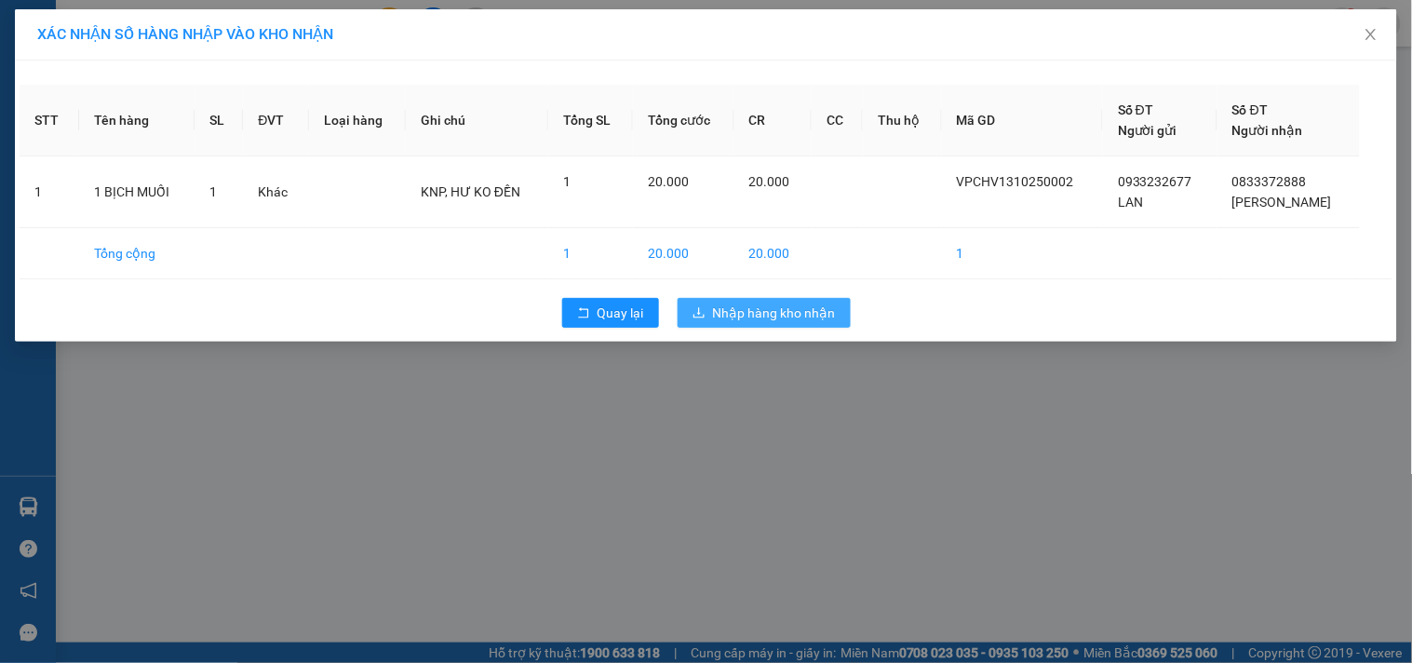
click at [760, 312] on span "Nhập hàng kho nhận" at bounding box center [774, 313] width 123 height 20
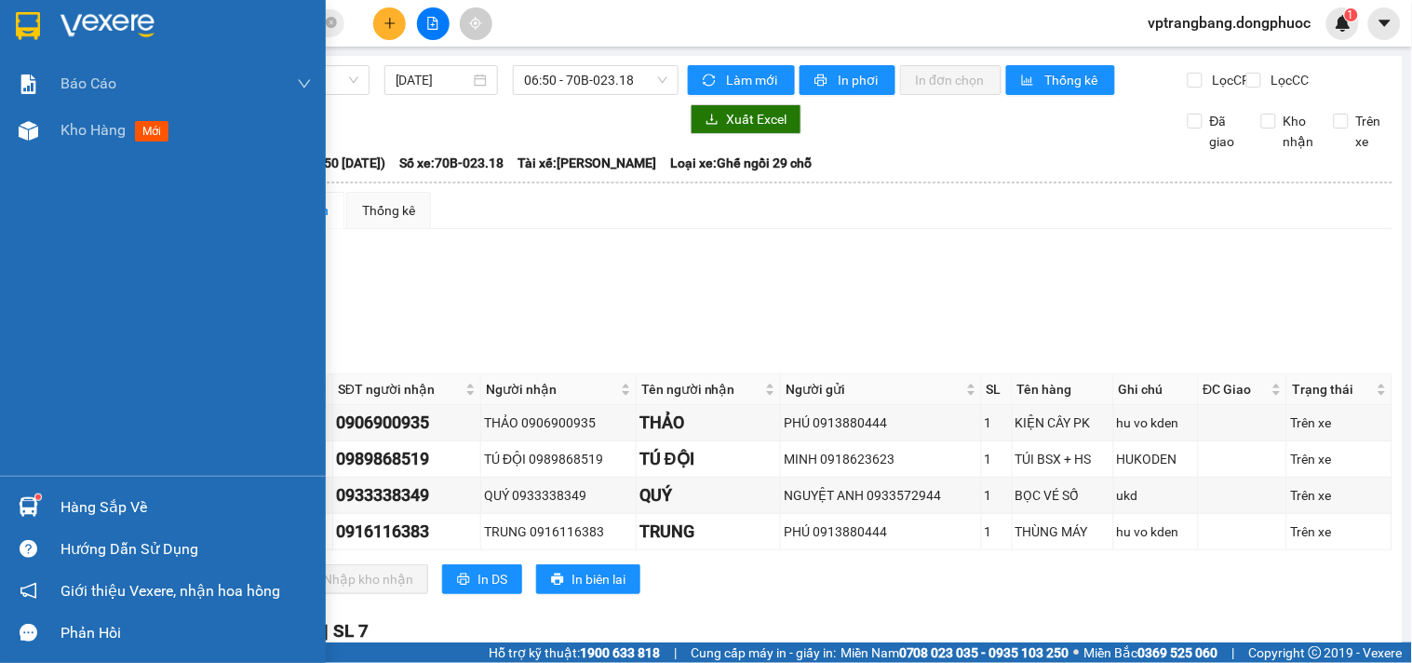
click at [62, 506] on div "Hàng sắp về" at bounding box center [186, 507] width 251 height 28
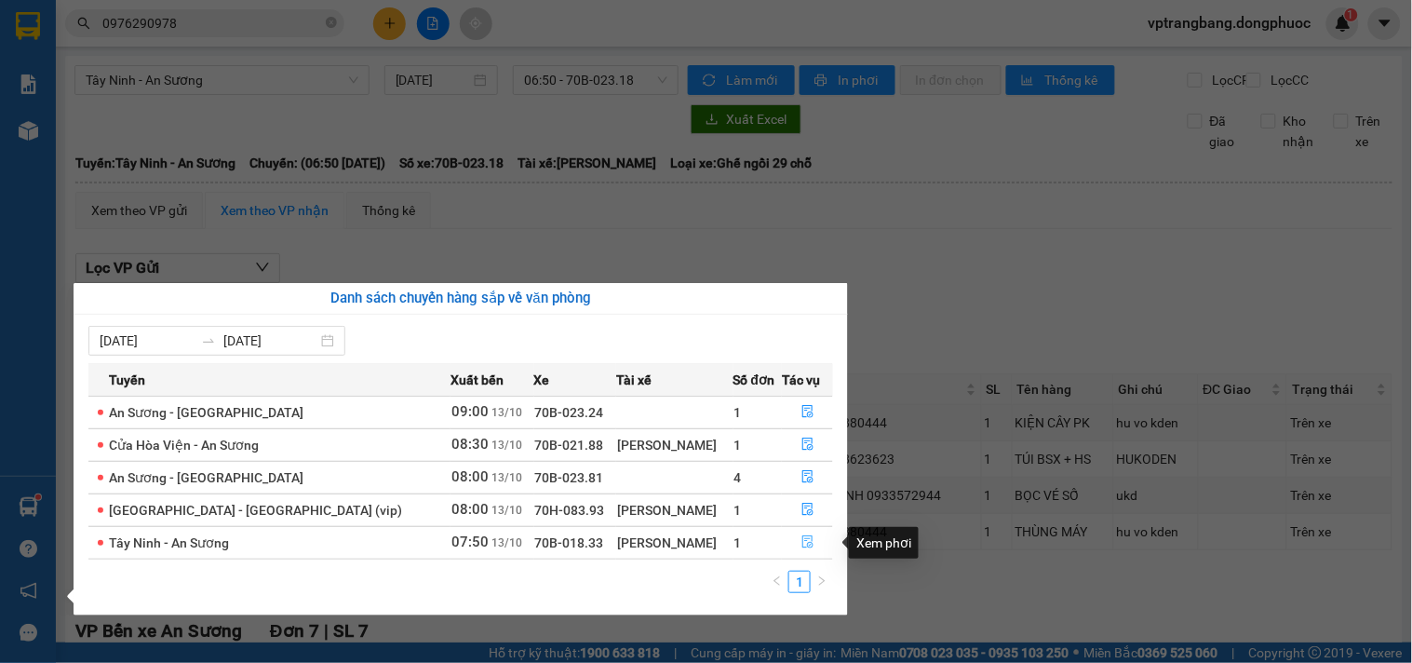
click at [802, 544] on icon "file-done" at bounding box center [808, 541] width 13 height 13
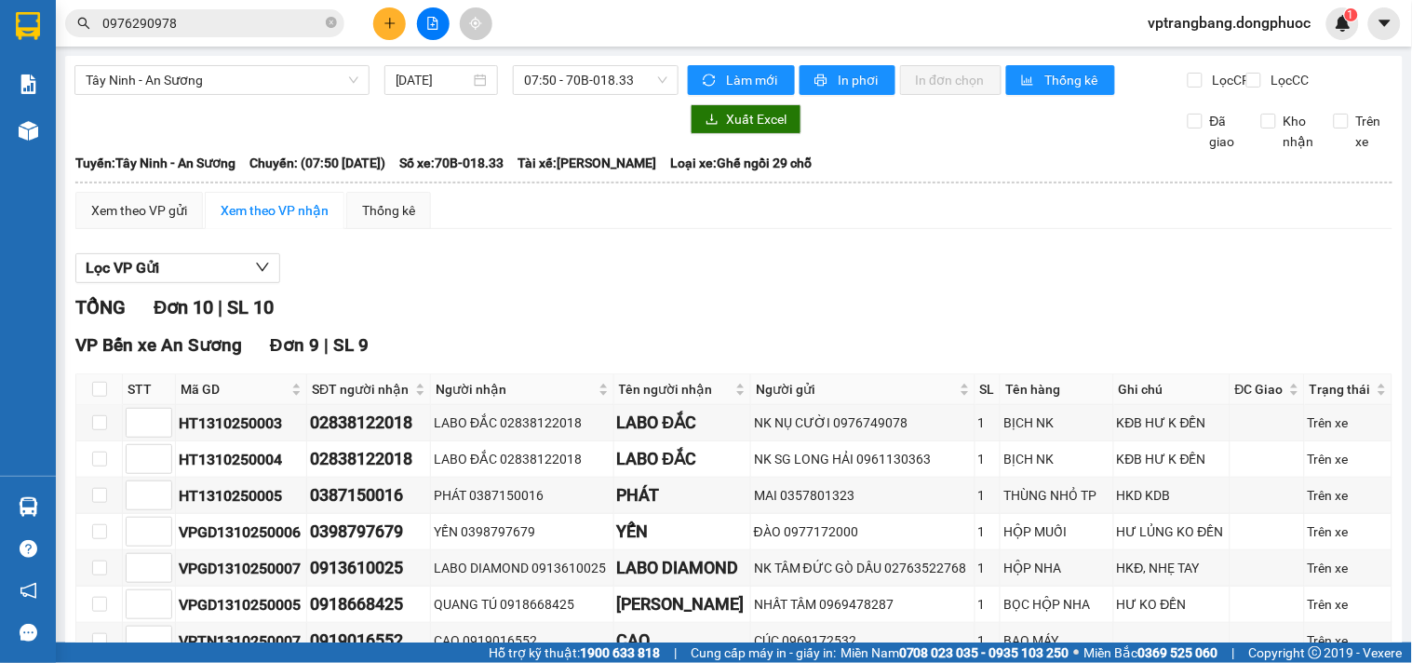
scroll to position [382, 0]
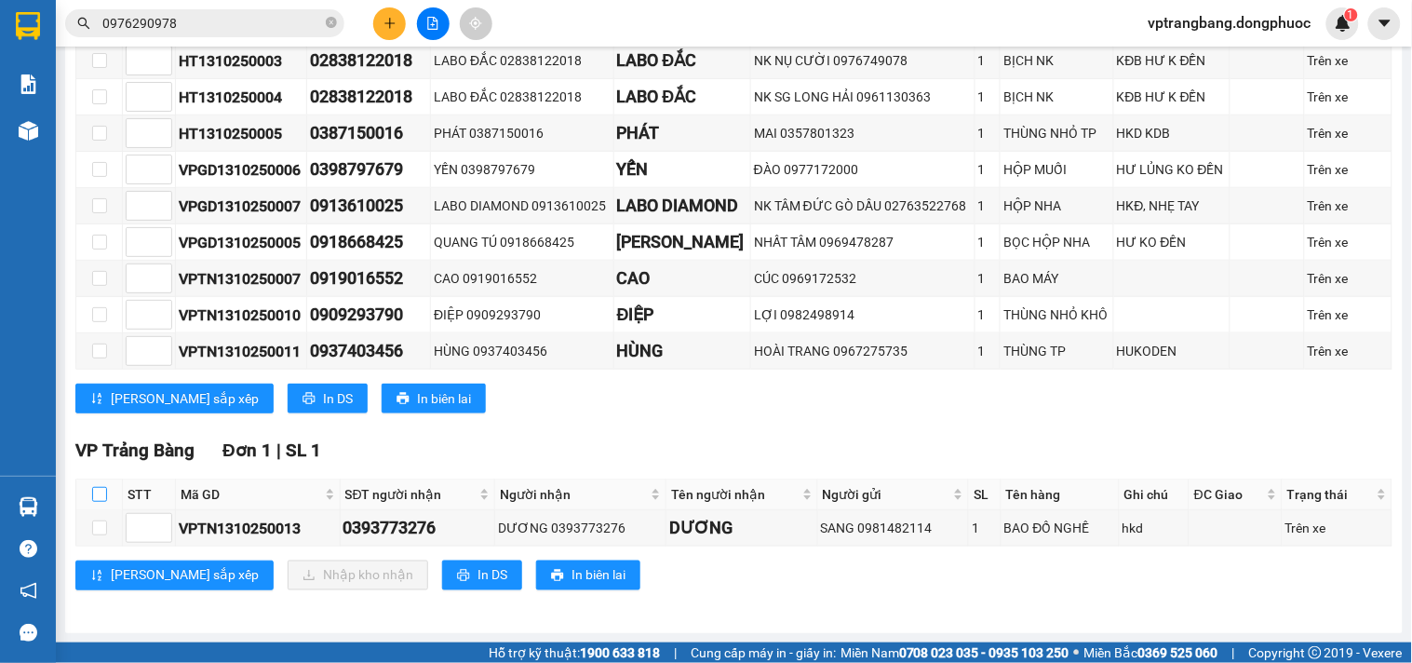
click at [104, 496] on input "checkbox" at bounding box center [99, 494] width 15 height 15
checkbox input "true"
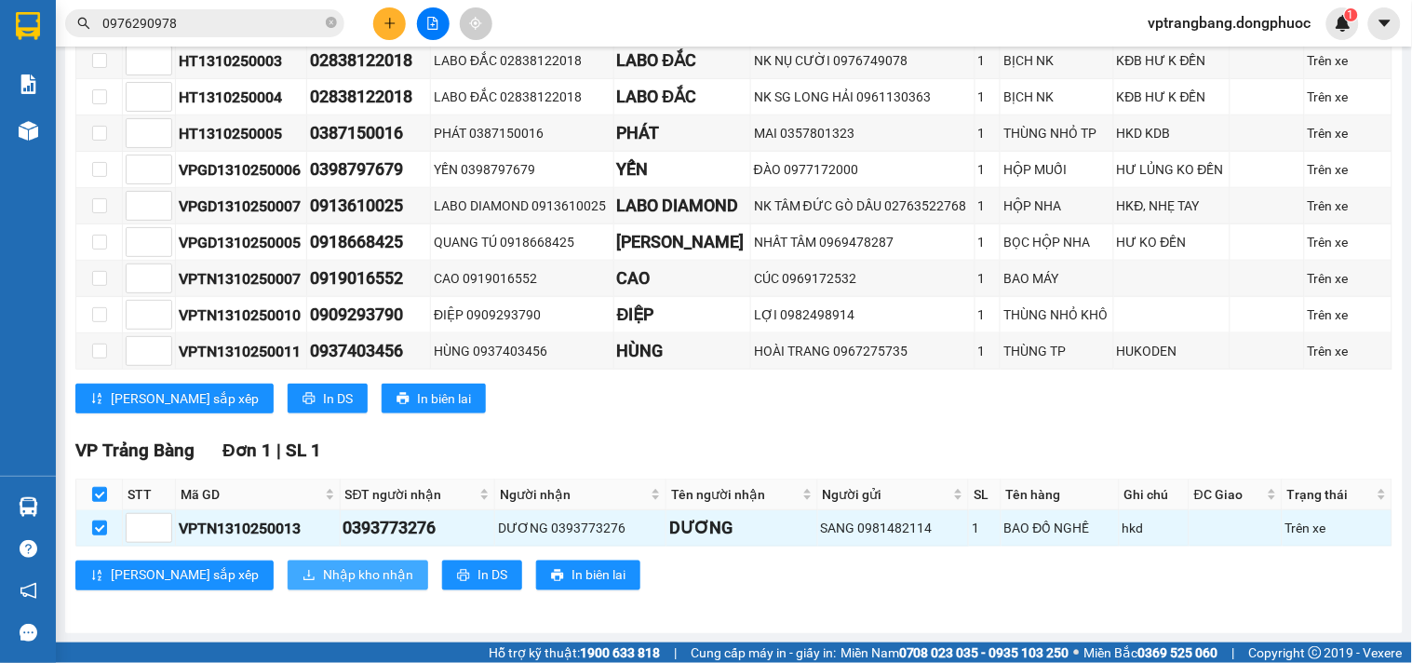
click at [323, 570] on span "Nhập kho nhận" at bounding box center [368, 575] width 90 height 20
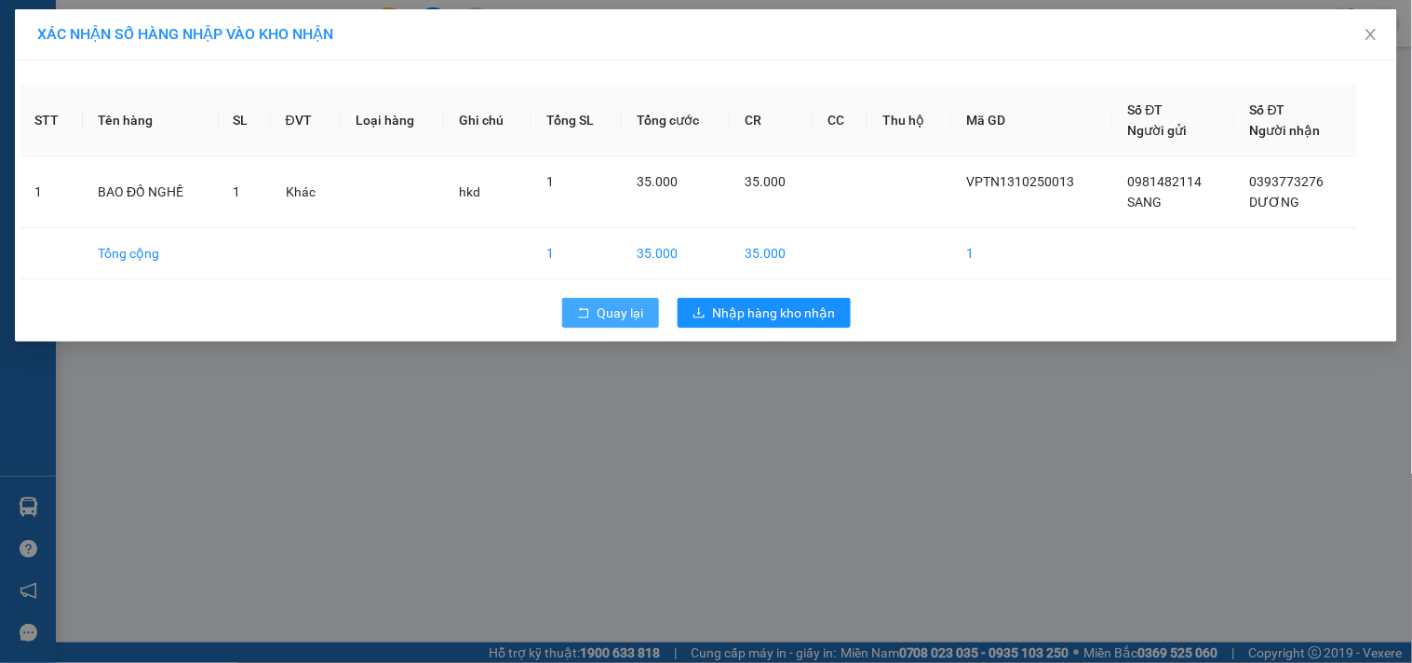
click at [602, 310] on span "Quay lại" at bounding box center [621, 313] width 47 height 20
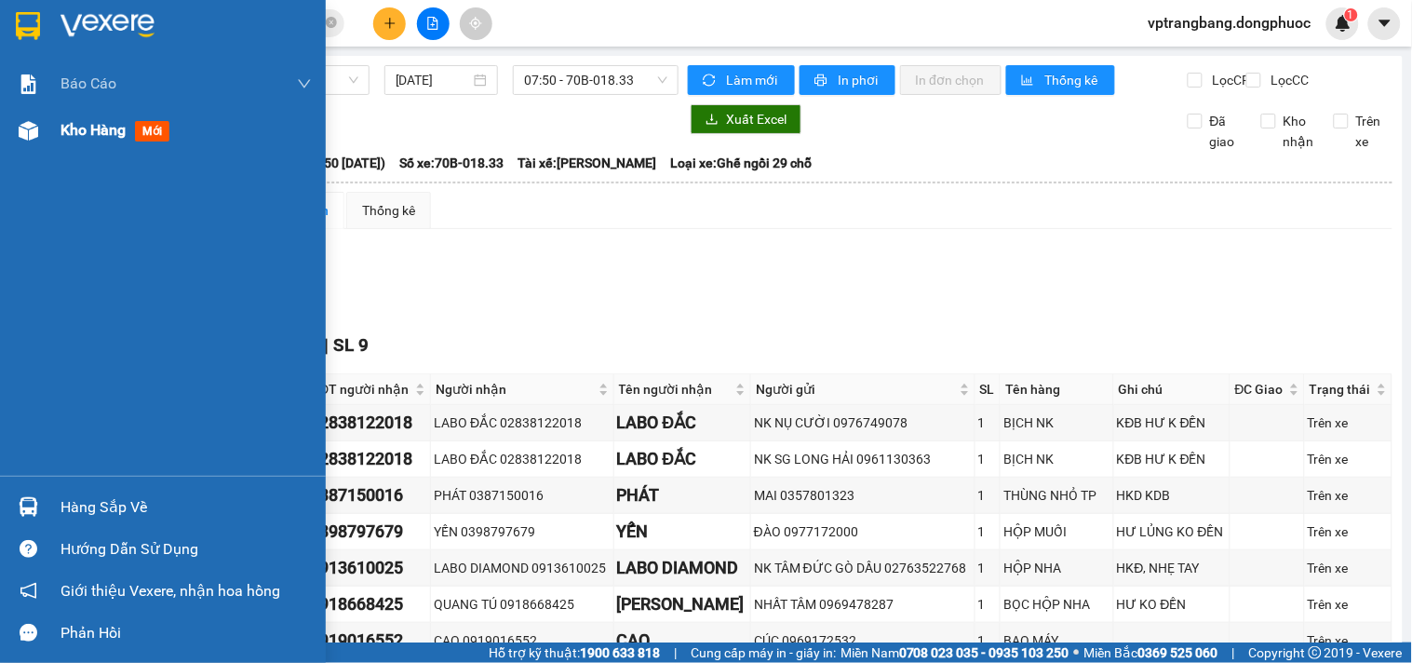
click at [61, 144] on div "Kho hàng mới" at bounding box center [186, 130] width 251 height 47
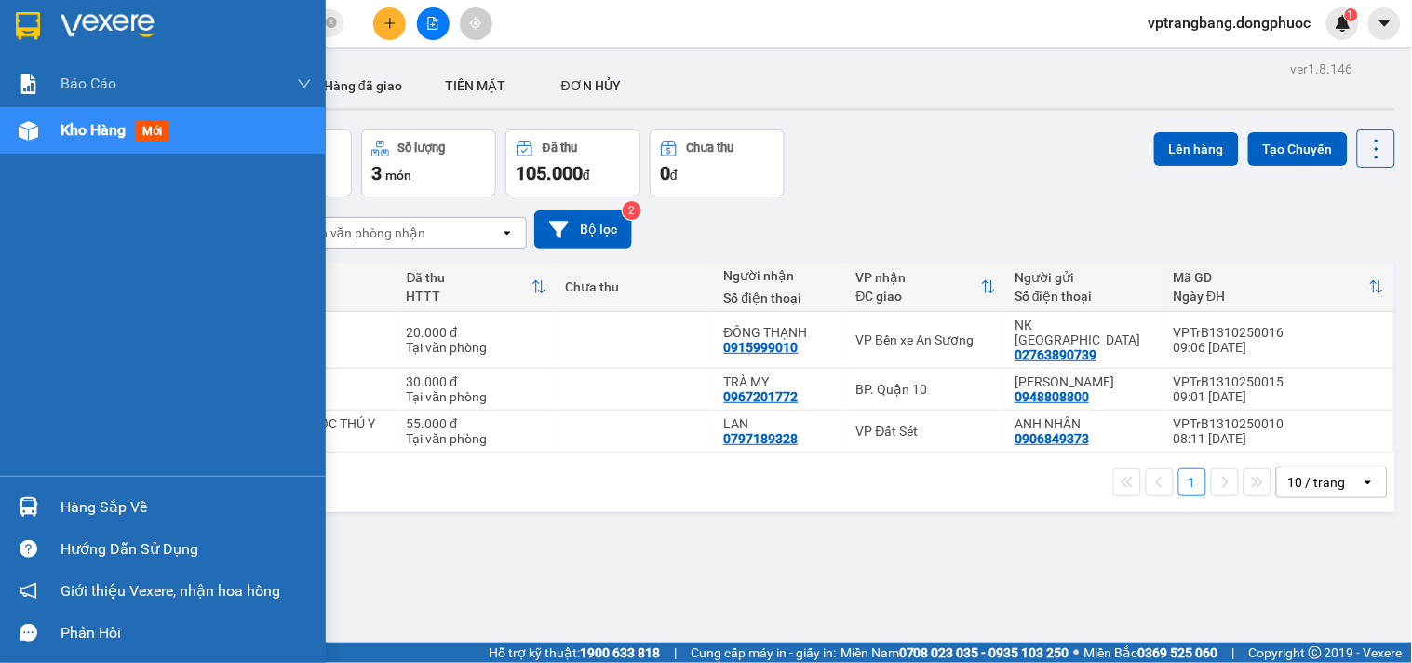
click at [88, 507] on div "Hàng sắp về" at bounding box center [186, 507] width 251 height 28
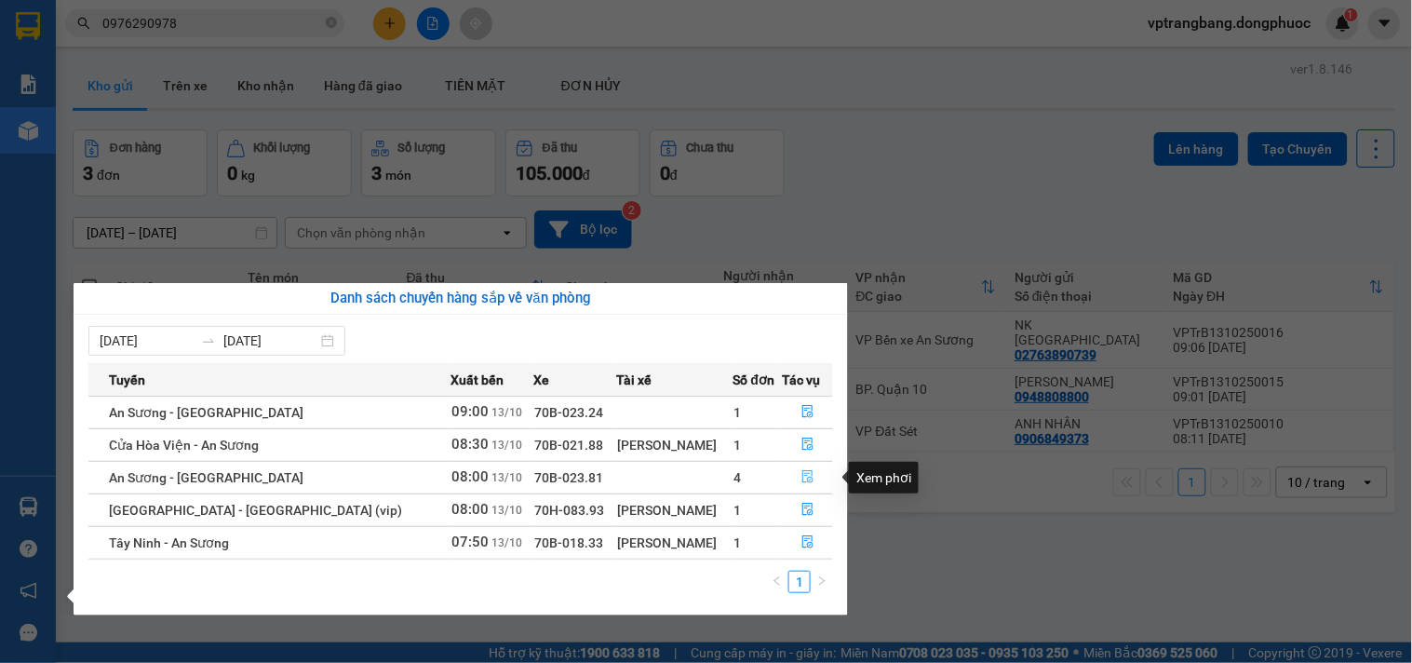
click at [802, 479] on icon "file-done" at bounding box center [808, 476] width 13 height 13
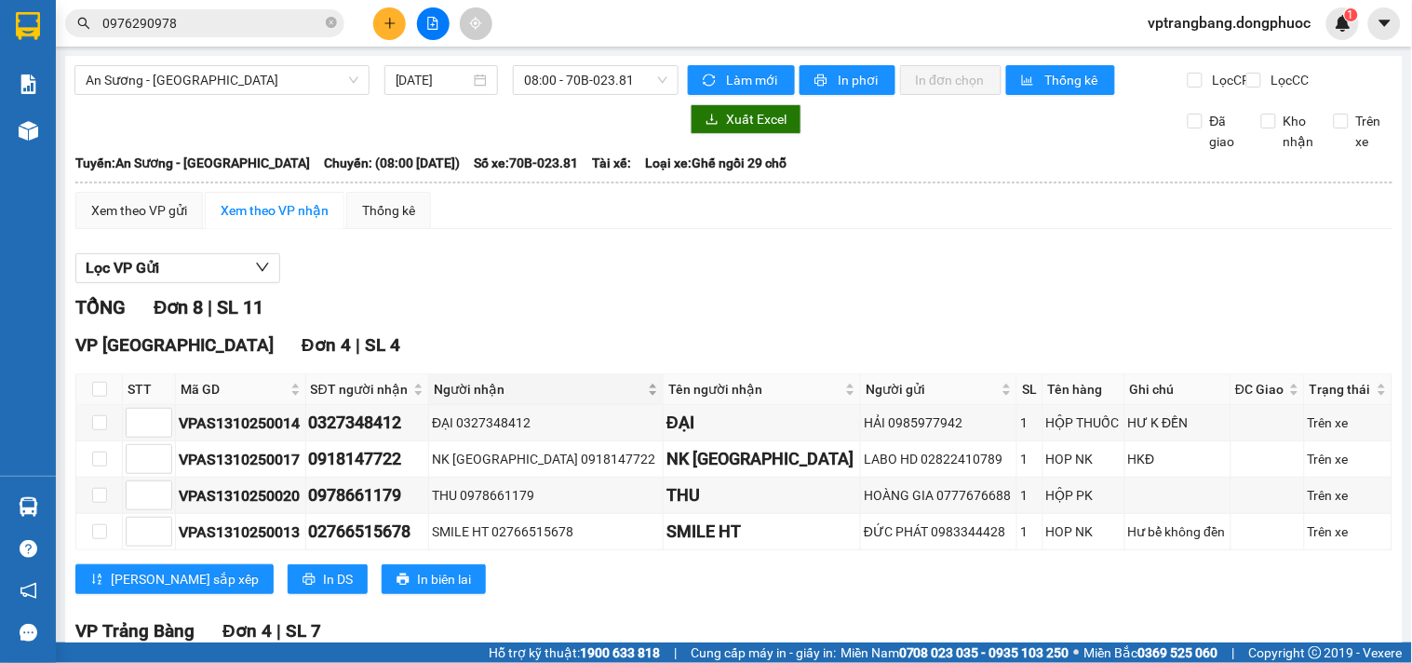
scroll to position [350, 0]
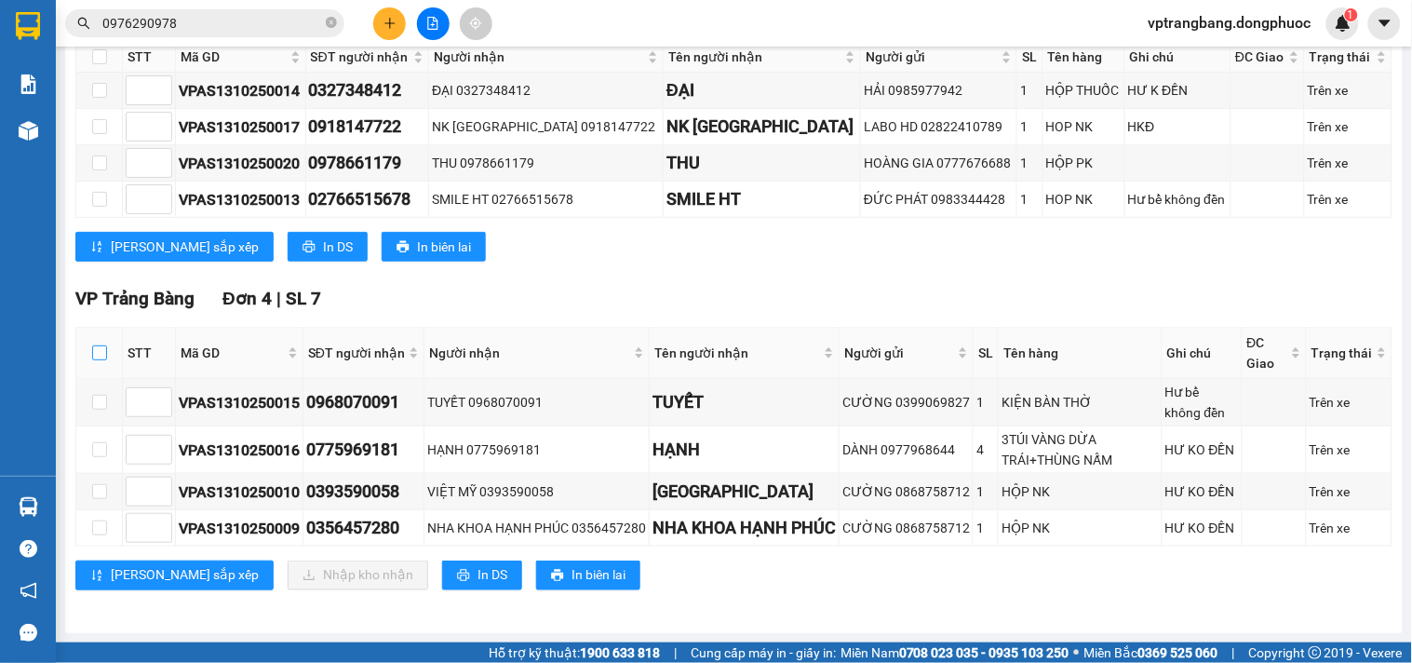
click at [100, 350] on input "checkbox" at bounding box center [99, 352] width 15 height 15
checkbox input "true"
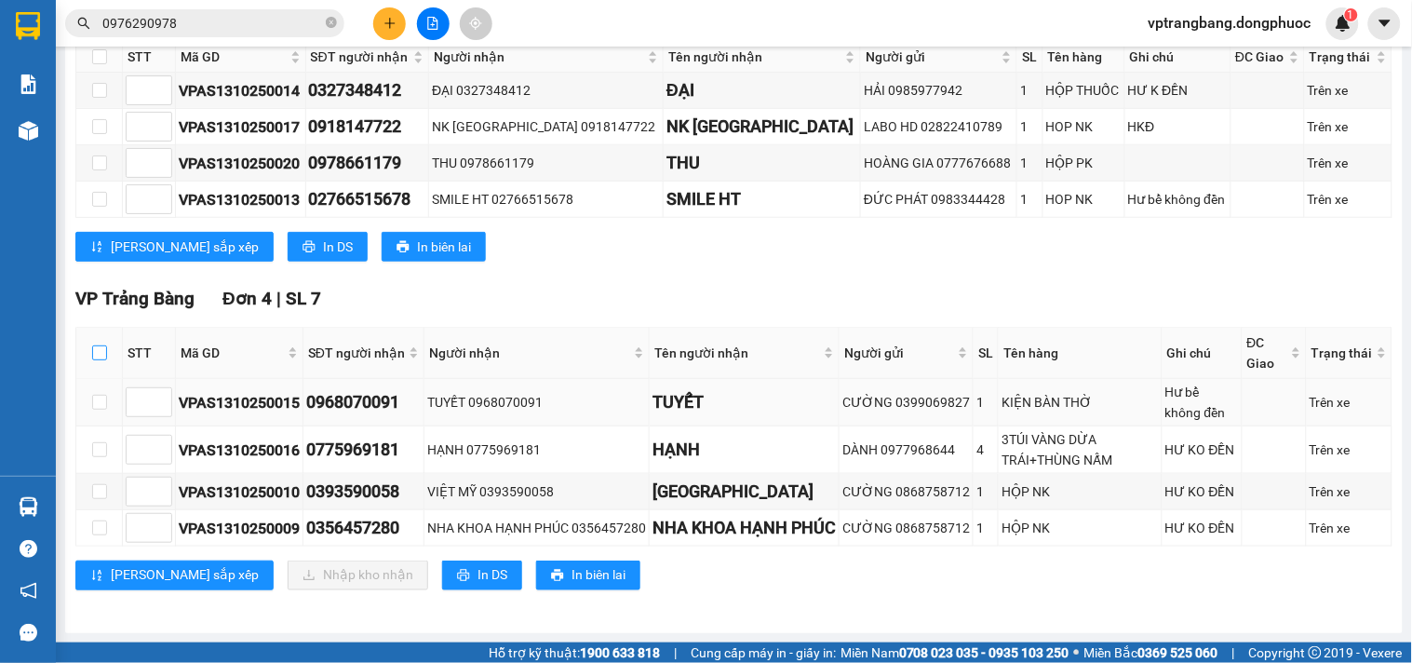
checkbox input "true"
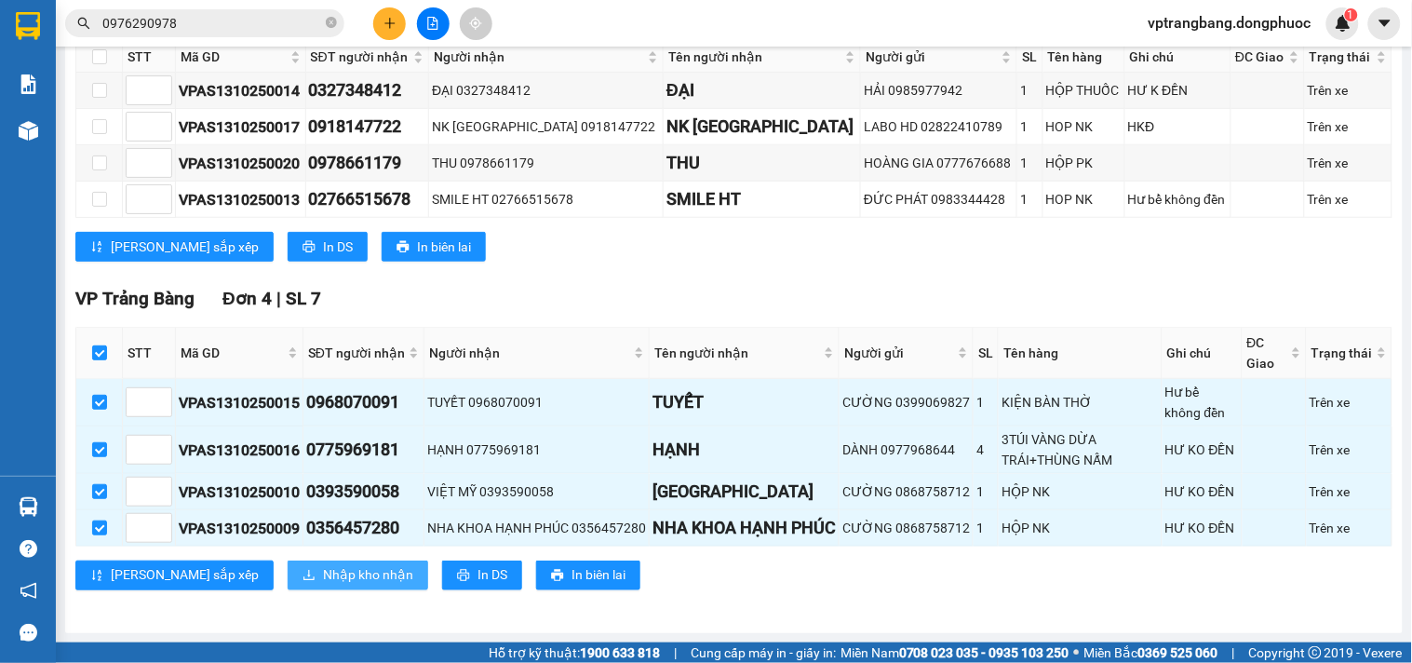
click at [323, 571] on span "Nhập kho nhận" at bounding box center [368, 575] width 90 height 20
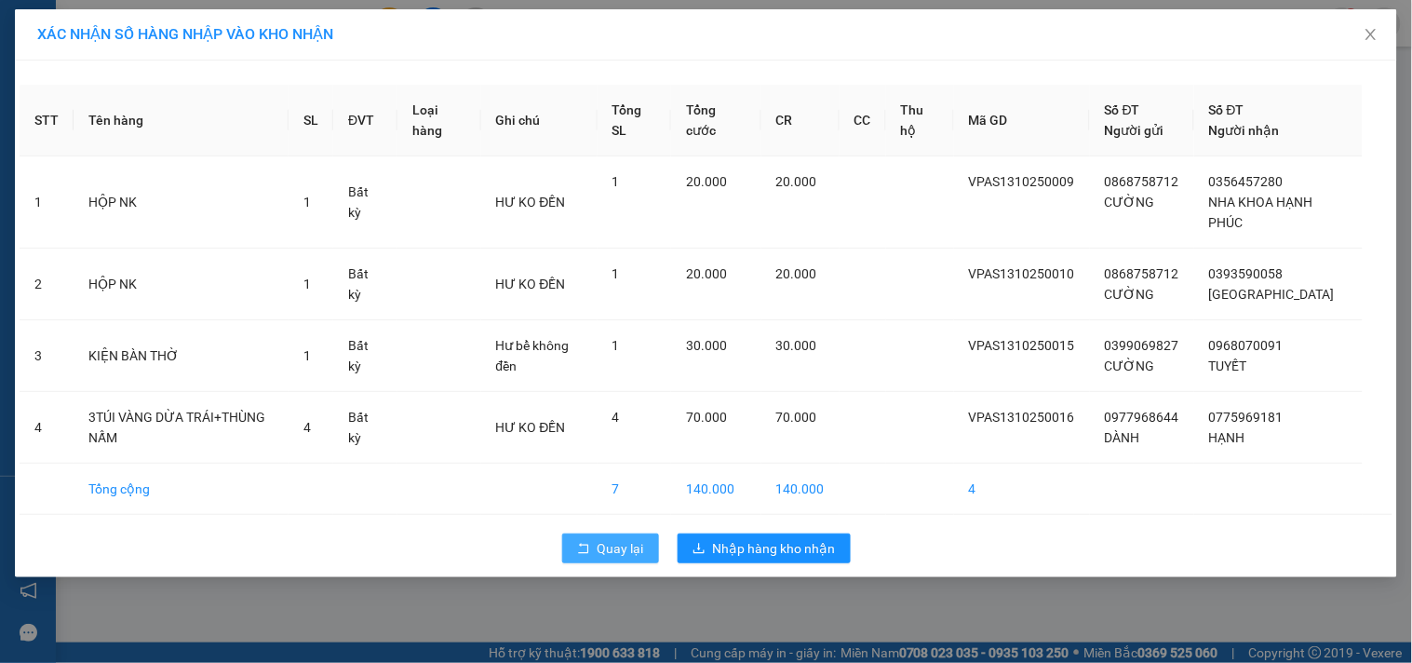
click at [605, 549] on span "Quay lại" at bounding box center [621, 548] width 47 height 20
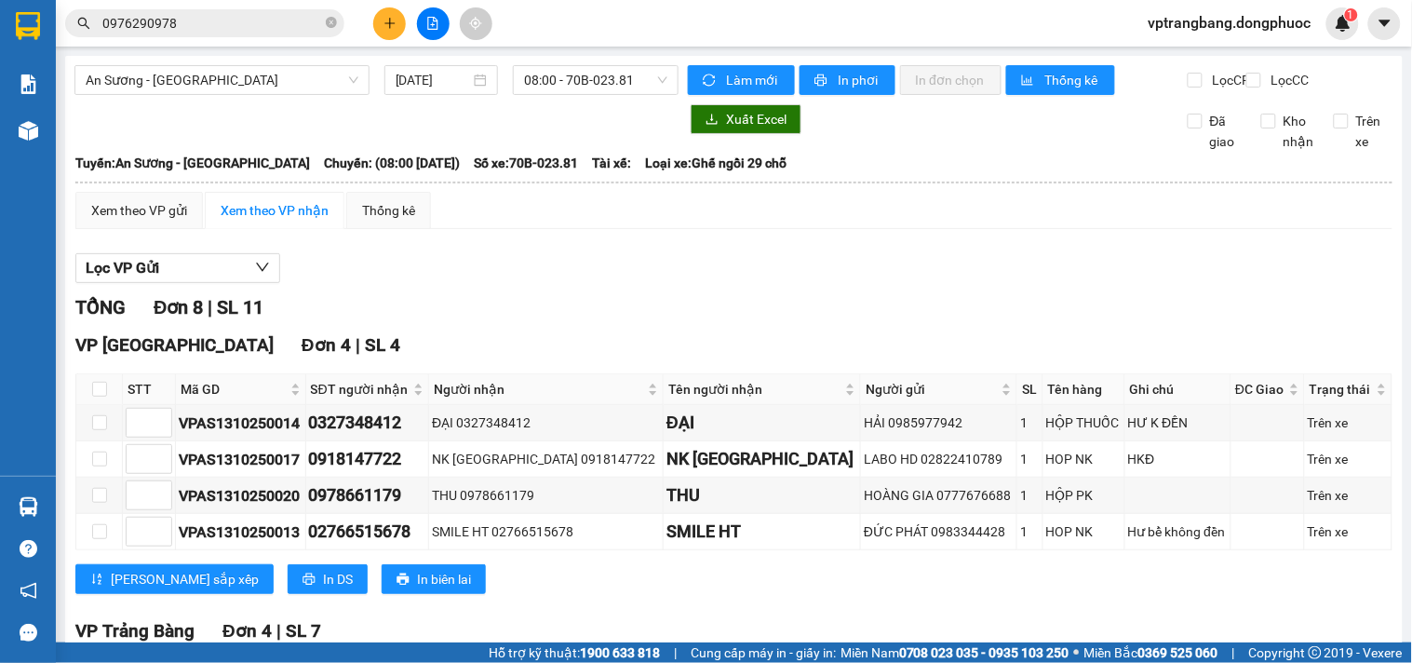
scroll to position [350, 0]
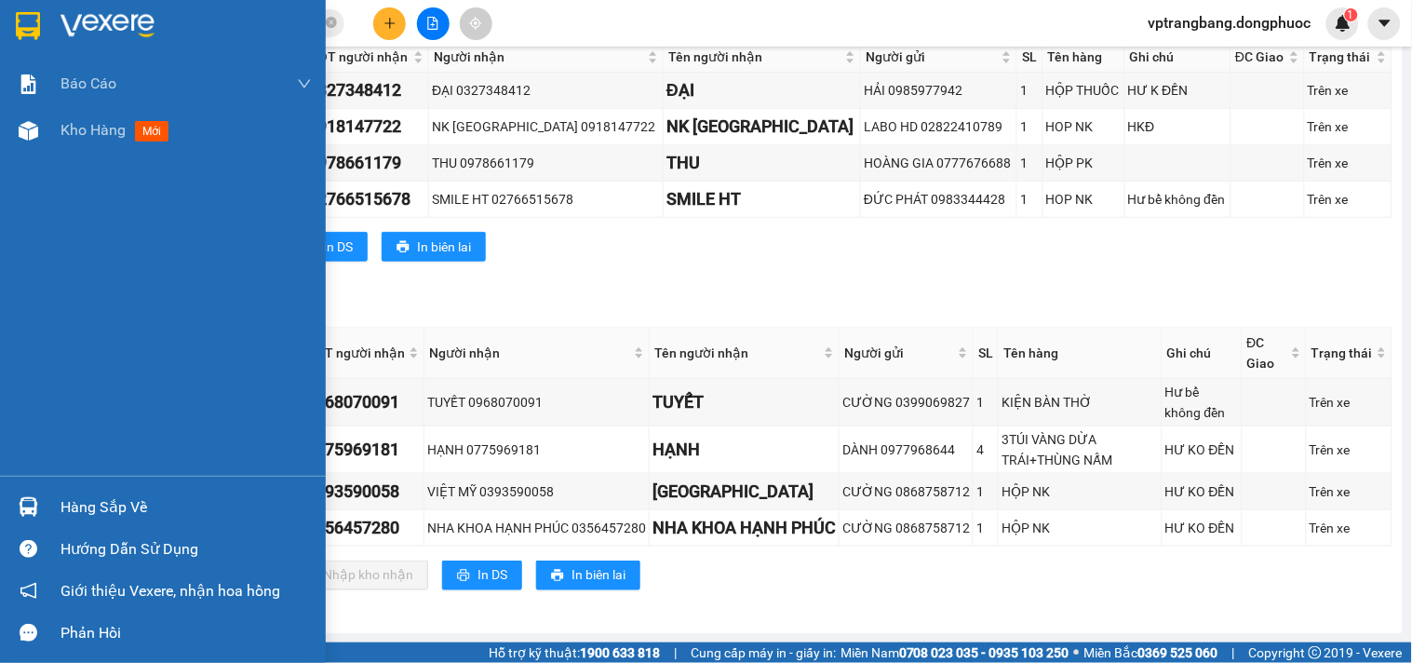
click at [89, 509] on div "Hàng sắp về" at bounding box center [186, 507] width 251 height 28
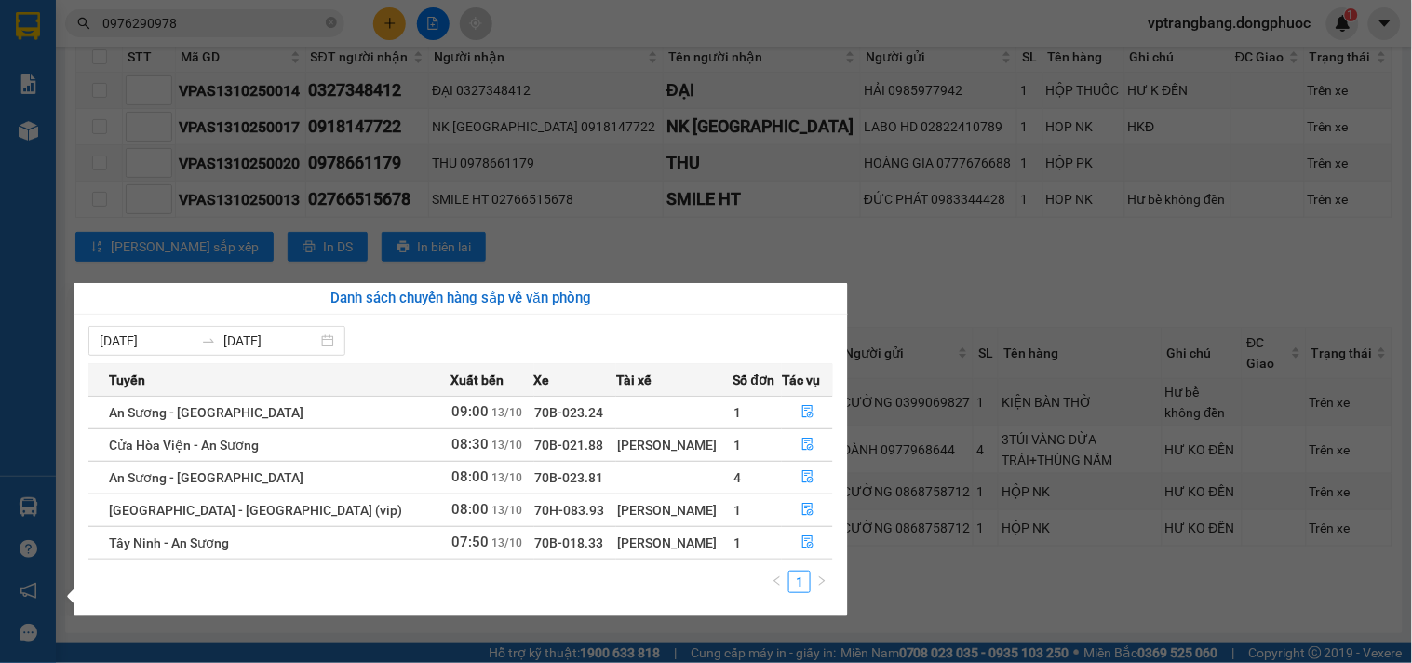
click at [886, 265] on section "Kết quả tìm kiếm ( 6654 ) Bộ lọc Mã ĐH Trạng thái Món hàng Tổng cước Chưa cước …" at bounding box center [706, 331] width 1412 height 663
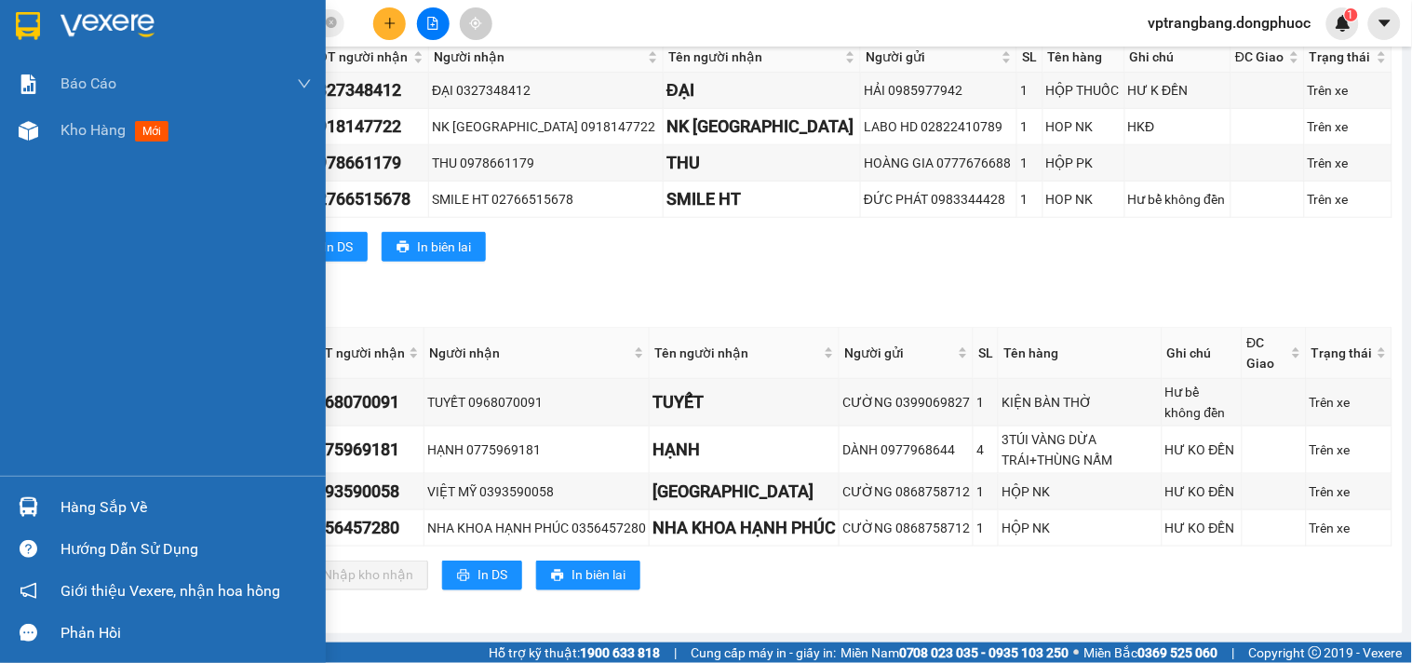
drag, startPoint x: 75, startPoint y: 495, endPoint x: 150, endPoint y: 495, distance: 74.5
click at [76, 495] on div "Hàng sắp về" at bounding box center [186, 507] width 251 height 28
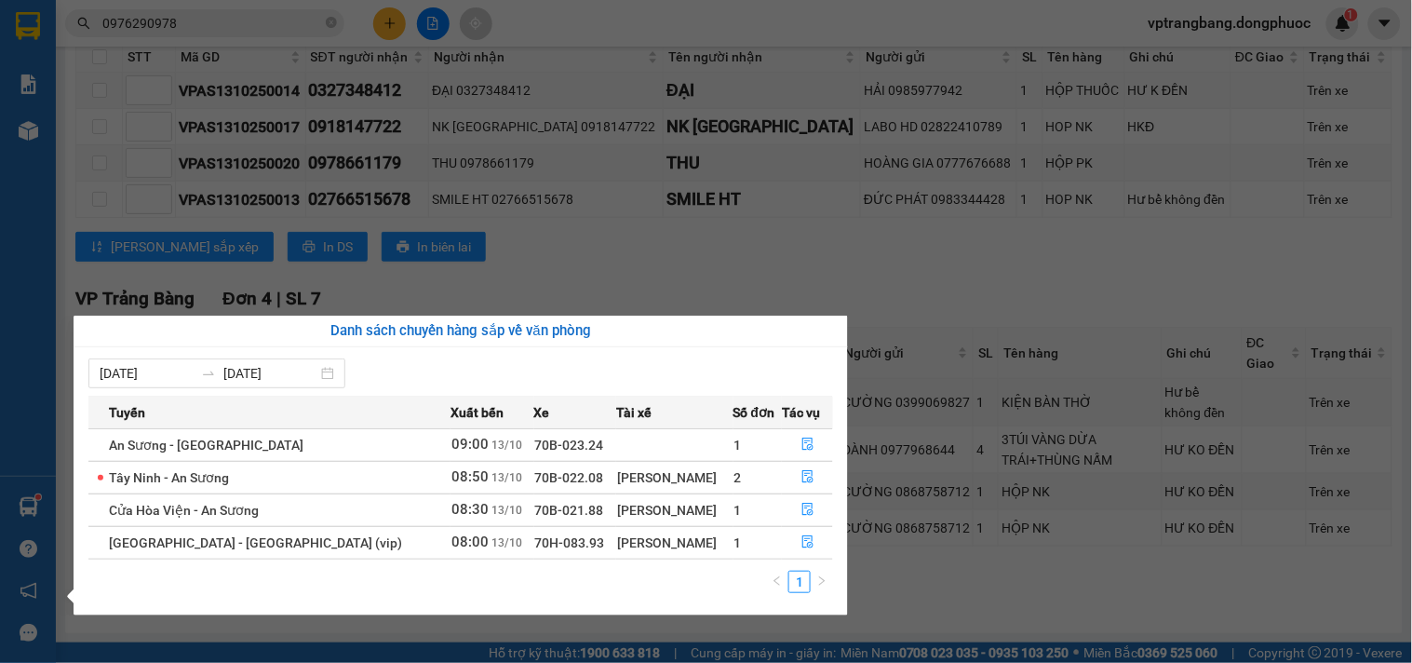
click at [808, 263] on section "Kết quả tìm kiếm ( 6654 ) Bộ lọc Mã ĐH Trạng thái Món hàng Tổng cước Chưa cước …" at bounding box center [706, 331] width 1412 height 663
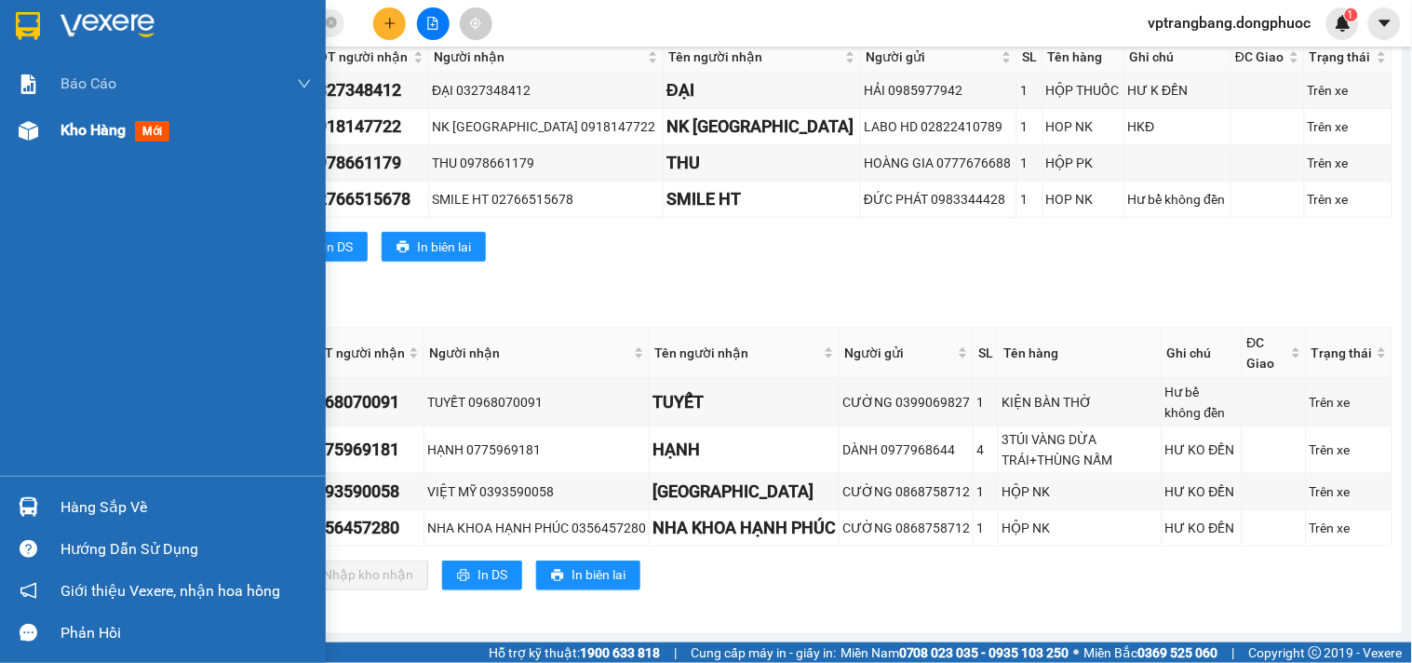
click at [53, 137] on div "Kho hàng mới" at bounding box center [163, 130] width 326 height 47
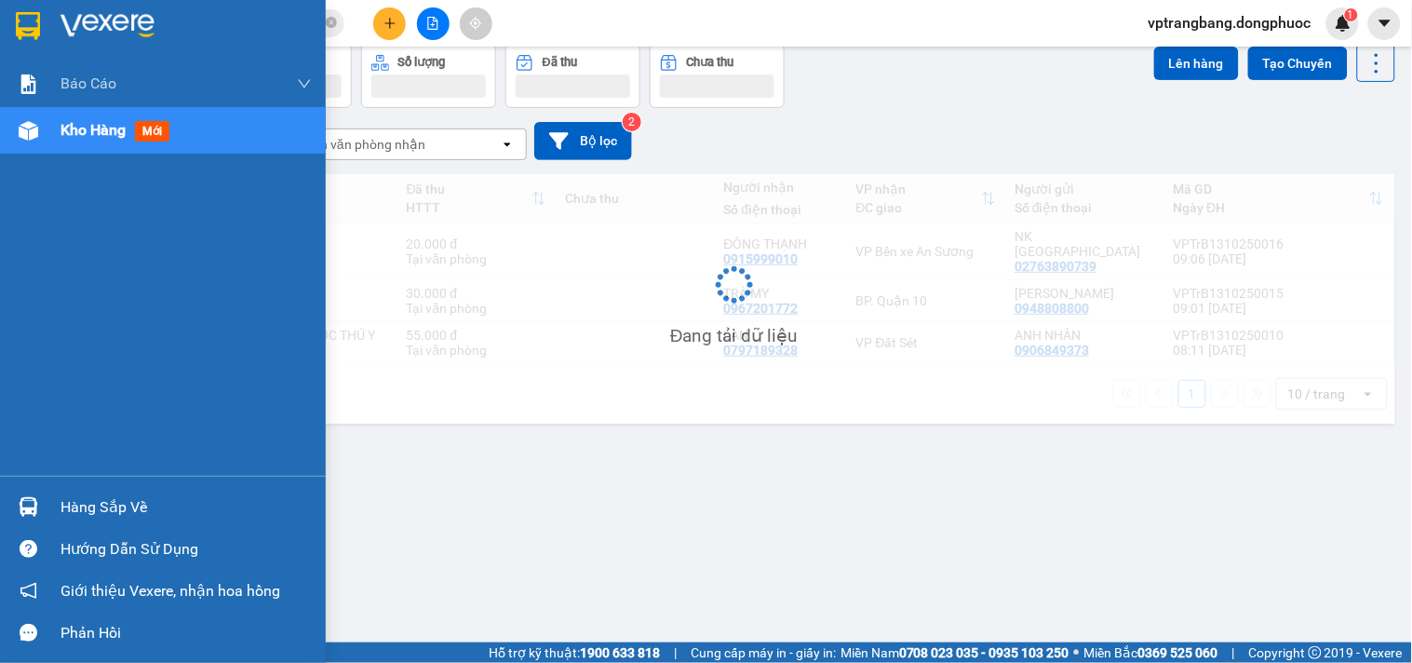
scroll to position [86, 0]
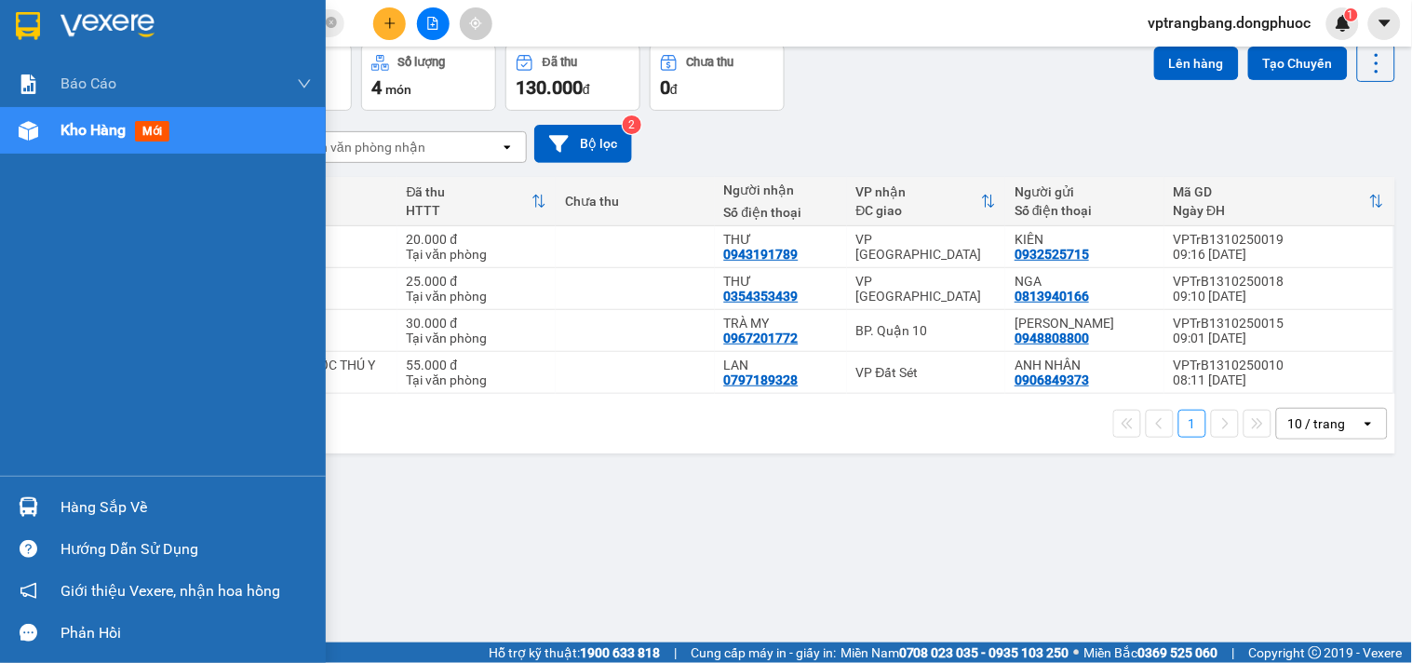
click at [78, 512] on div "Hàng sắp về" at bounding box center [186, 507] width 251 height 28
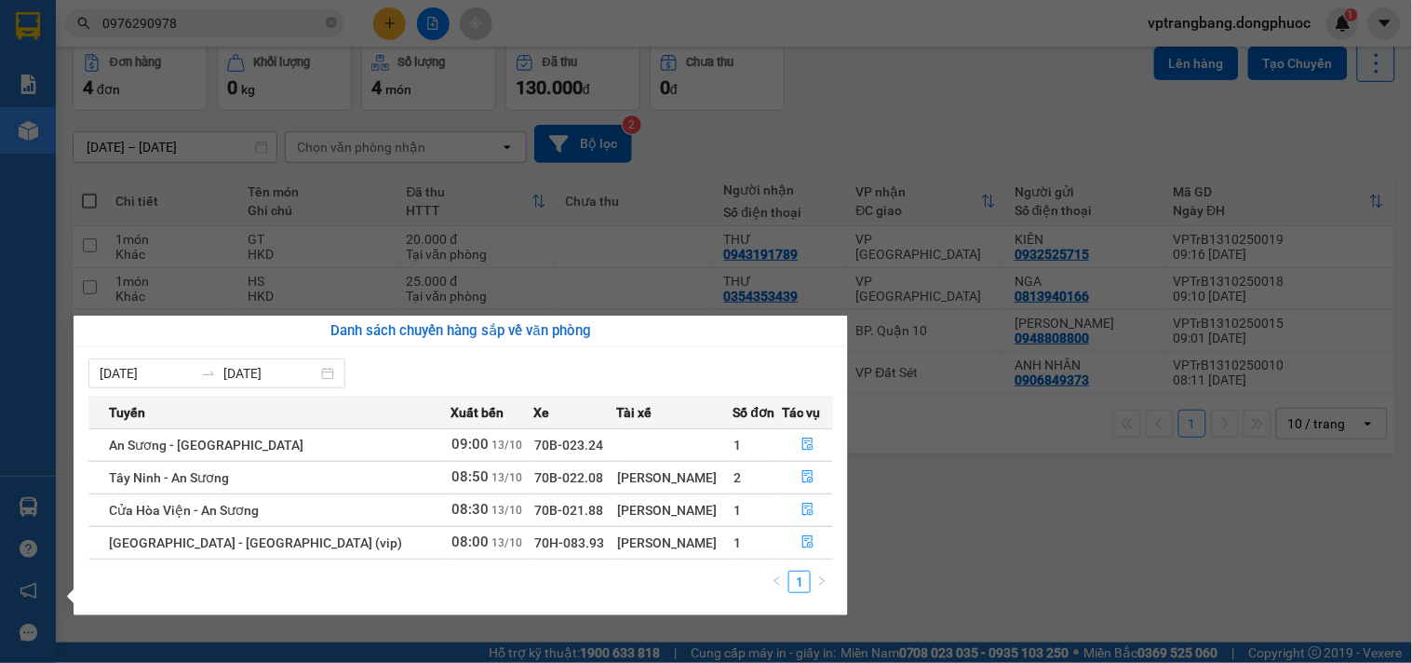
click at [950, 529] on section "Kết quả tìm kiếm ( 6654 ) Bộ lọc Mã ĐH Trạng thái Món hàng Tổng cước Chưa cước …" at bounding box center [706, 331] width 1412 height 663
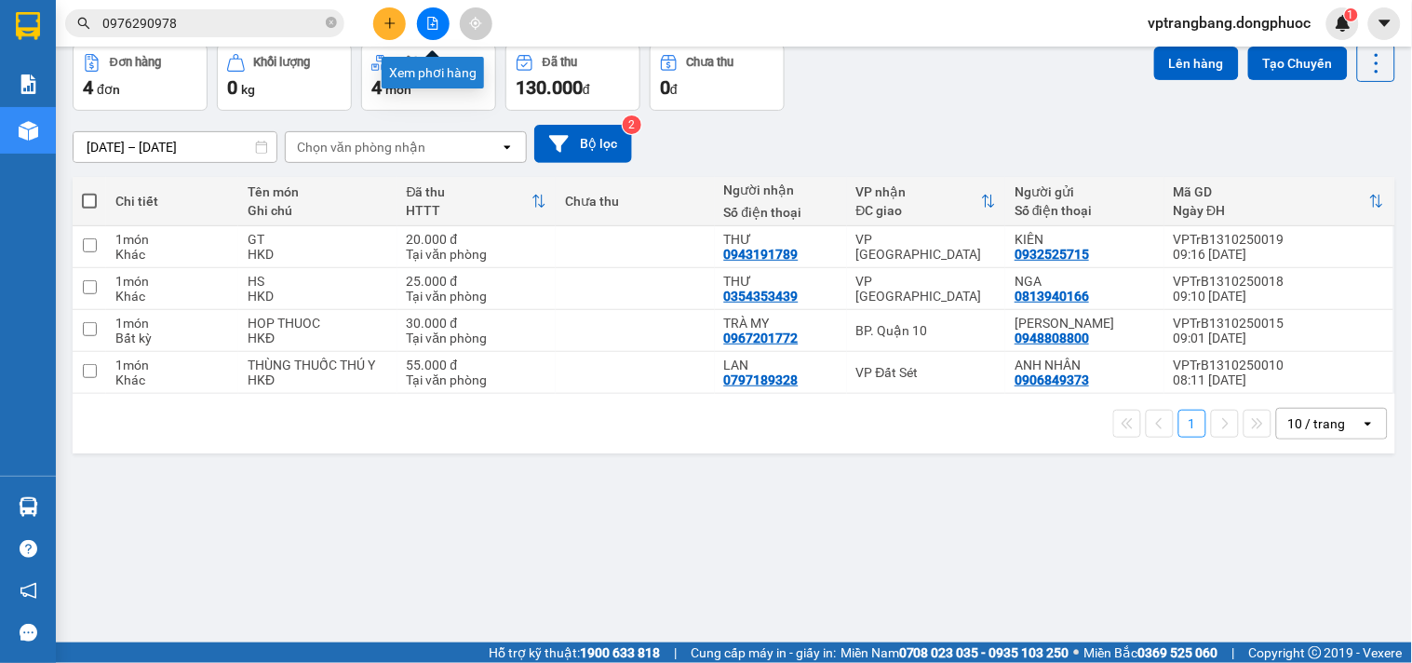
click at [426, 19] on icon "file-add" at bounding box center [432, 23] width 13 height 13
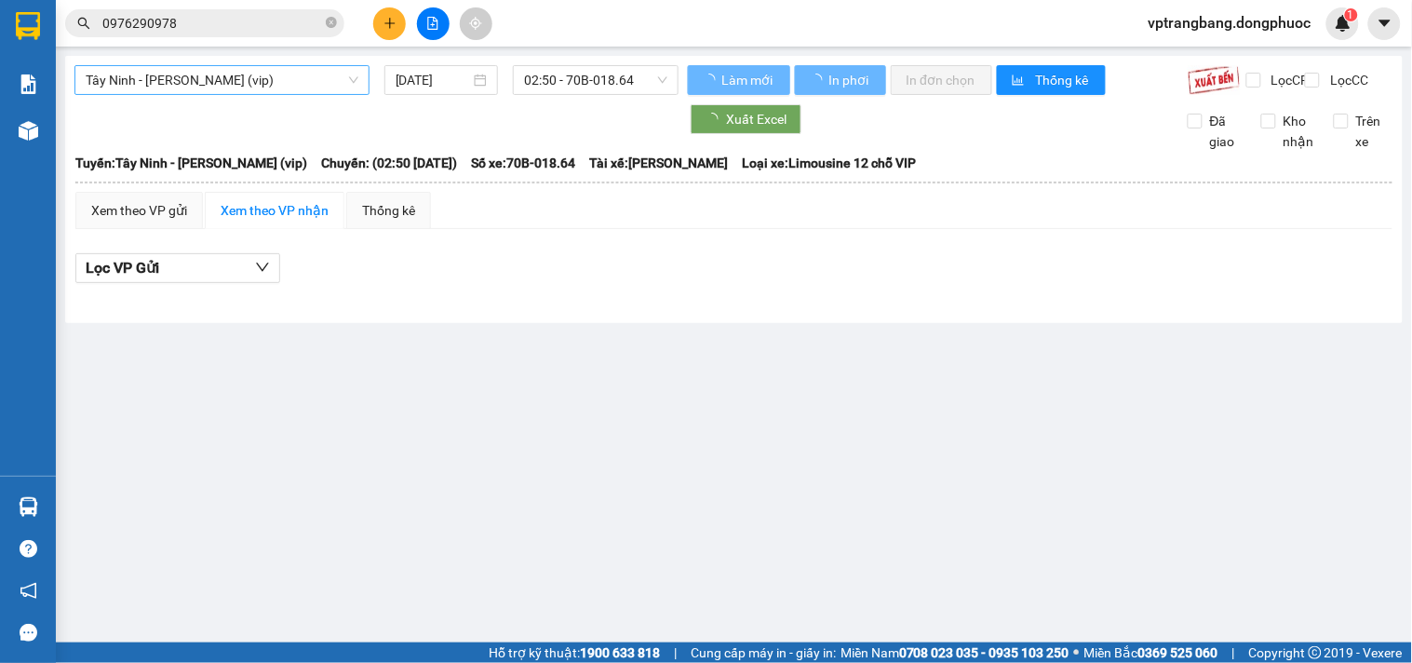
click at [177, 79] on span "Tây Ninh - Hồ Chí Minh (vip)" at bounding box center [222, 80] width 273 height 28
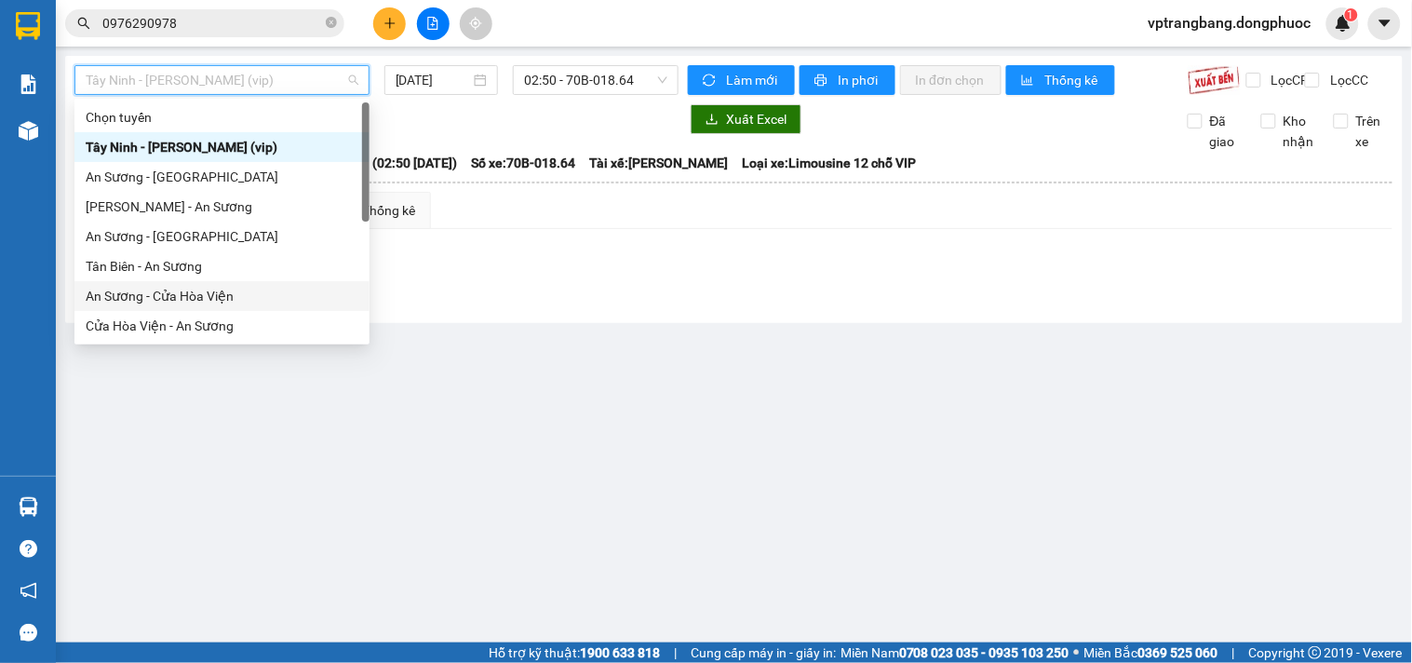
click at [186, 292] on div "An Sương - Cửa Hòa Viện" at bounding box center [222, 296] width 273 height 20
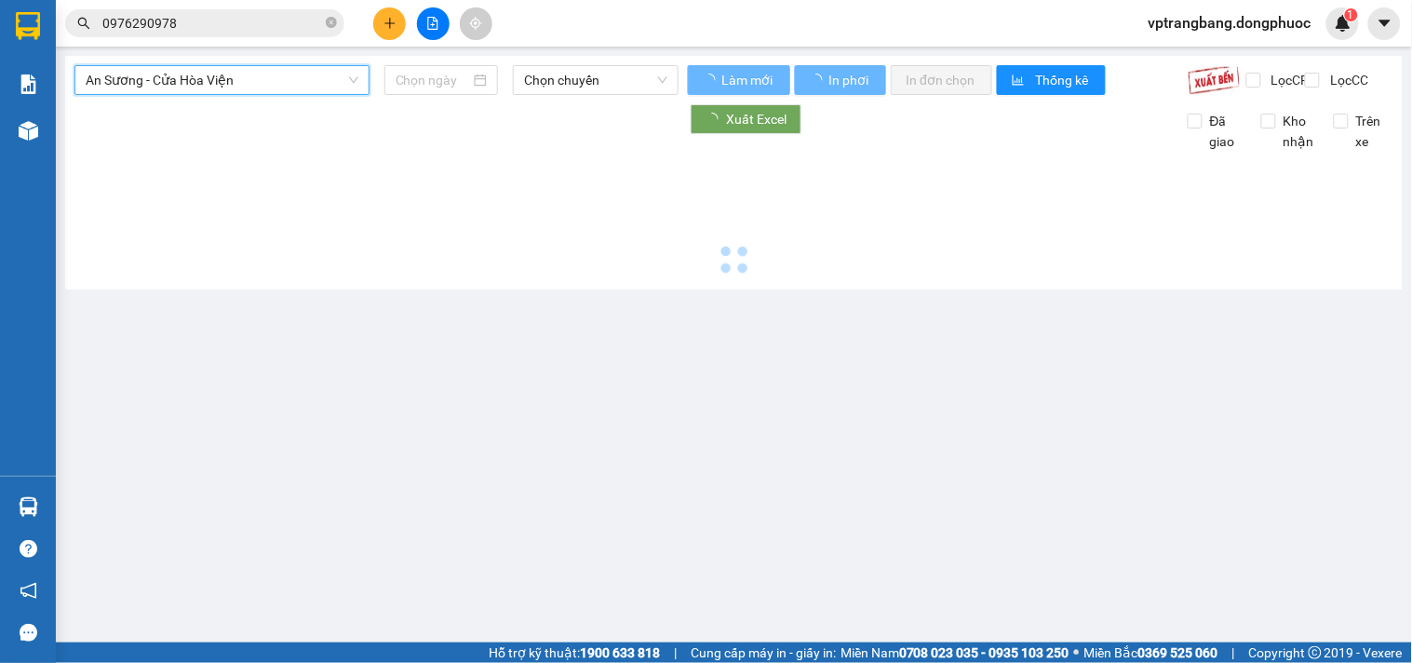
type input "[DATE]"
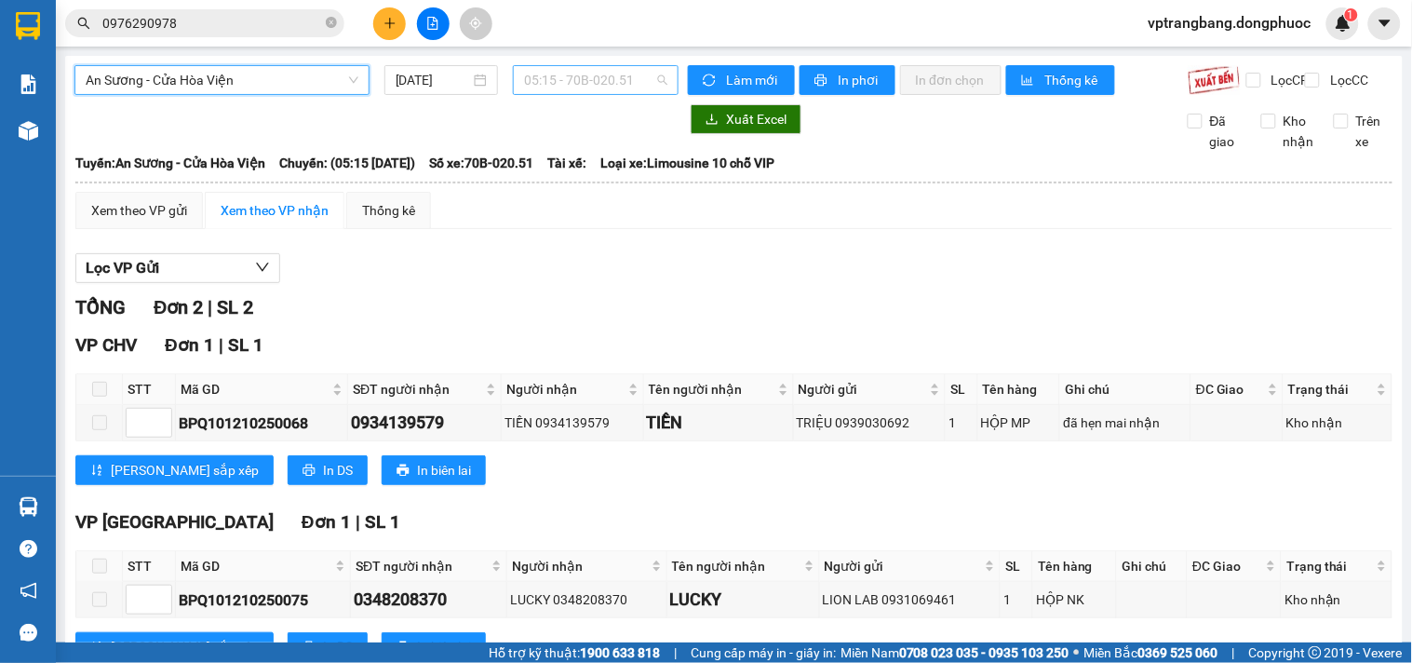
click at [578, 85] on span "05:15 - 70B-020.51" at bounding box center [595, 80] width 143 height 28
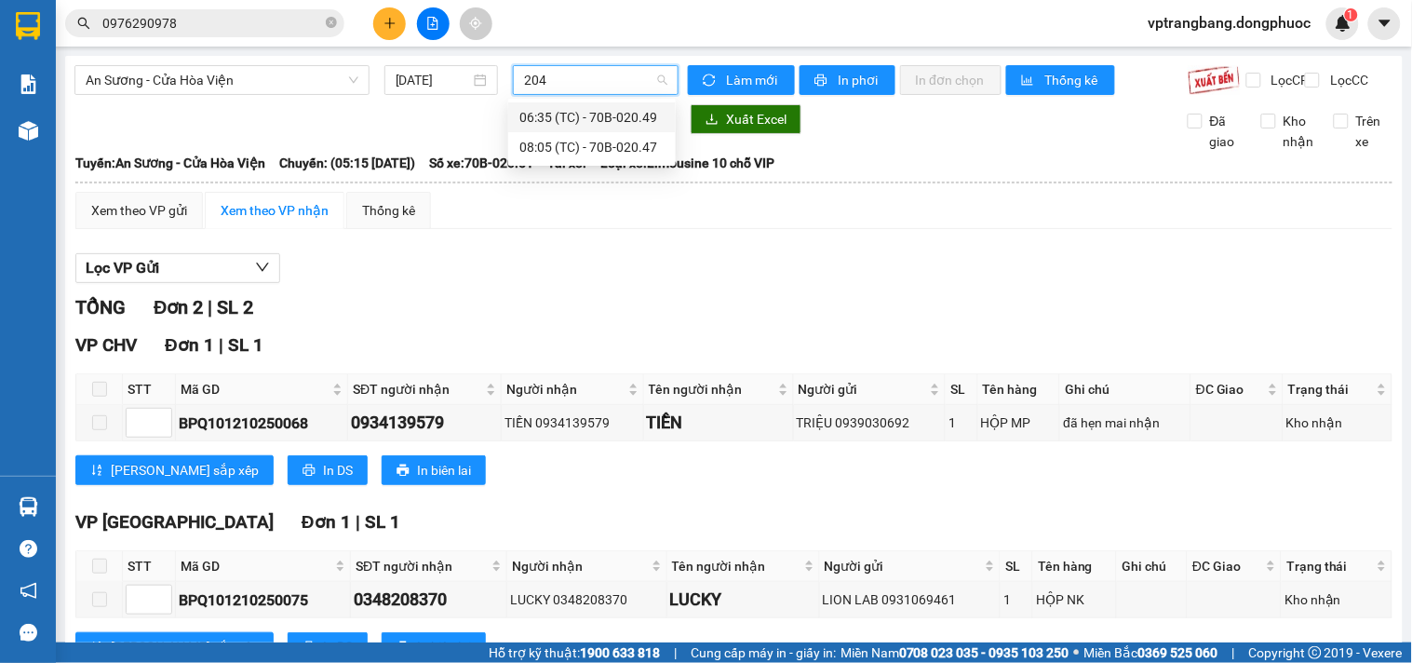
type input "2047"
click at [535, 115] on div "08:05 (TC) - 70B-020.47" at bounding box center [592, 117] width 145 height 20
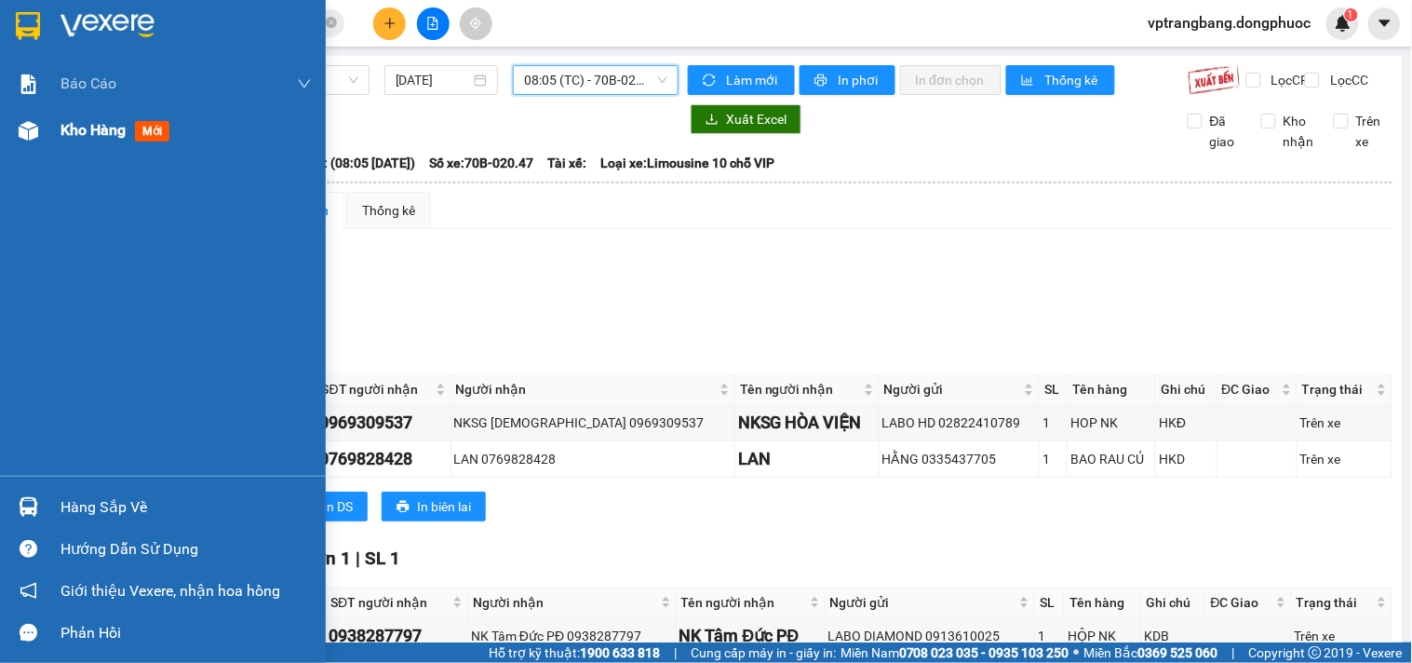
click at [74, 128] on span "Kho hàng" at bounding box center [93, 130] width 65 height 18
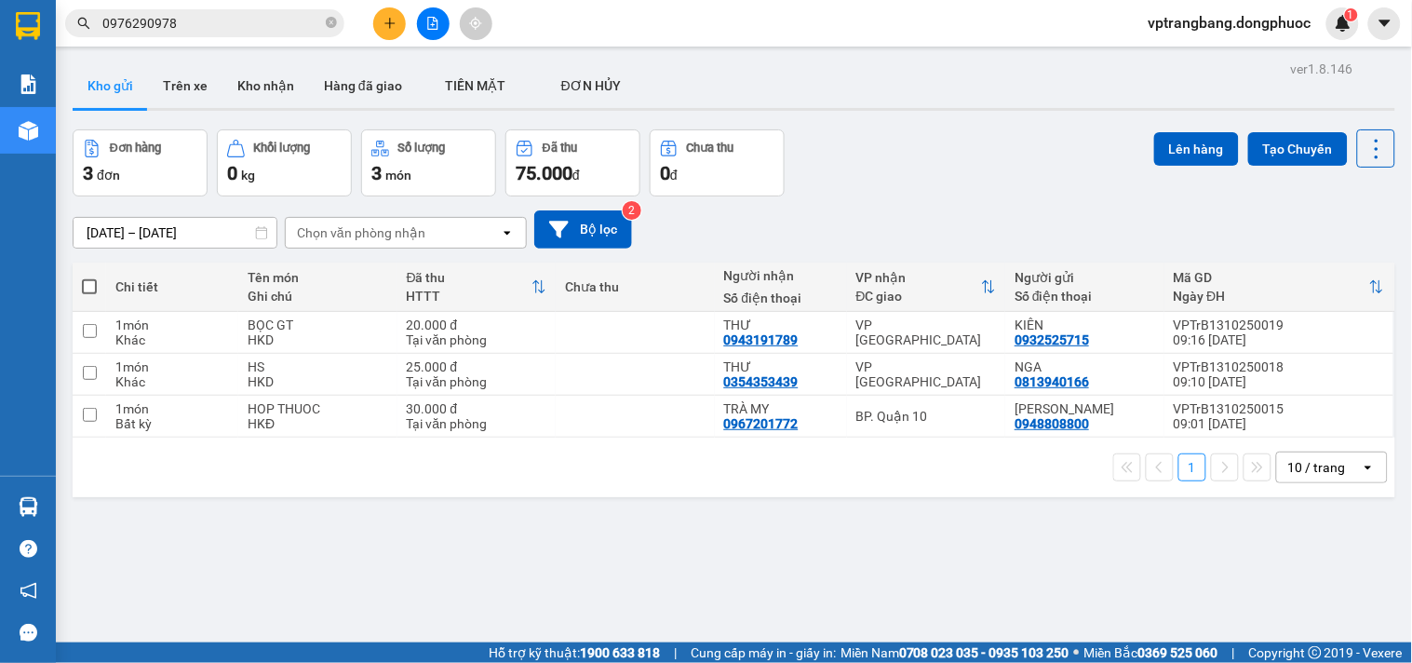
click at [1289, 469] on div "10 / trang" at bounding box center [1318, 467] width 58 height 19
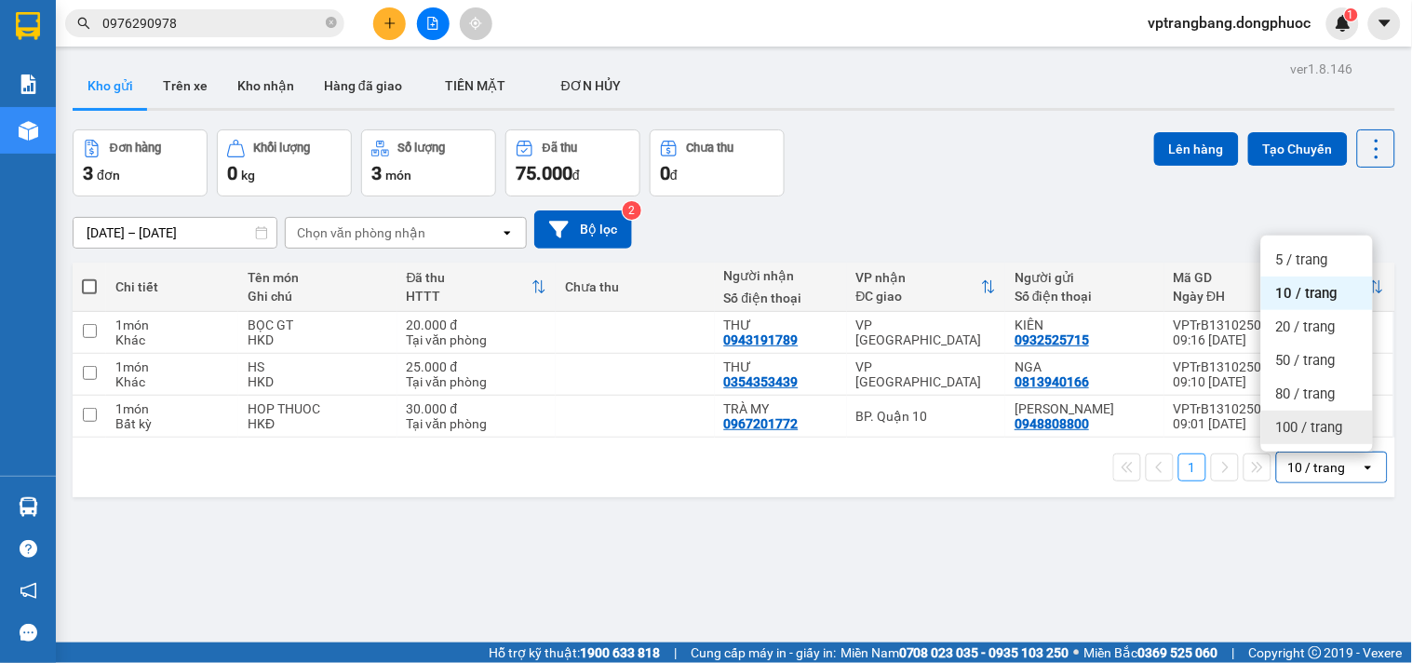
click at [1317, 425] on span "100 / trang" at bounding box center [1309, 427] width 67 height 19
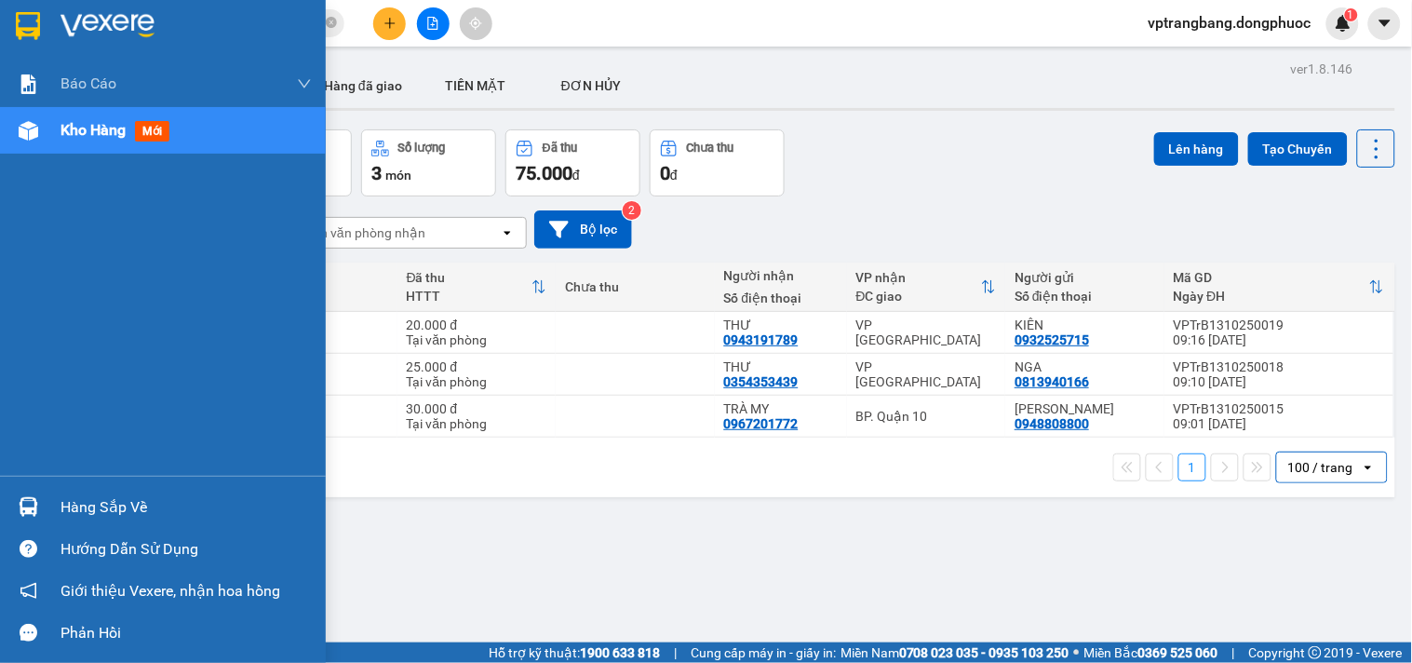
drag, startPoint x: 89, startPoint y: 500, endPoint x: 219, endPoint y: 498, distance: 129.4
click at [90, 500] on div "Hàng sắp về" at bounding box center [186, 507] width 251 height 28
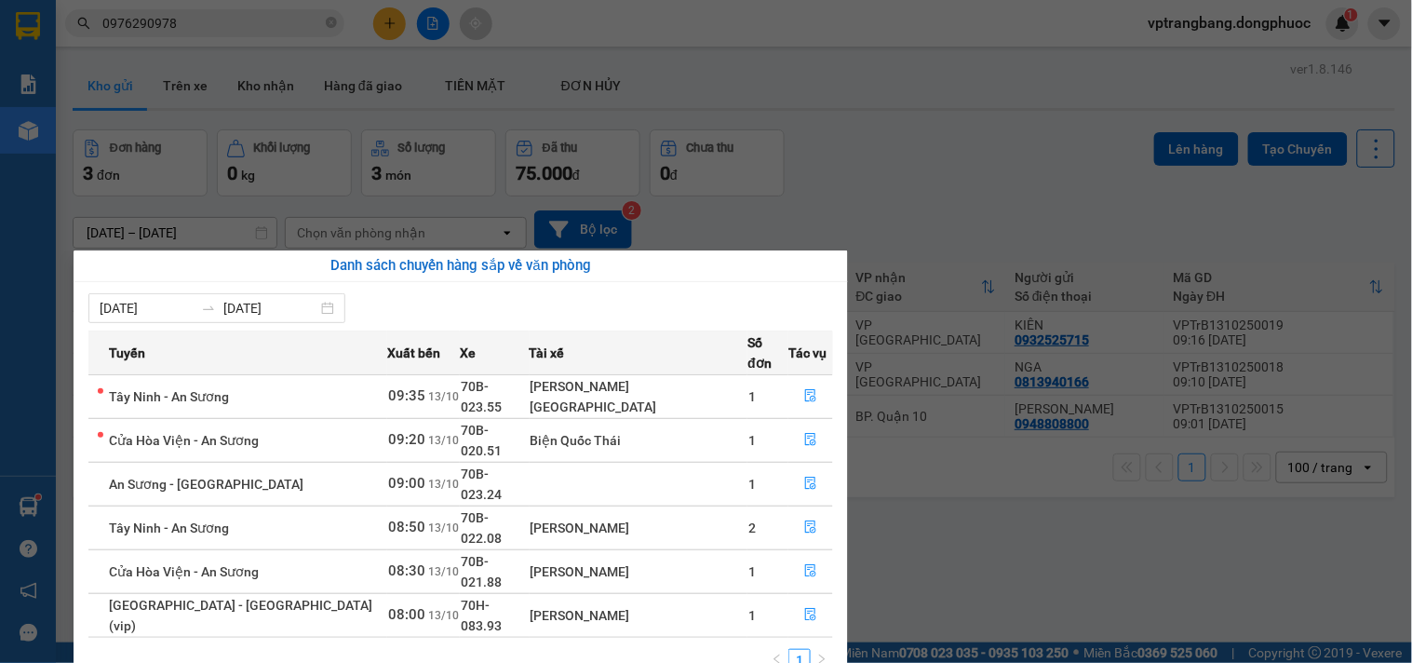
click at [911, 207] on section "Kết quả tìm kiếm ( 6654 ) Bộ lọc Mã ĐH Trạng thái Món hàng Tổng cước Chưa cước …" at bounding box center [706, 331] width 1412 height 663
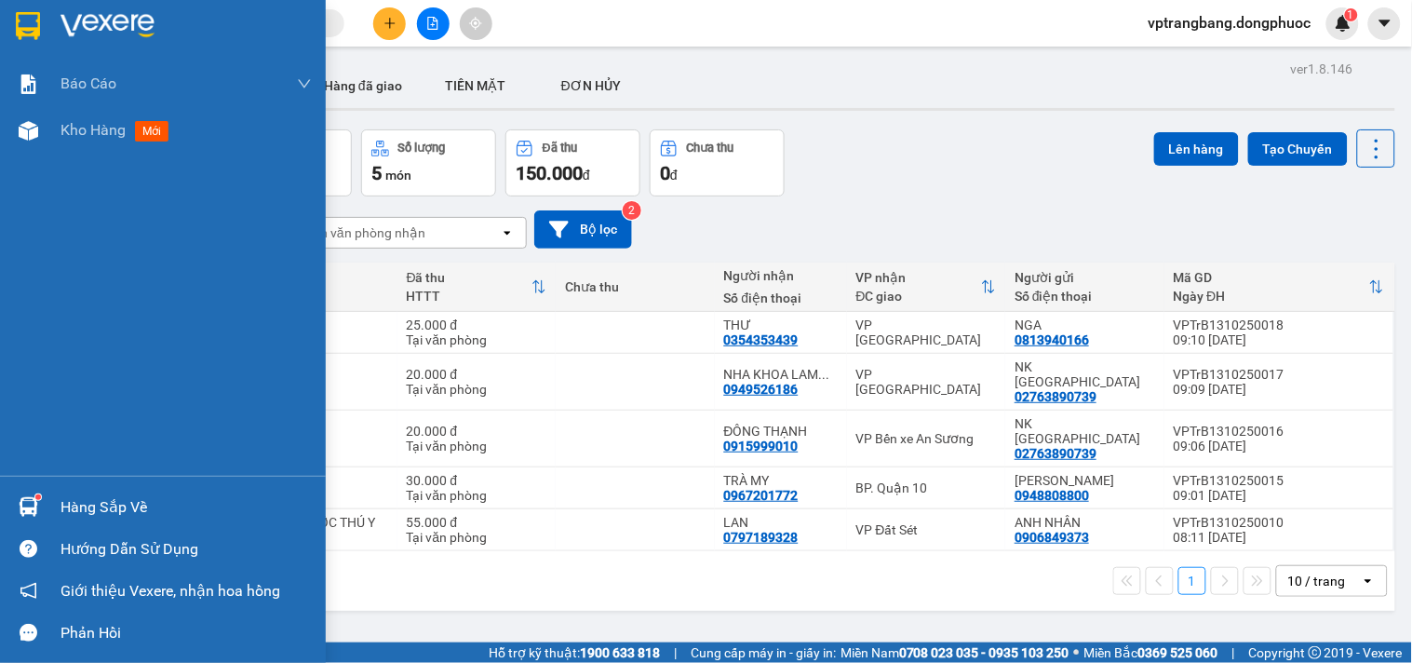
click at [47, 501] on div "Hàng sắp về" at bounding box center [163, 507] width 326 height 42
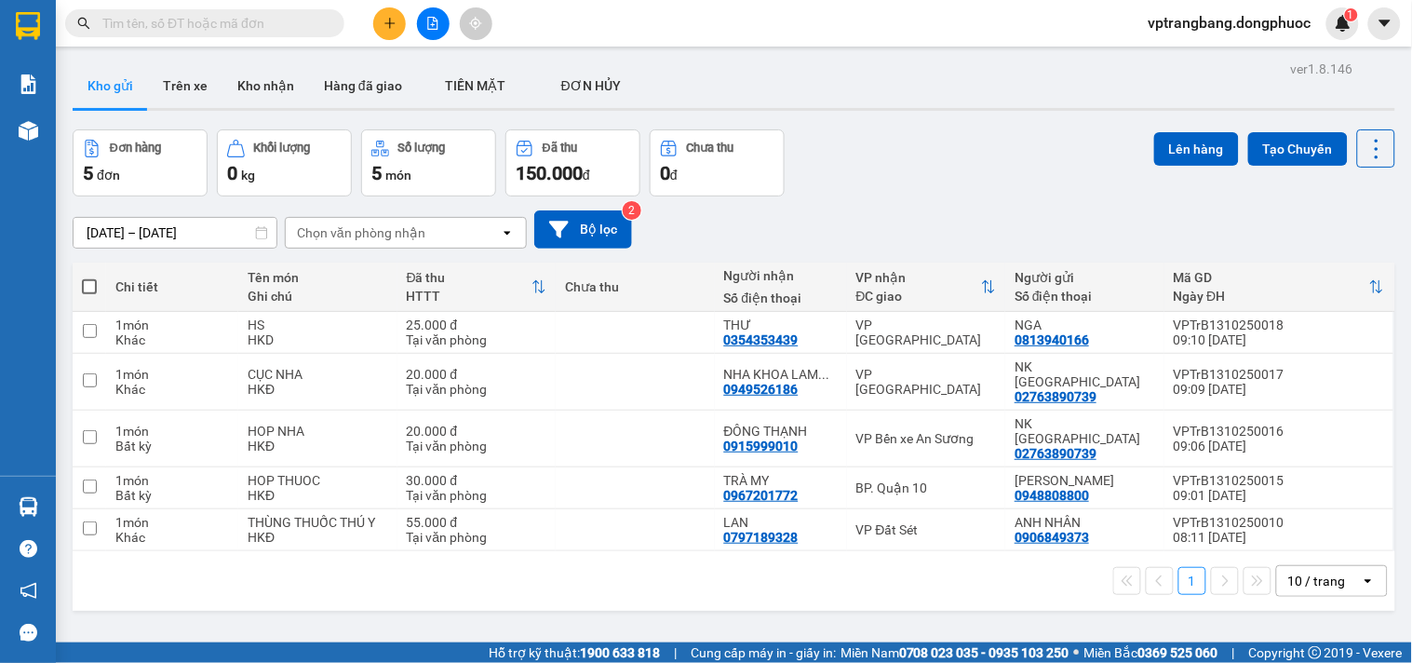
click at [936, 169] on section "Kết quả tìm kiếm ( 0 ) Bộ lọc No Data vptrangbang.dongphuoc 1 Báo cáo Mẫu 1: Bá…" at bounding box center [706, 331] width 1412 height 663
click at [424, 17] on button at bounding box center [433, 23] width 33 height 33
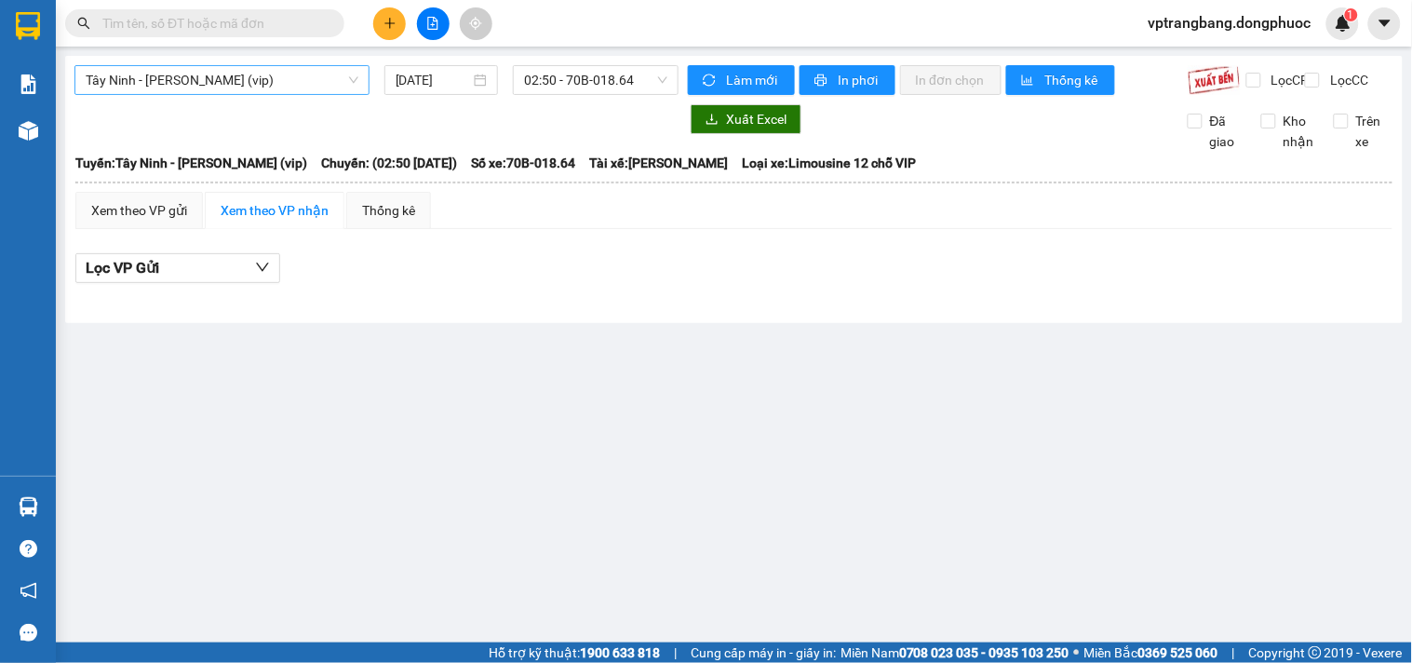
click at [257, 88] on span "Tây Ninh - [PERSON_NAME] (vip)" at bounding box center [222, 80] width 273 height 28
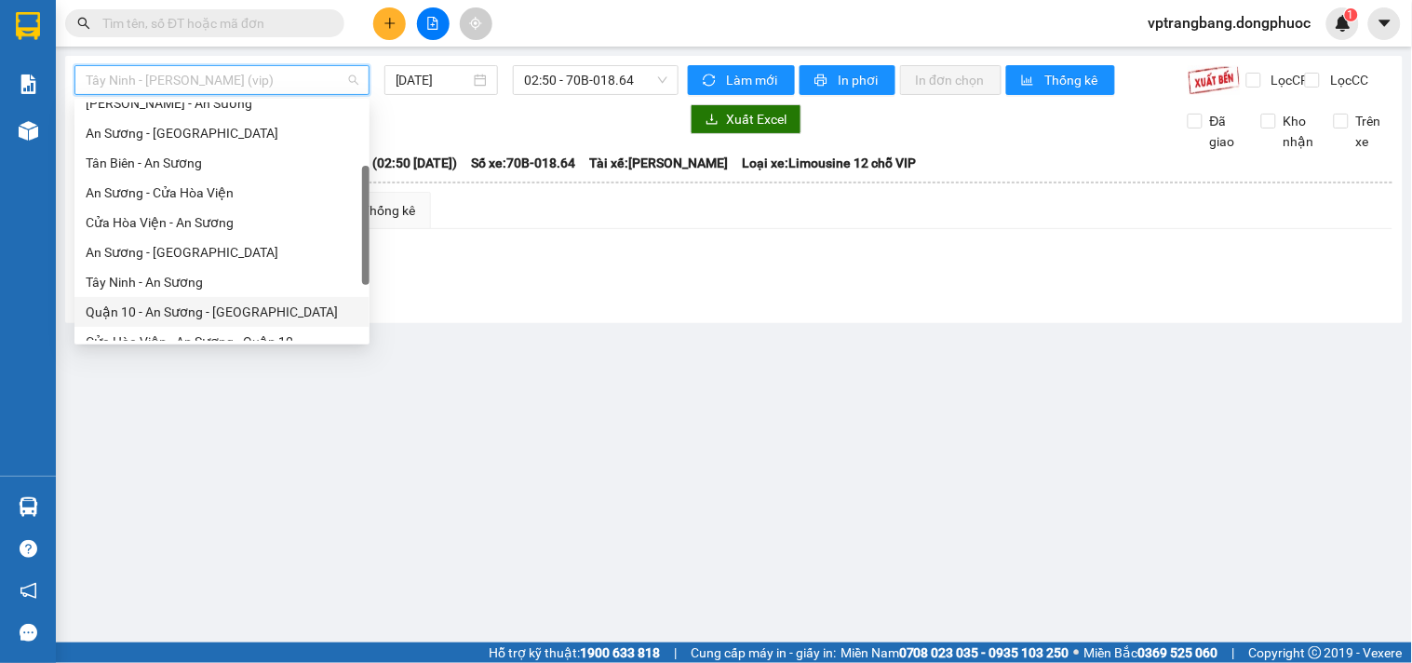
scroll to position [193, 0]
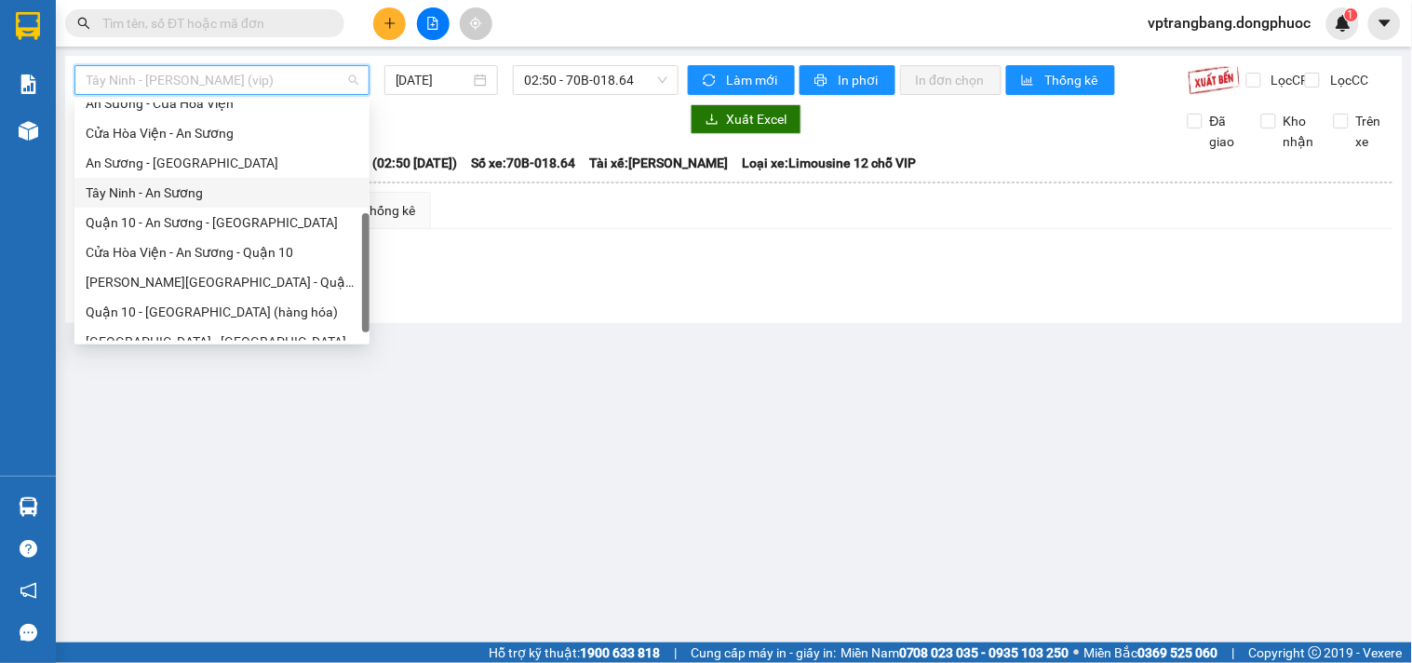
click at [169, 197] on div "Tây Ninh - An Sương" at bounding box center [222, 192] width 273 height 20
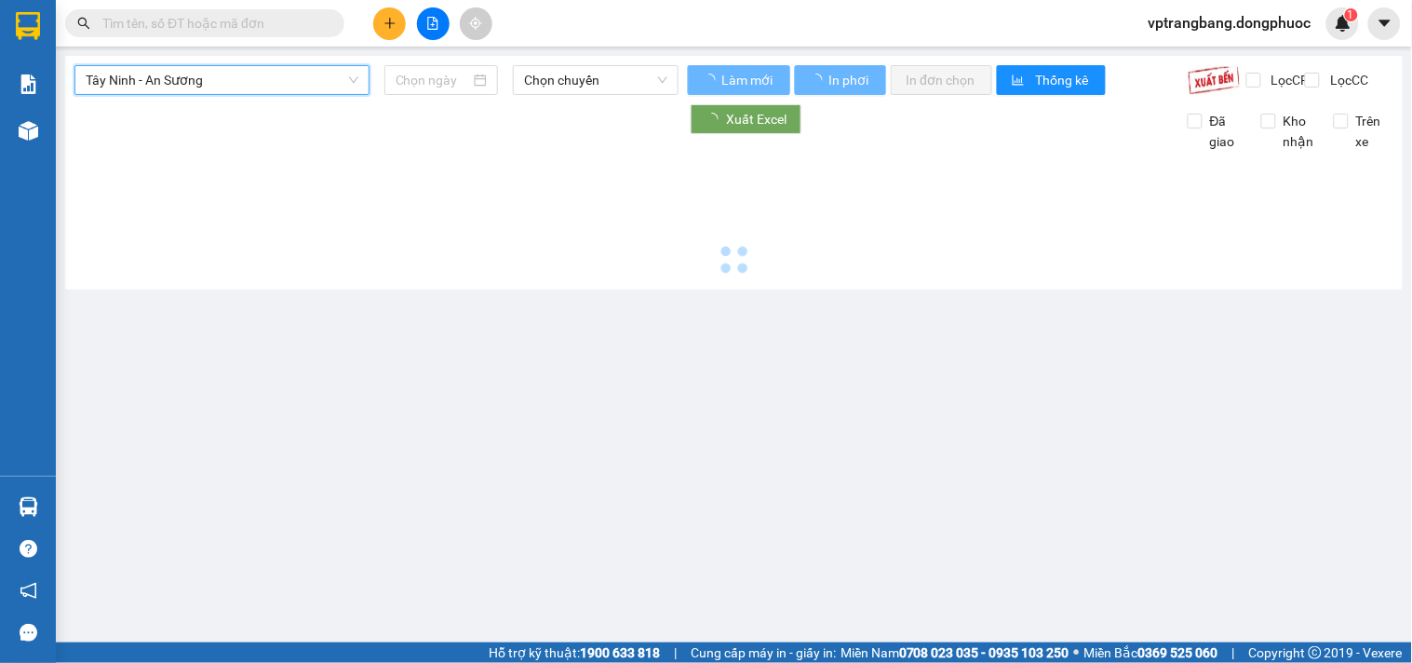
type input "[DATE]"
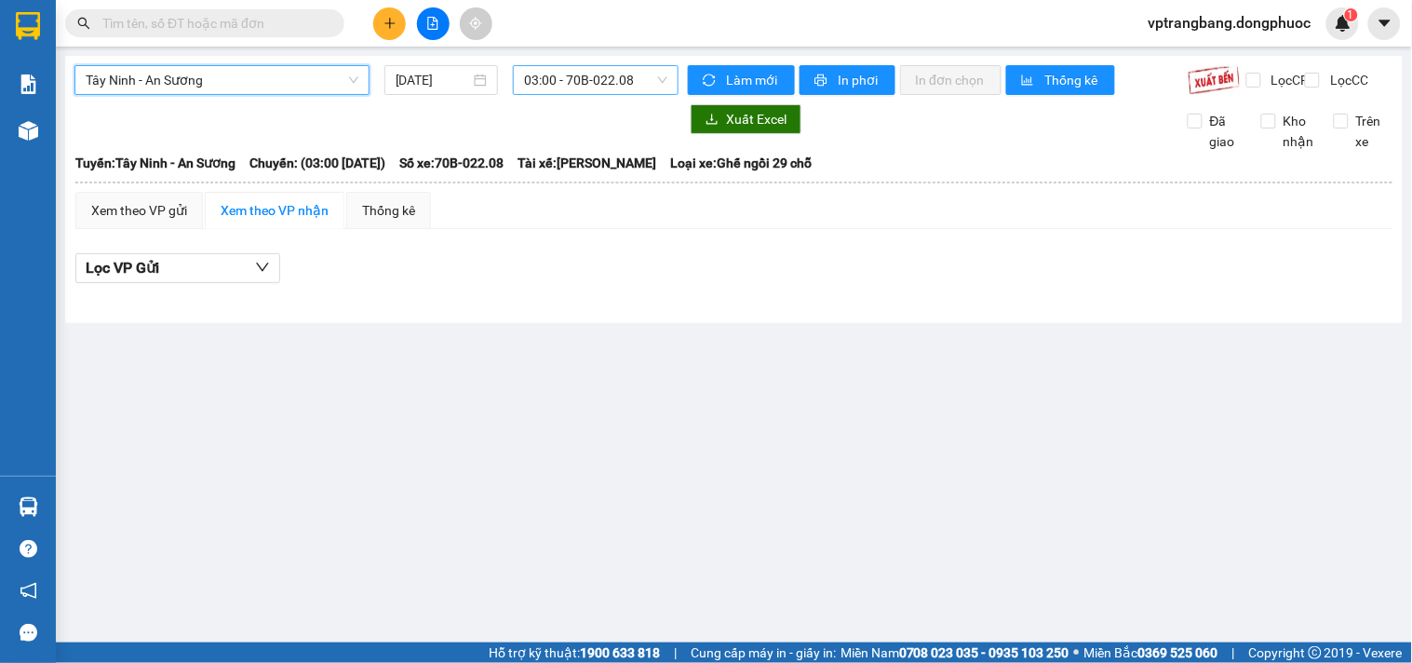
click at [529, 89] on span "03:00 - 70B-022.08" at bounding box center [595, 80] width 143 height 28
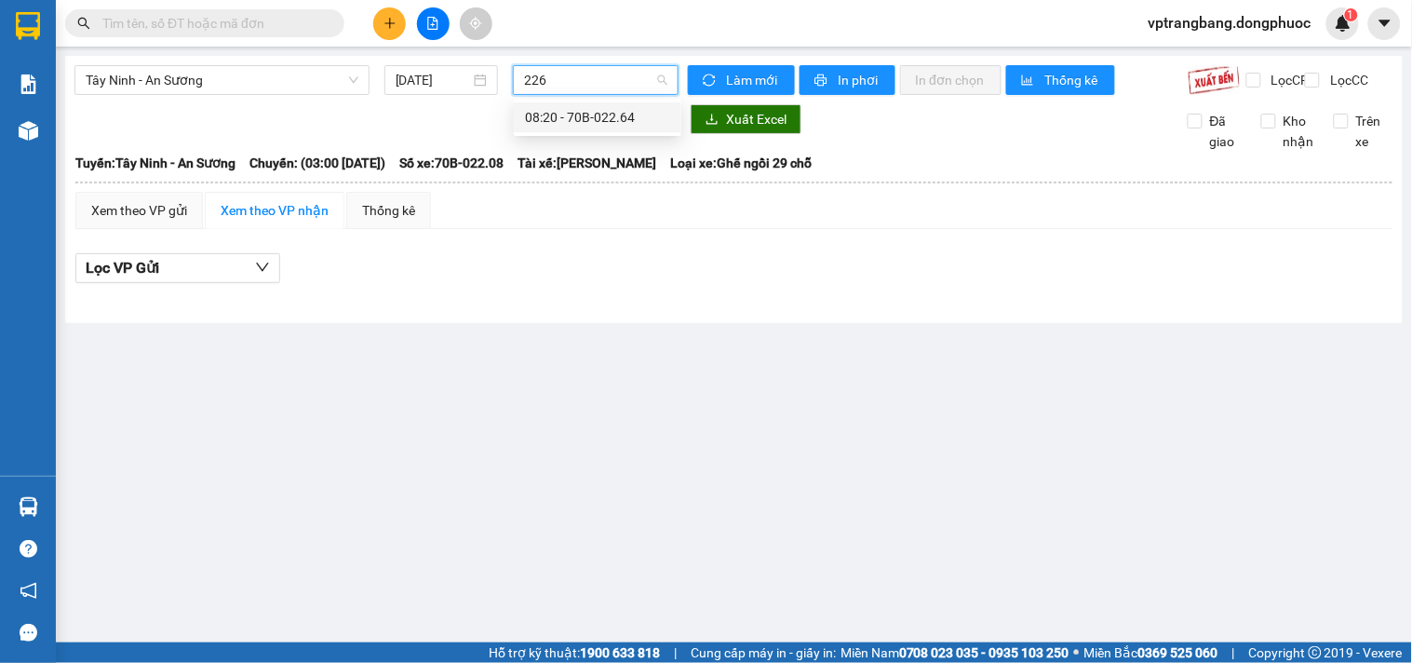
type input "2264"
click at [557, 108] on div "08:20 - 70B-022.64" at bounding box center [597, 117] width 145 height 20
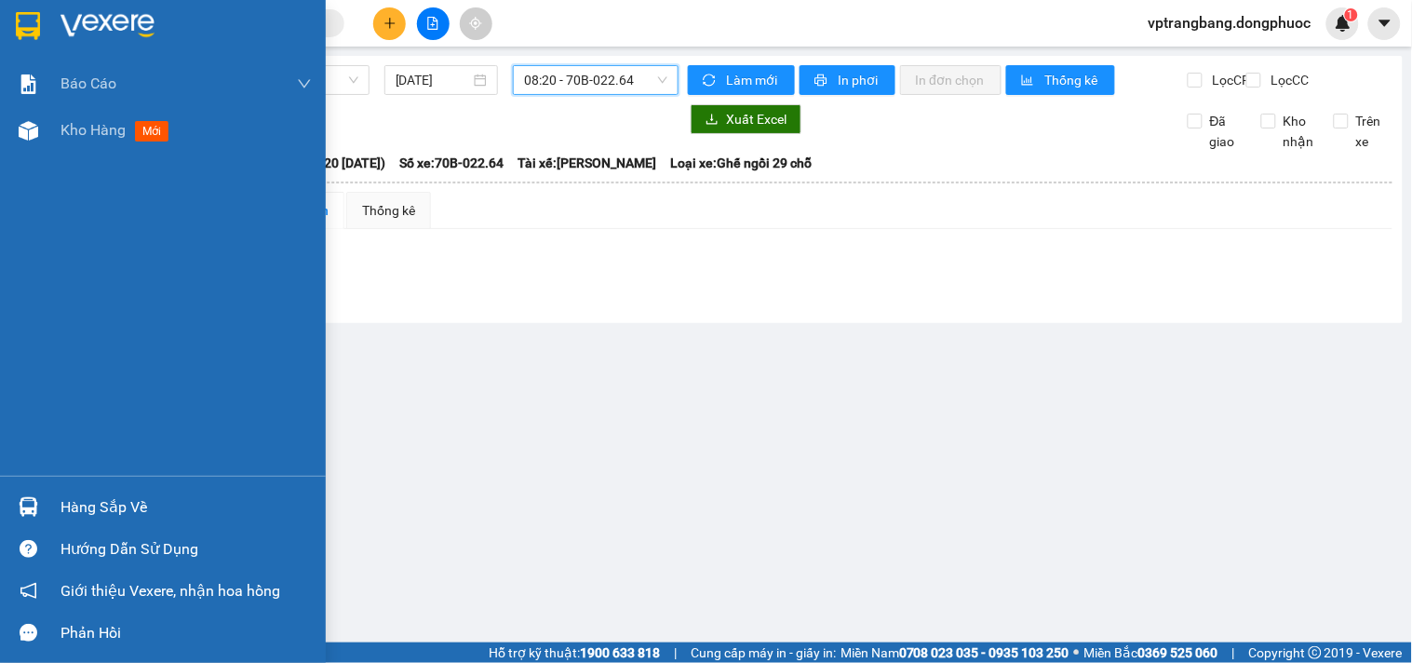
drag, startPoint x: 78, startPoint y: 513, endPoint x: 230, endPoint y: 503, distance: 152.1
click at [80, 513] on div "Hàng sắp về" at bounding box center [186, 507] width 251 height 28
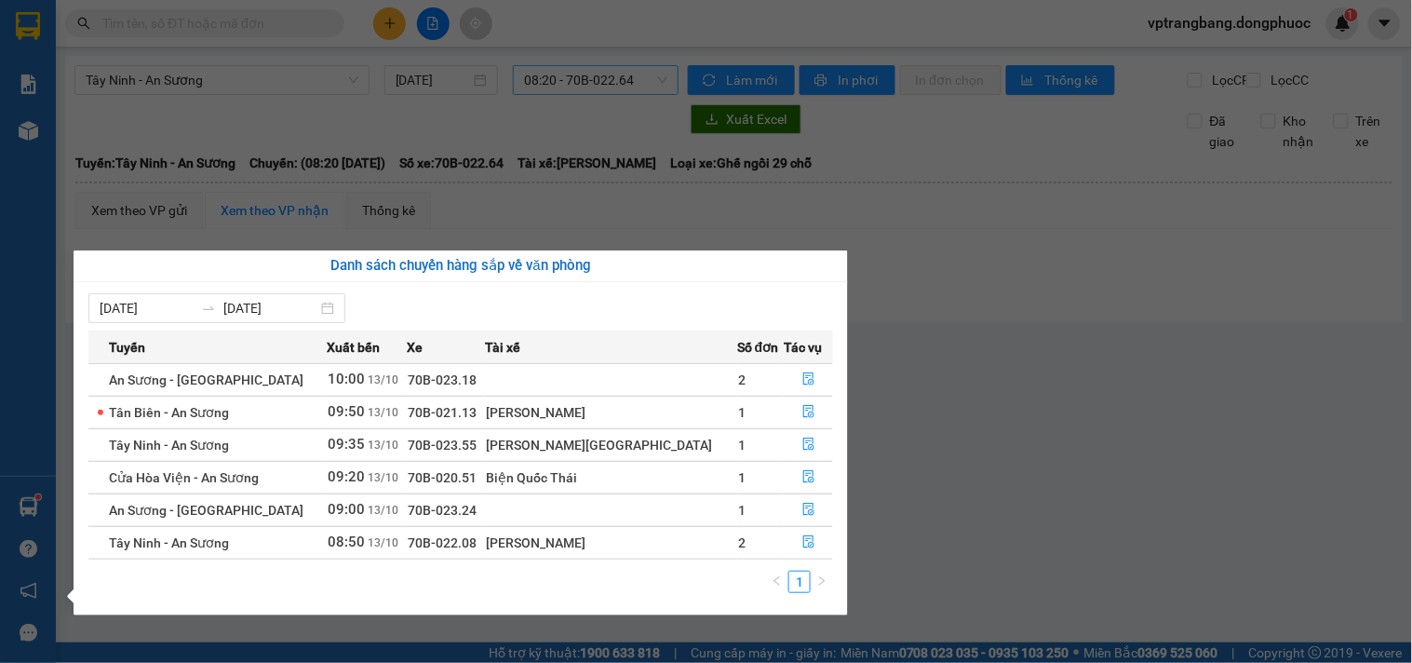
click at [928, 428] on section "Kết quả tìm kiếm ( 0 ) Bộ lọc No Data vptrangbang.dongphuoc 1 Báo cáo Mẫu 1: Bá…" at bounding box center [706, 331] width 1412 height 663
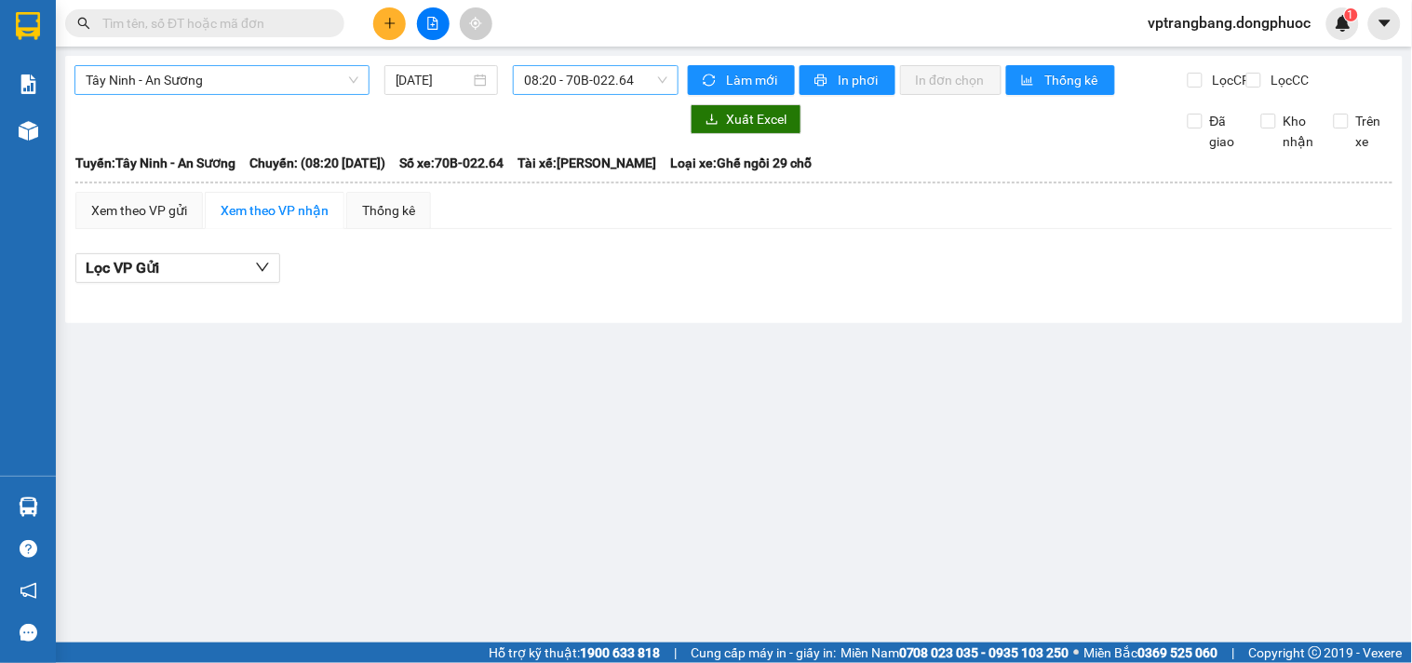
click at [296, 72] on span "Tây Ninh - An Sương" at bounding box center [222, 80] width 273 height 28
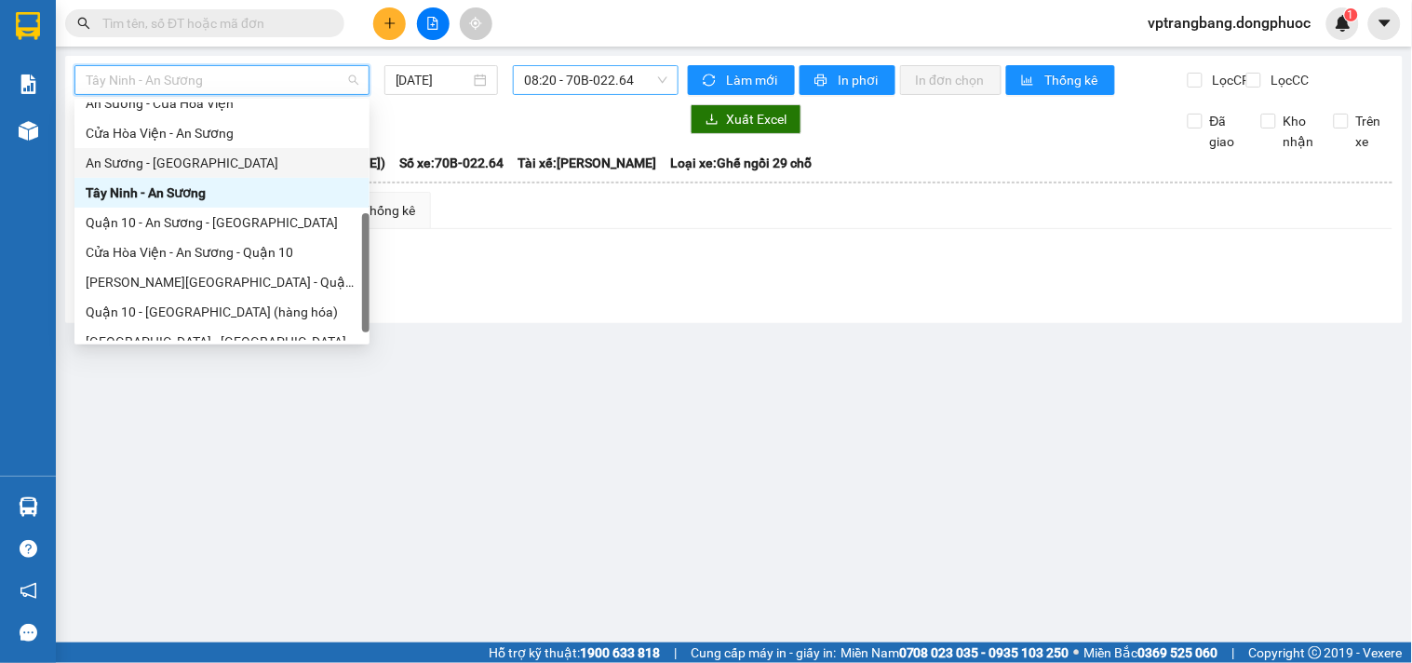
click at [154, 156] on div "An Sương - [GEOGRAPHIC_DATA]" at bounding box center [222, 163] width 273 height 20
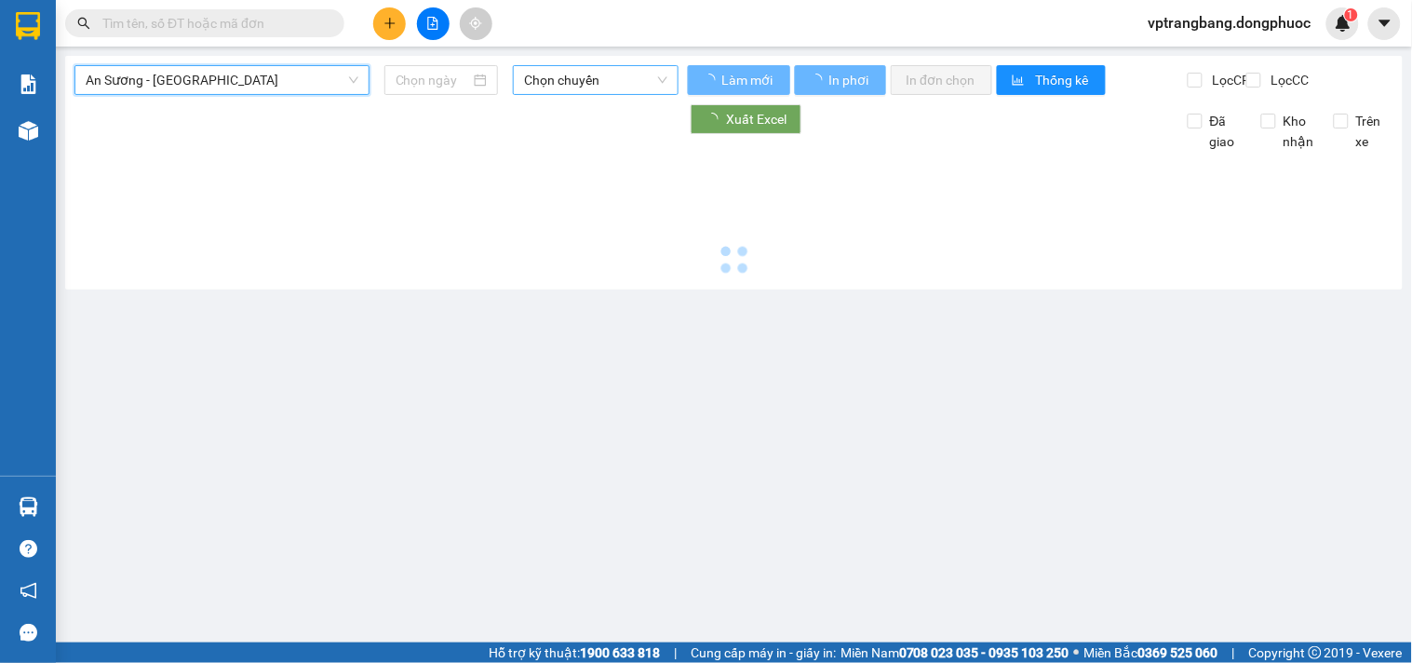
type input "[DATE]"
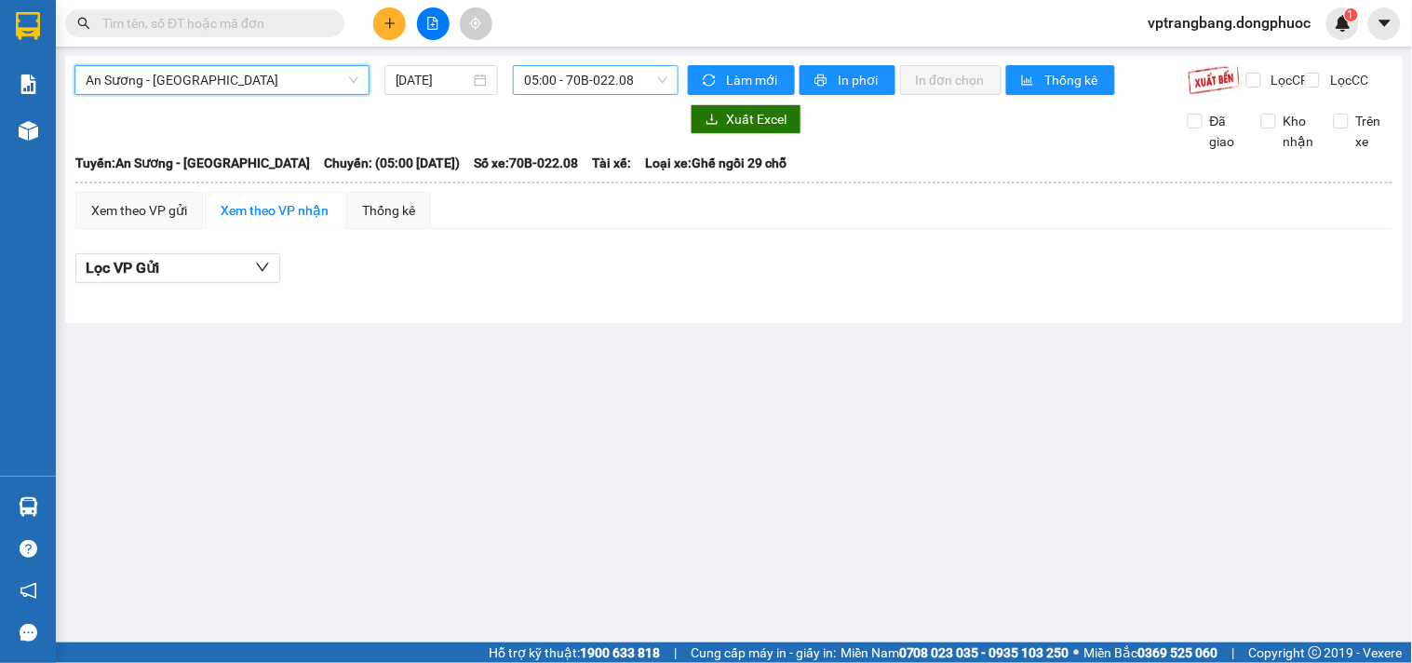
click at [606, 82] on span "05:00 - 70B-022.08" at bounding box center [595, 80] width 143 height 28
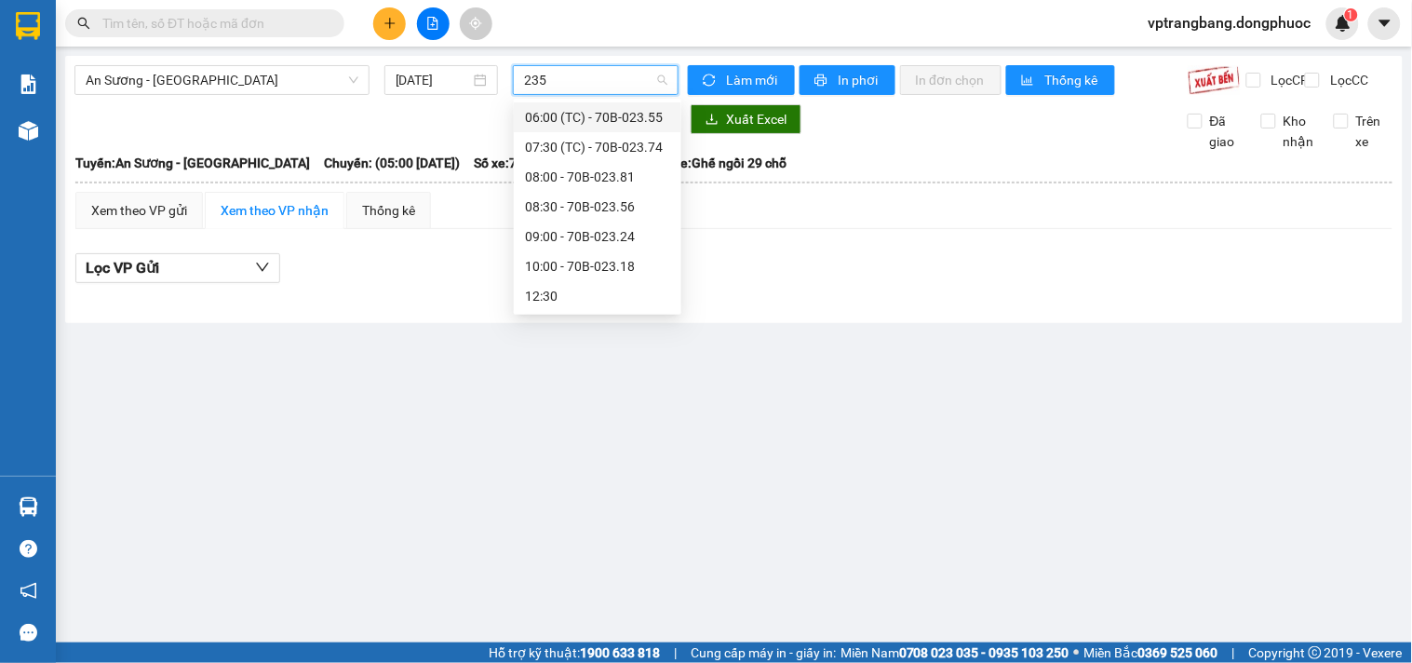
type input "2356"
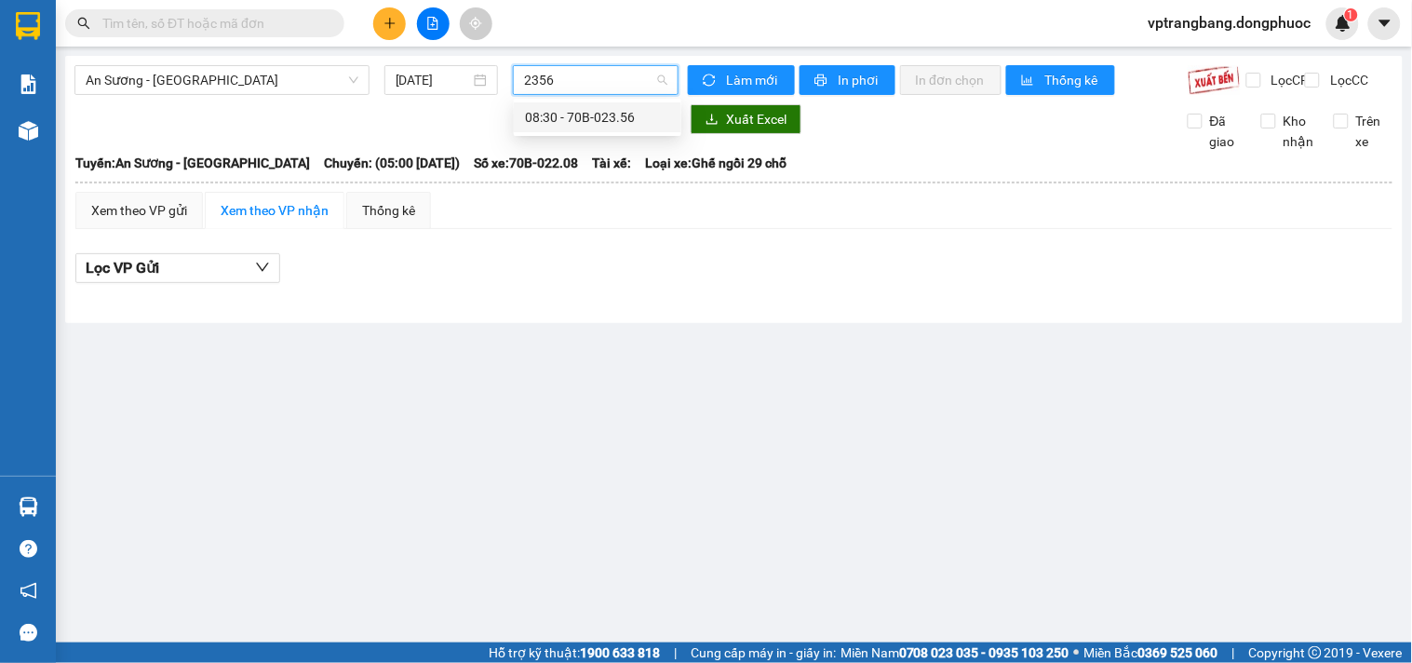
click at [597, 115] on div "08:30 - 70B-023.56" at bounding box center [597, 117] width 145 height 20
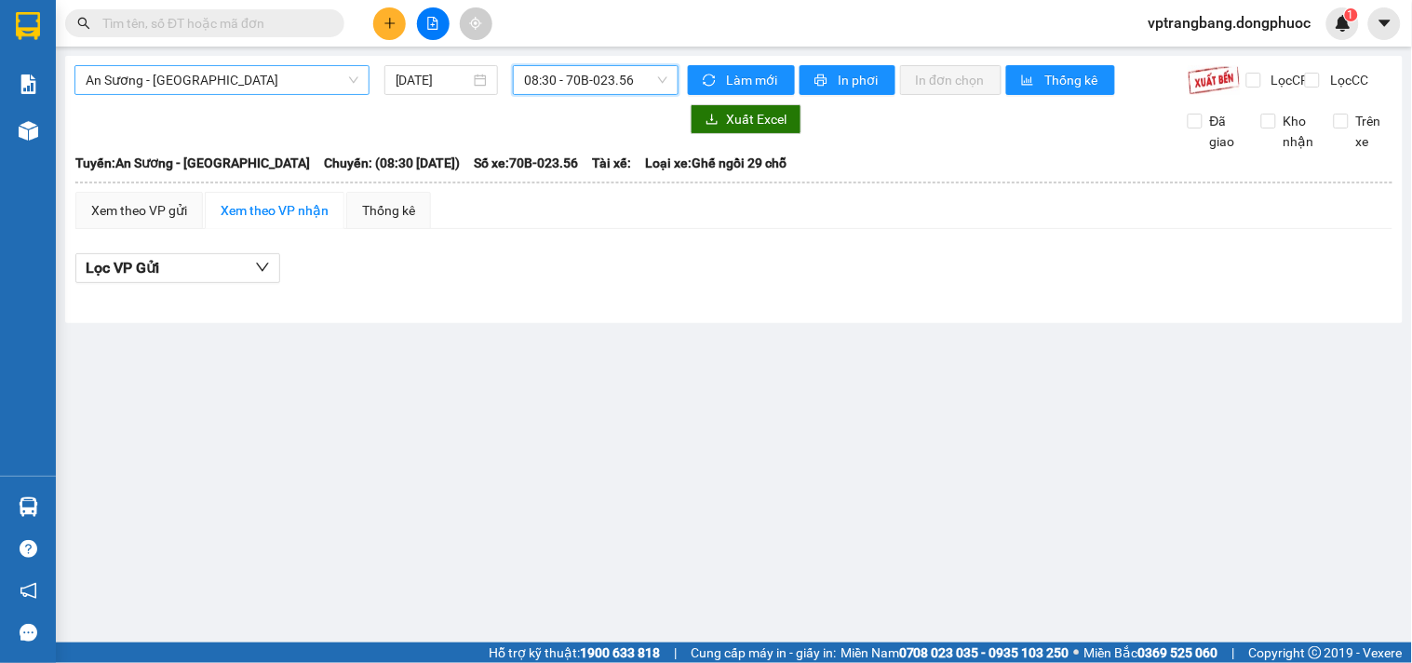
click at [299, 89] on span "An Sương - [GEOGRAPHIC_DATA]" at bounding box center [222, 80] width 273 height 28
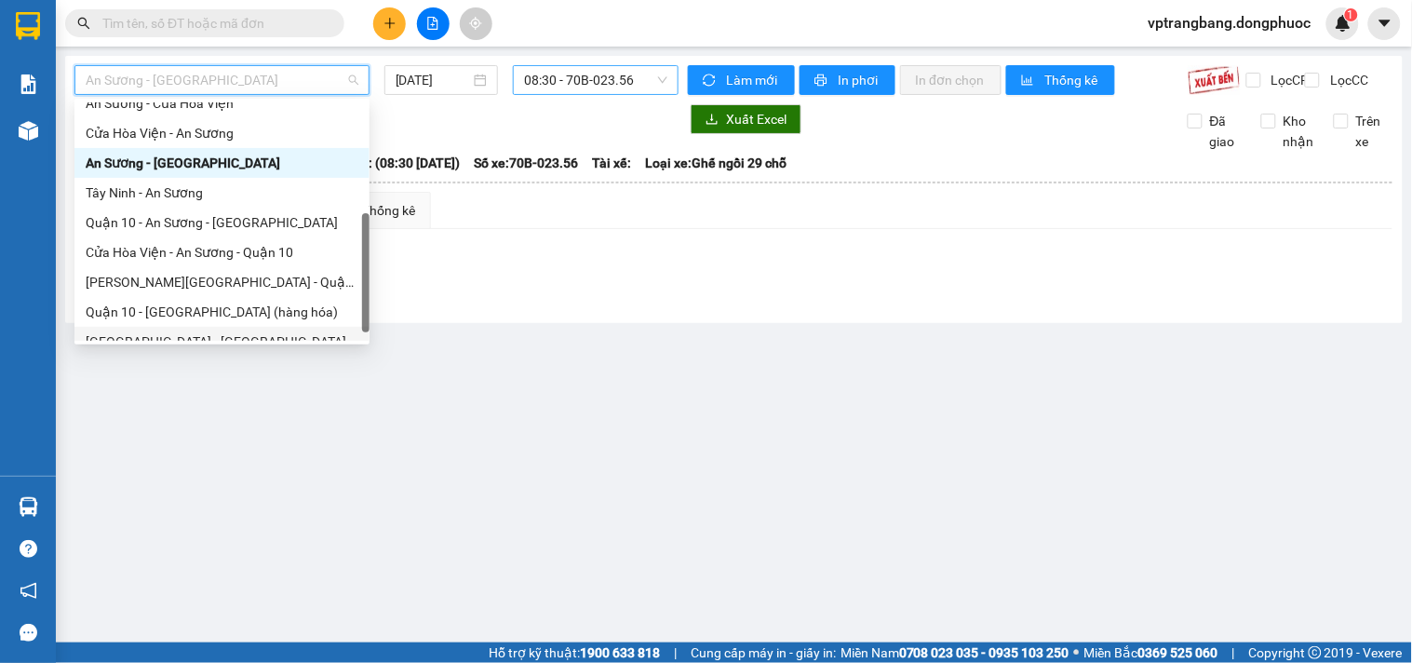
click at [279, 420] on main "An Sương - Tây Ninh 13/10/2025 08:30 - 70B-023.56 Làm mới In phơi In đơn chọn T…" at bounding box center [706, 321] width 1412 height 642
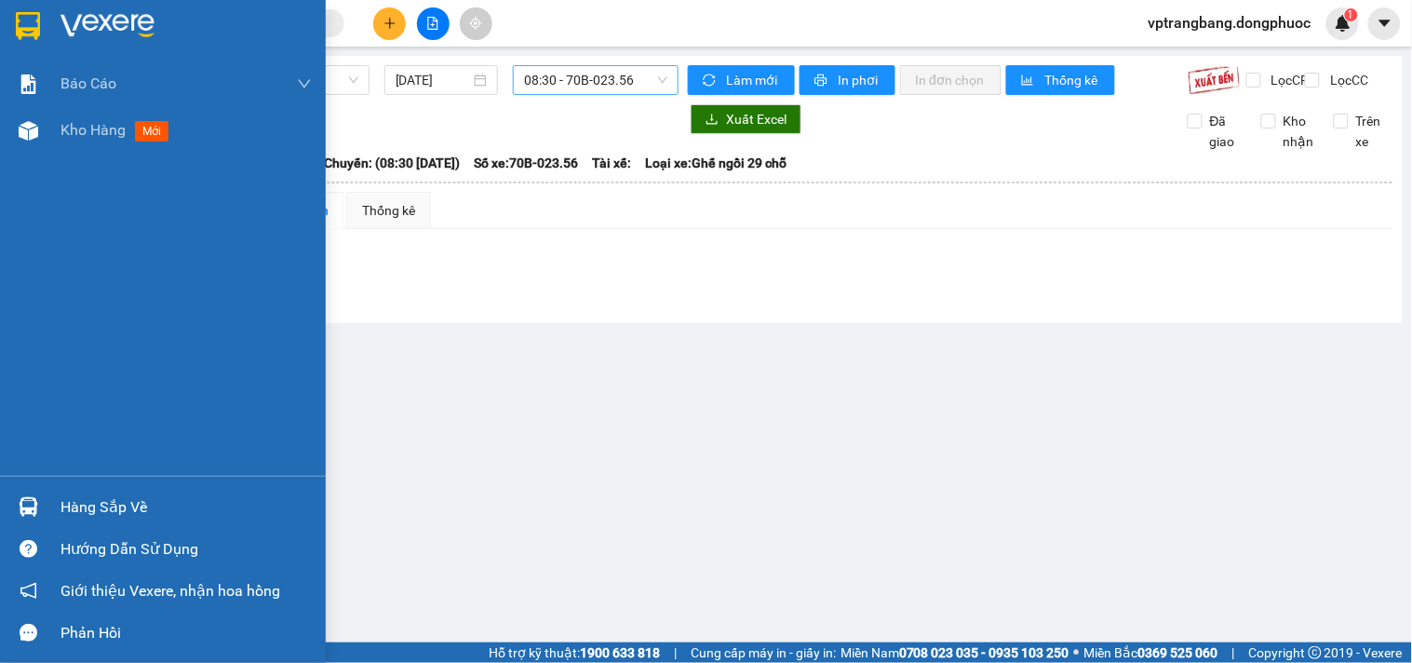
click at [93, 506] on div "Hàng sắp về" at bounding box center [186, 507] width 251 height 28
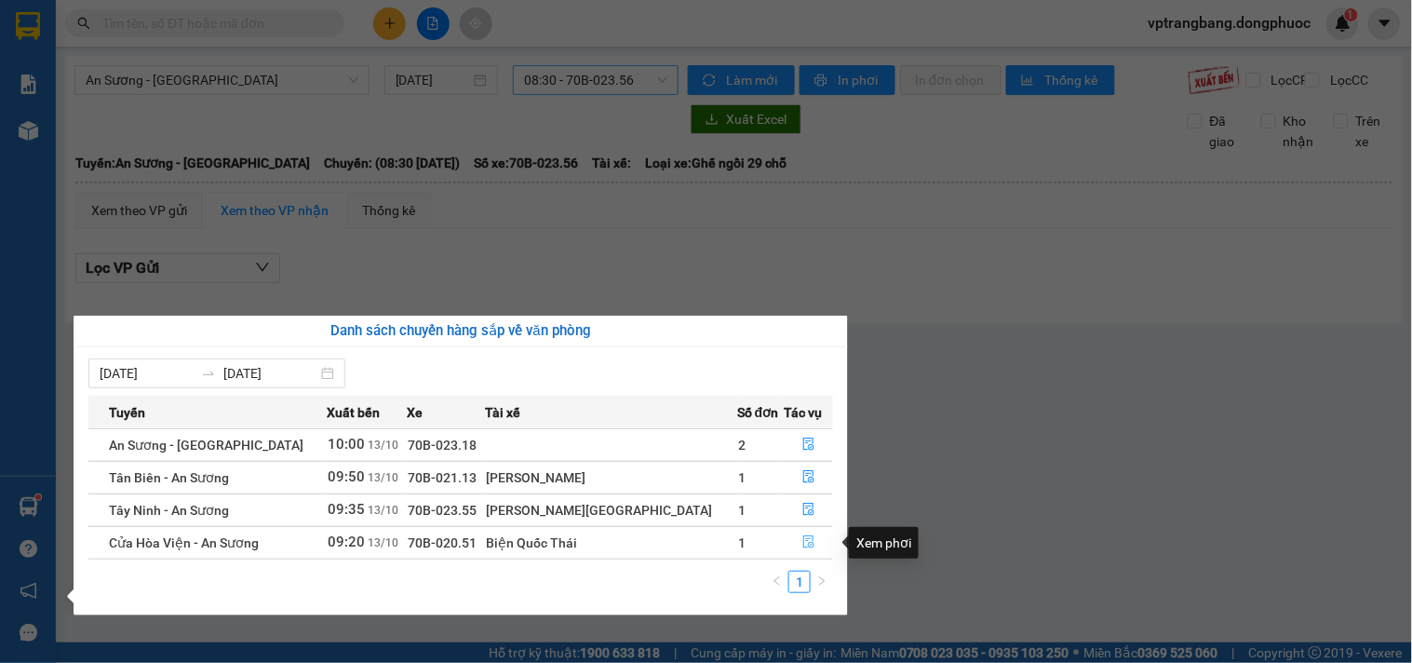
click at [803, 545] on icon "file-done" at bounding box center [809, 541] width 13 height 13
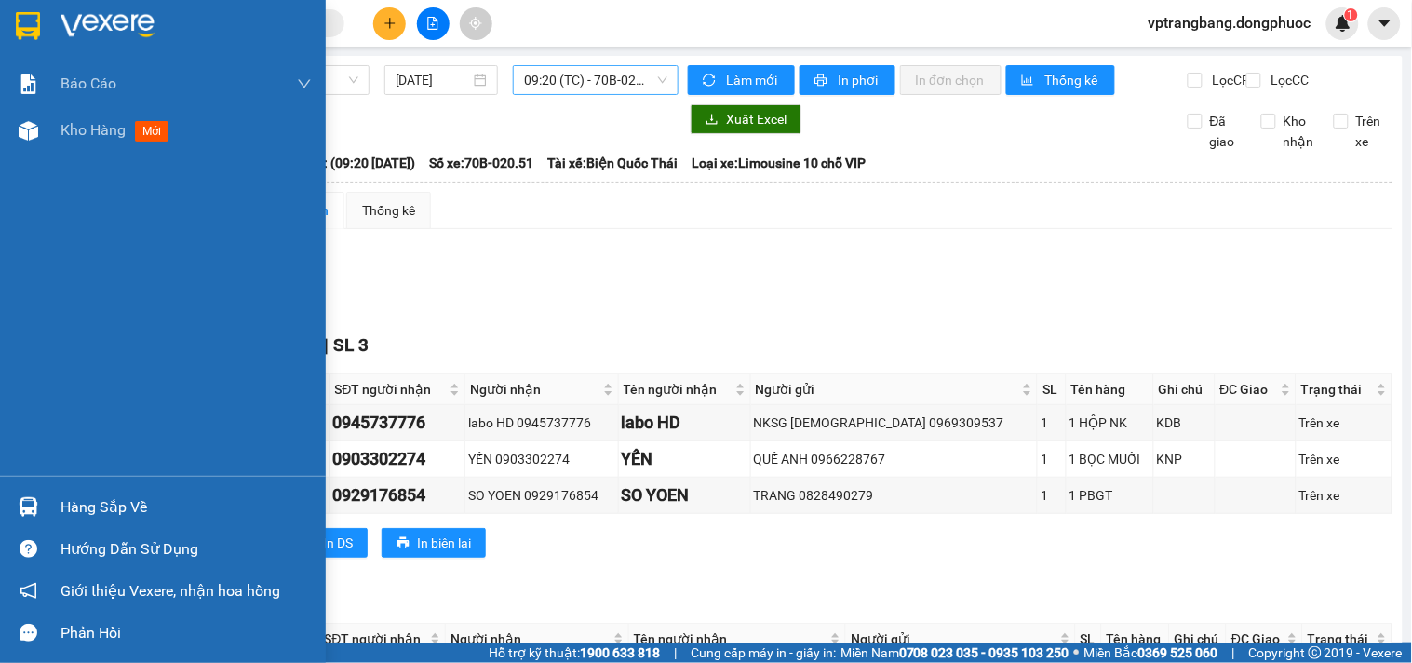
drag, startPoint x: 50, startPoint y: 512, endPoint x: 703, endPoint y: 479, distance: 653.5
click at [52, 510] on div "Hàng sắp về" at bounding box center [163, 507] width 326 height 42
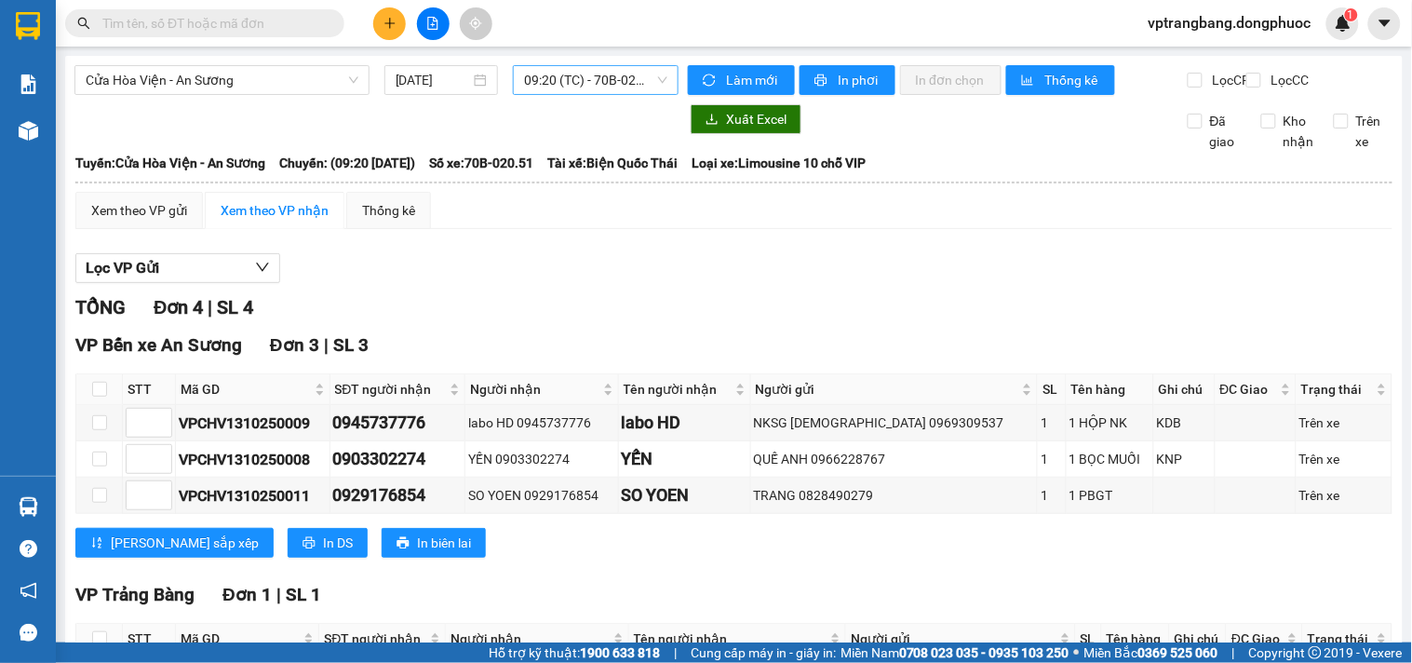
click at [992, 308] on section "Kết quả tìm kiếm ( 0 ) Bộ lọc No Data vptrangbang.dongphuoc 1 Báo cáo Mẫu 1: Bá…" at bounding box center [706, 331] width 1412 height 663
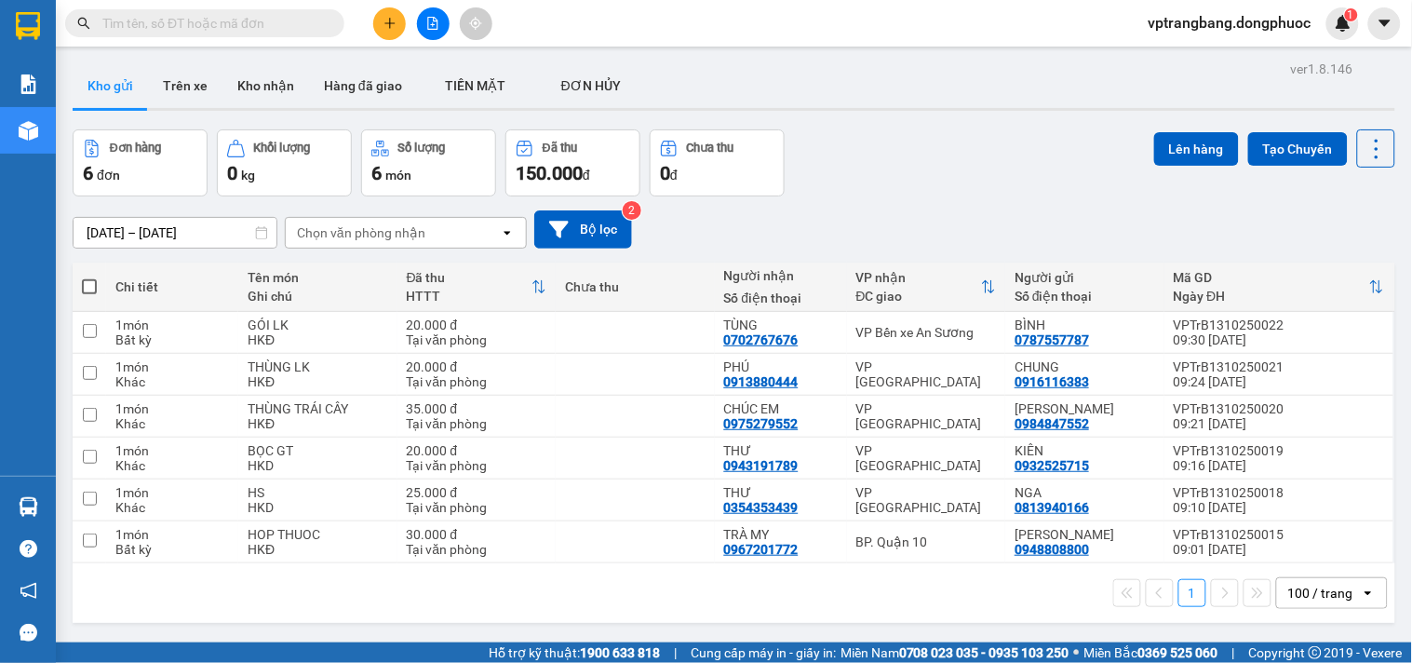
click at [898, 173] on div "Đơn hàng 6 đơn Khối lượng 0 kg Số lượng 6 món Đã thu 150.000 đ Chưa thu 0 đ Lên…" at bounding box center [734, 162] width 1323 height 67
click at [419, 31] on button at bounding box center [433, 23] width 33 height 33
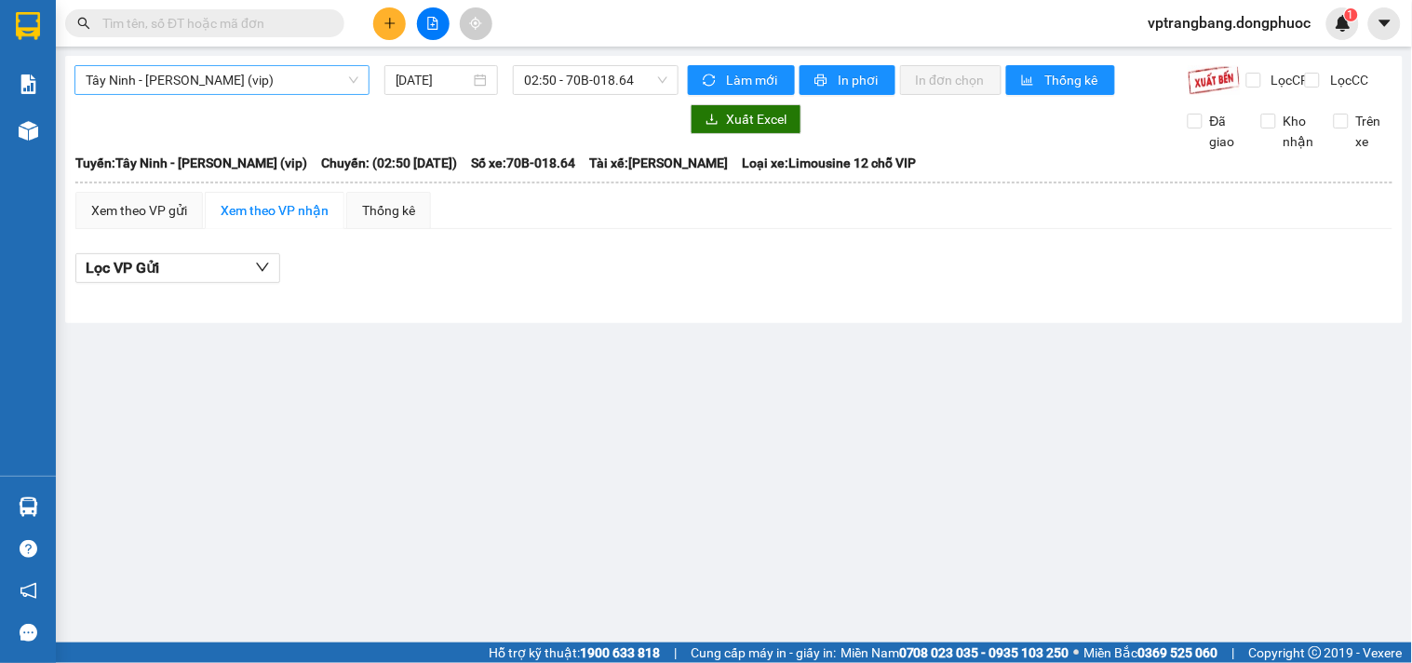
click at [245, 87] on span "Tây Ninh - [PERSON_NAME] (vip)" at bounding box center [222, 80] width 273 height 28
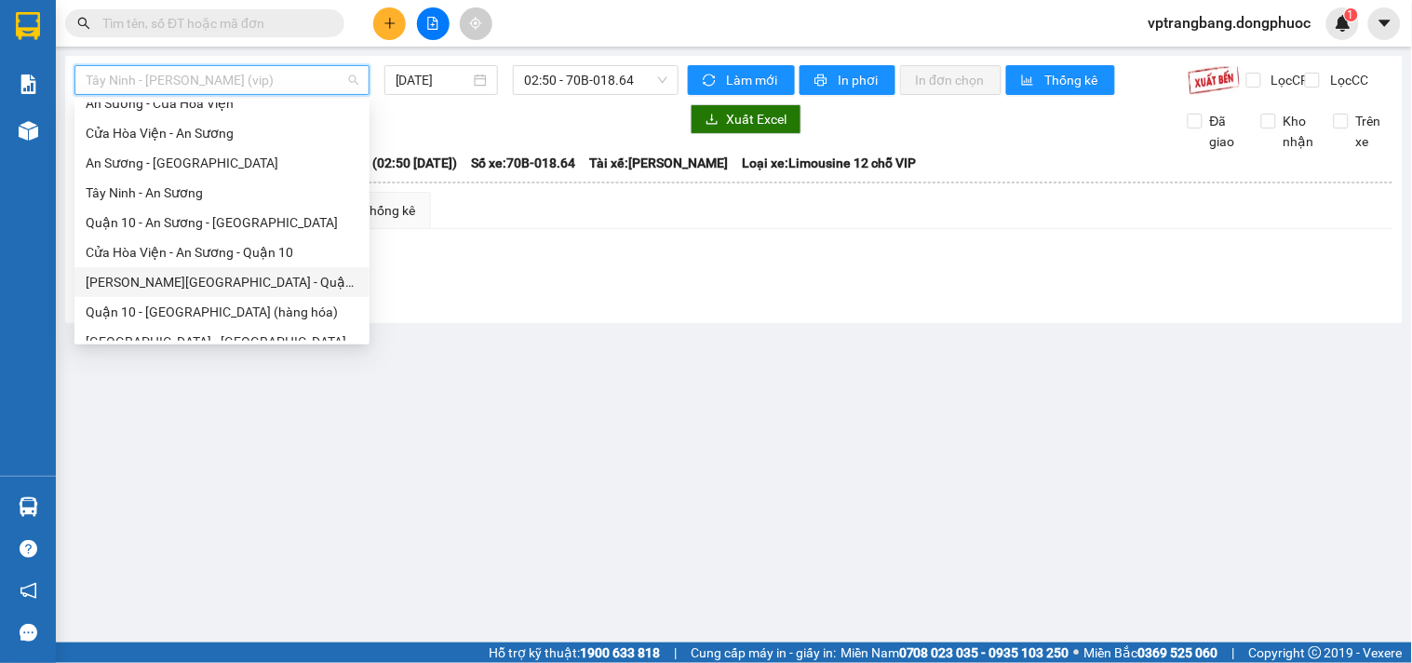
scroll to position [209, 0]
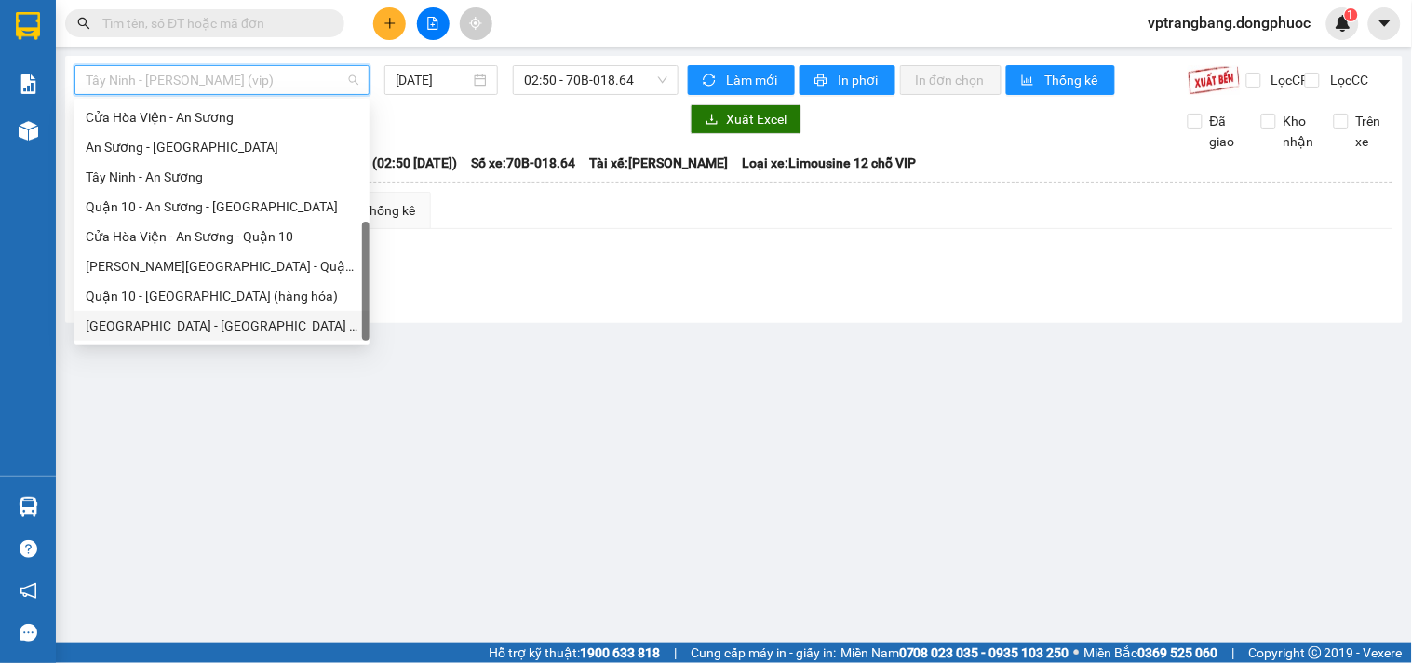
click at [208, 317] on div "[GEOGRAPHIC_DATA] - [GEOGRAPHIC_DATA] (vip)" at bounding box center [222, 326] width 273 height 20
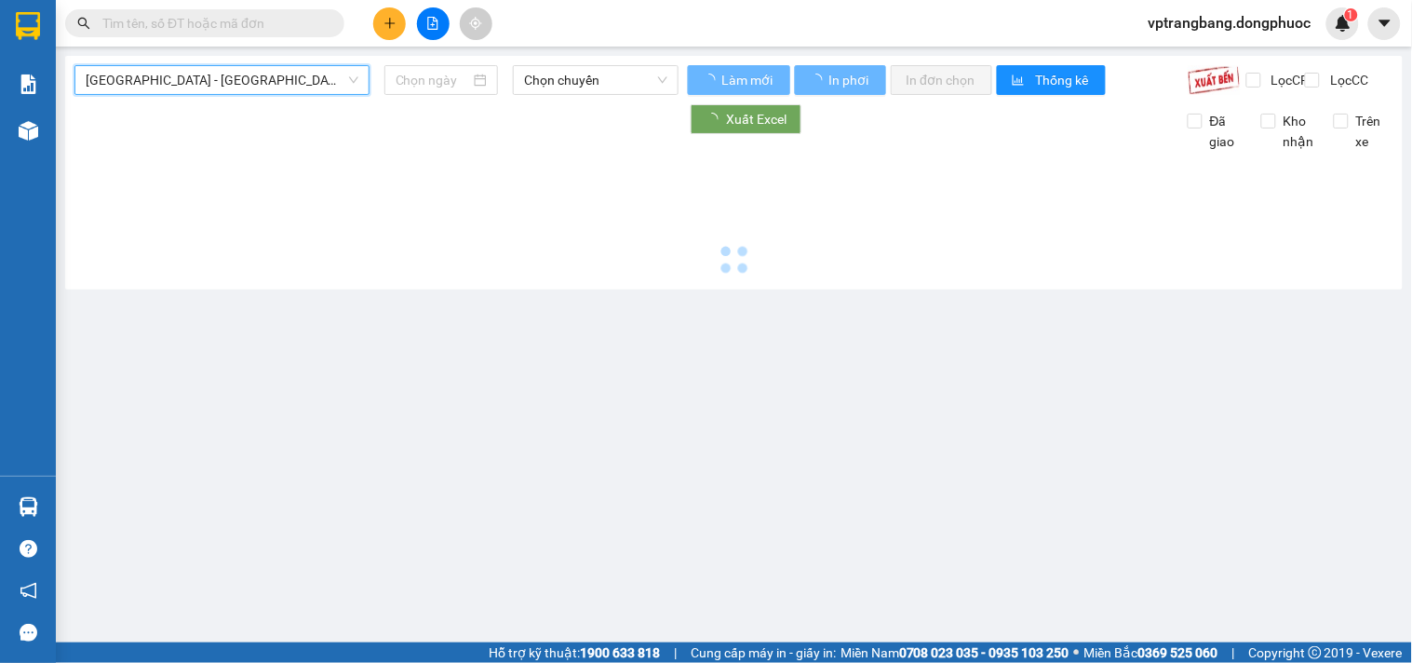
type input "[DATE]"
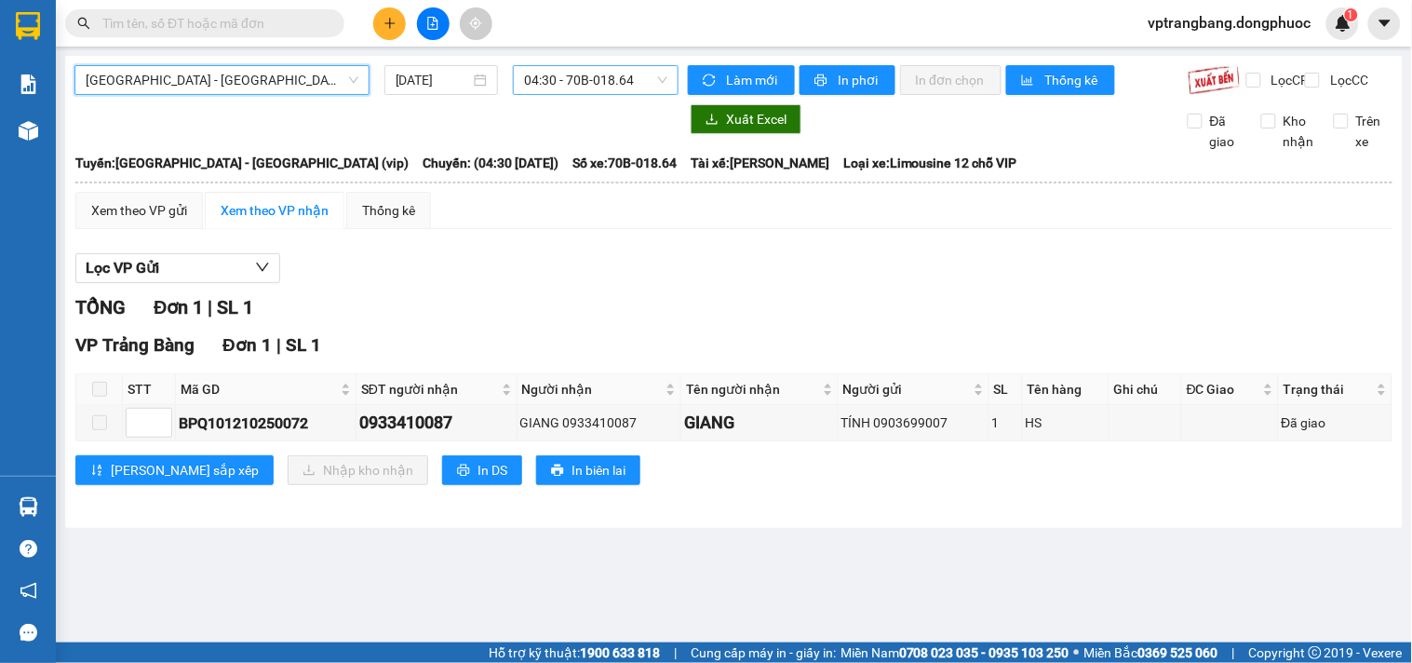
click at [575, 84] on span "04:30 - 70B-018.64" at bounding box center [595, 80] width 143 height 28
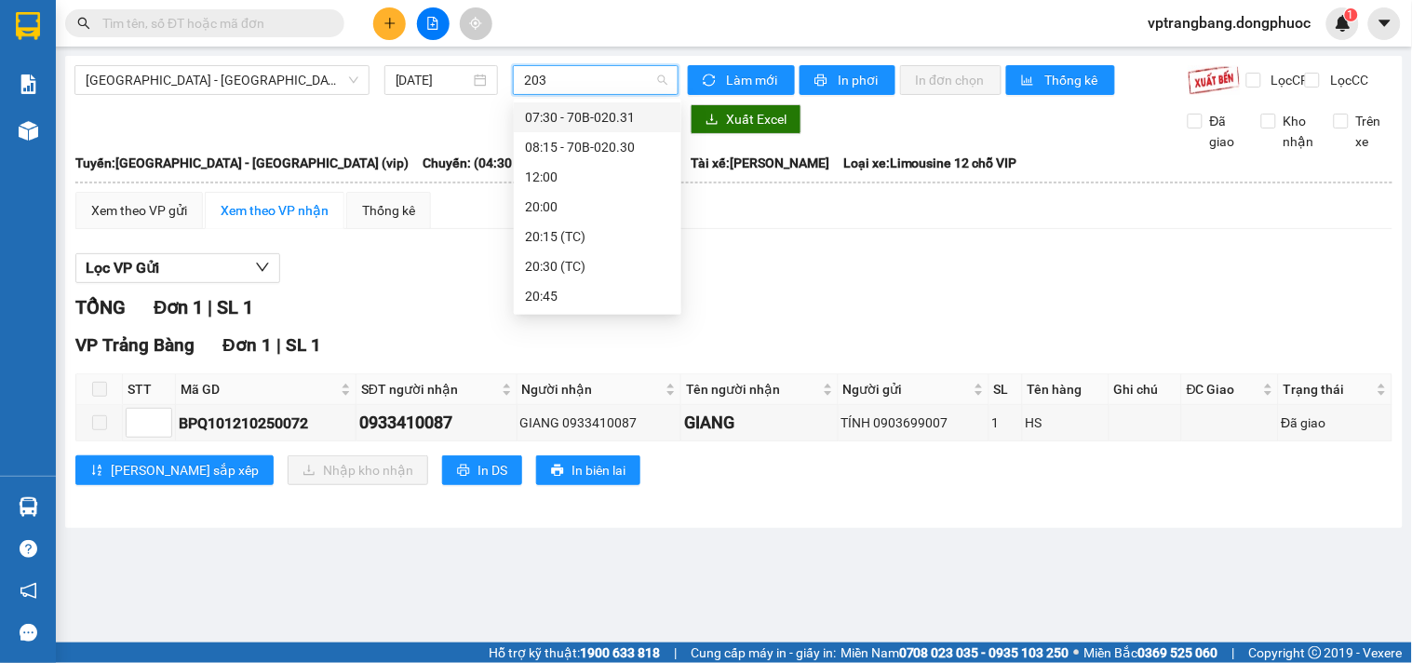
type input "2031"
click at [610, 109] on div "07:30 - 70B-020.31" at bounding box center [597, 117] width 145 height 20
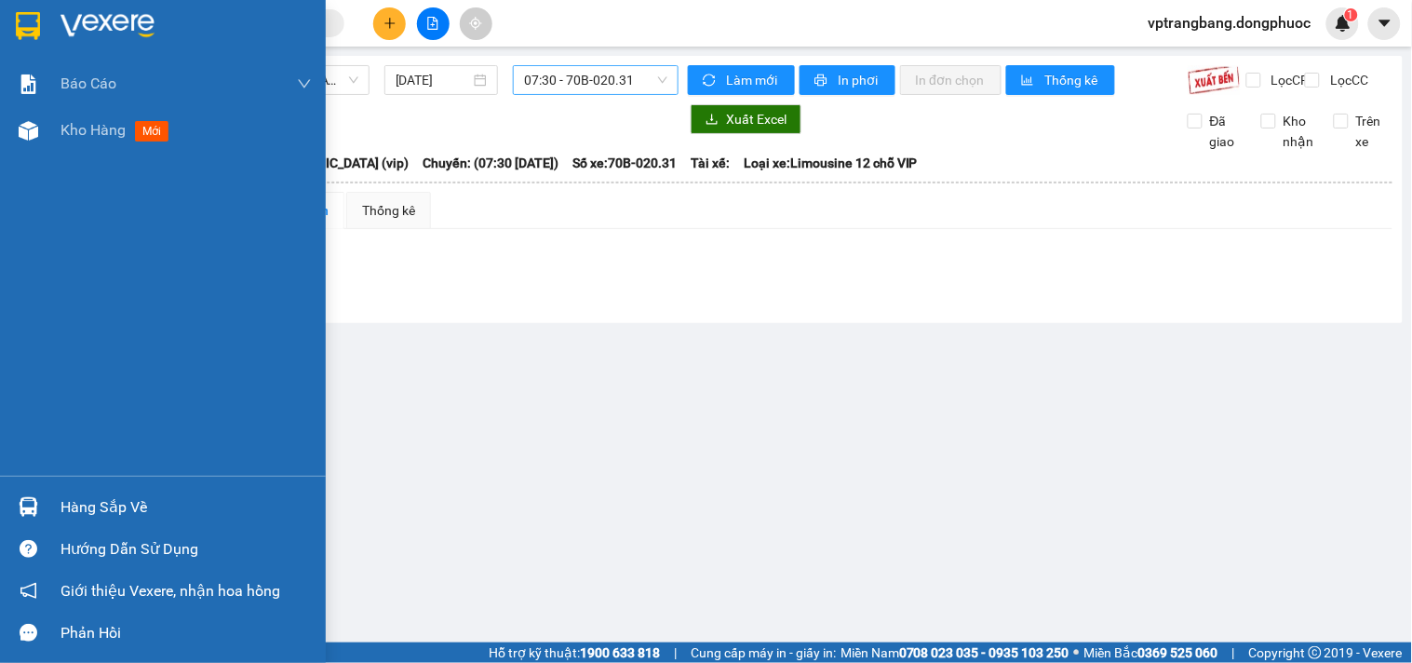
click at [61, 518] on div "Hàng sắp về" at bounding box center [186, 507] width 251 height 28
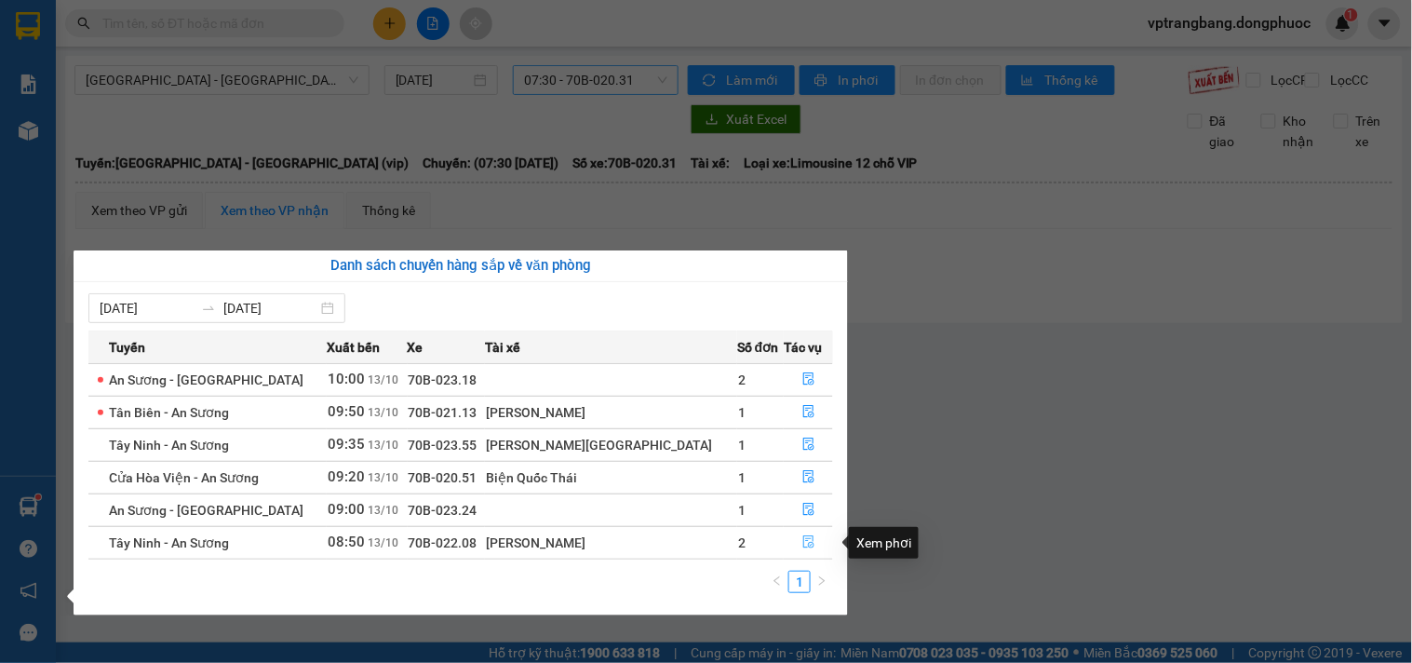
click at [803, 537] on icon "file-done" at bounding box center [808, 541] width 11 height 13
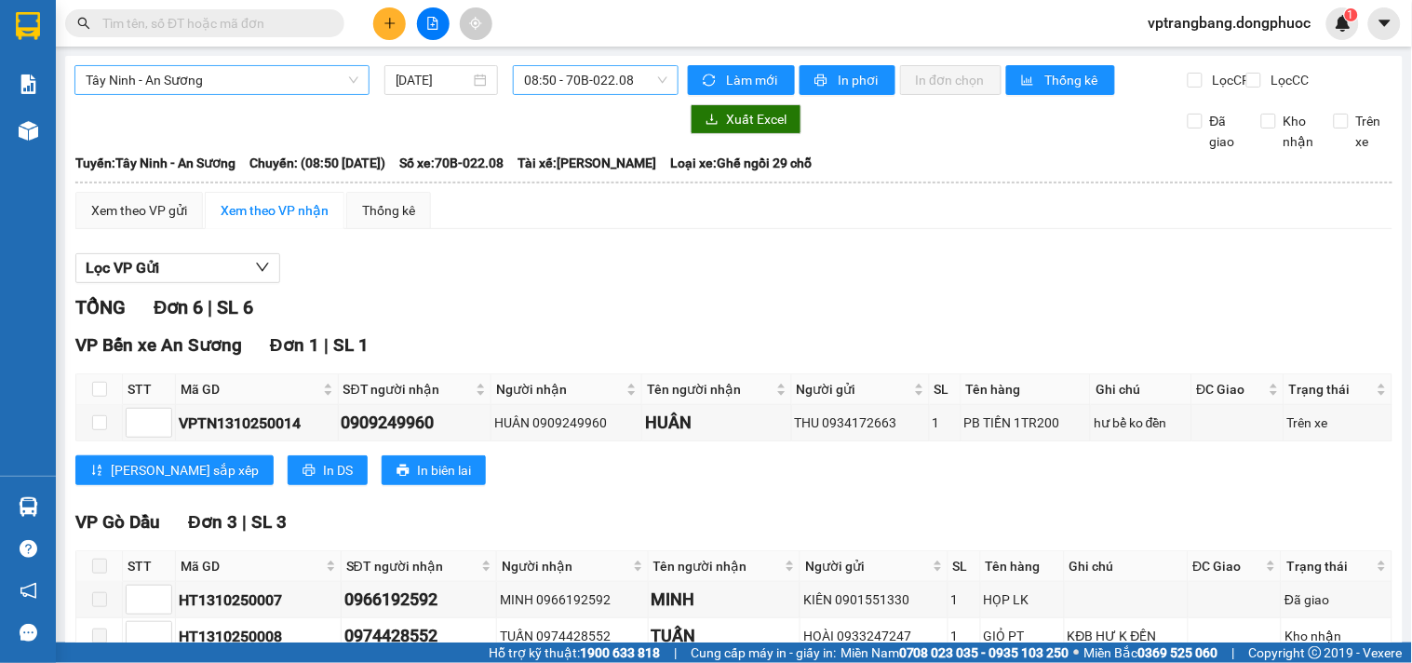
click at [263, 66] on span "Tây Ninh - An Sương" at bounding box center [222, 80] width 273 height 28
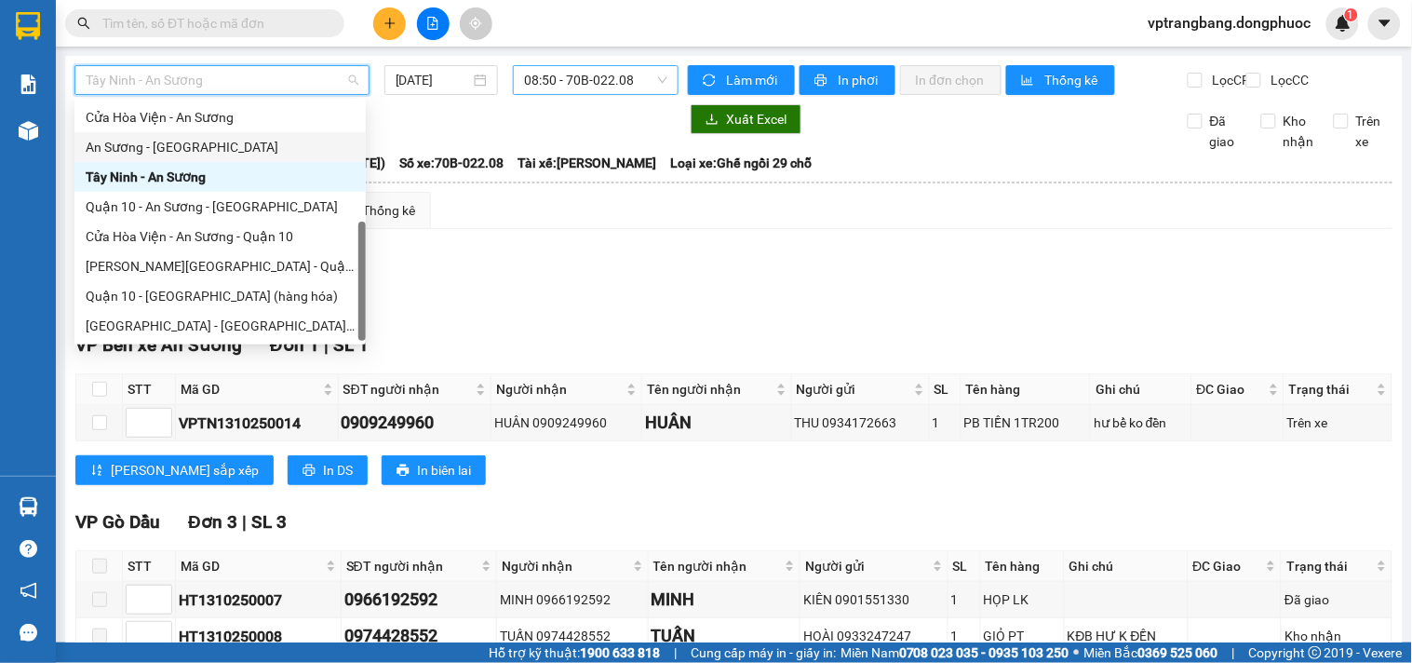
click at [180, 144] on div "An Sương - [GEOGRAPHIC_DATA]" at bounding box center [220, 147] width 269 height 20
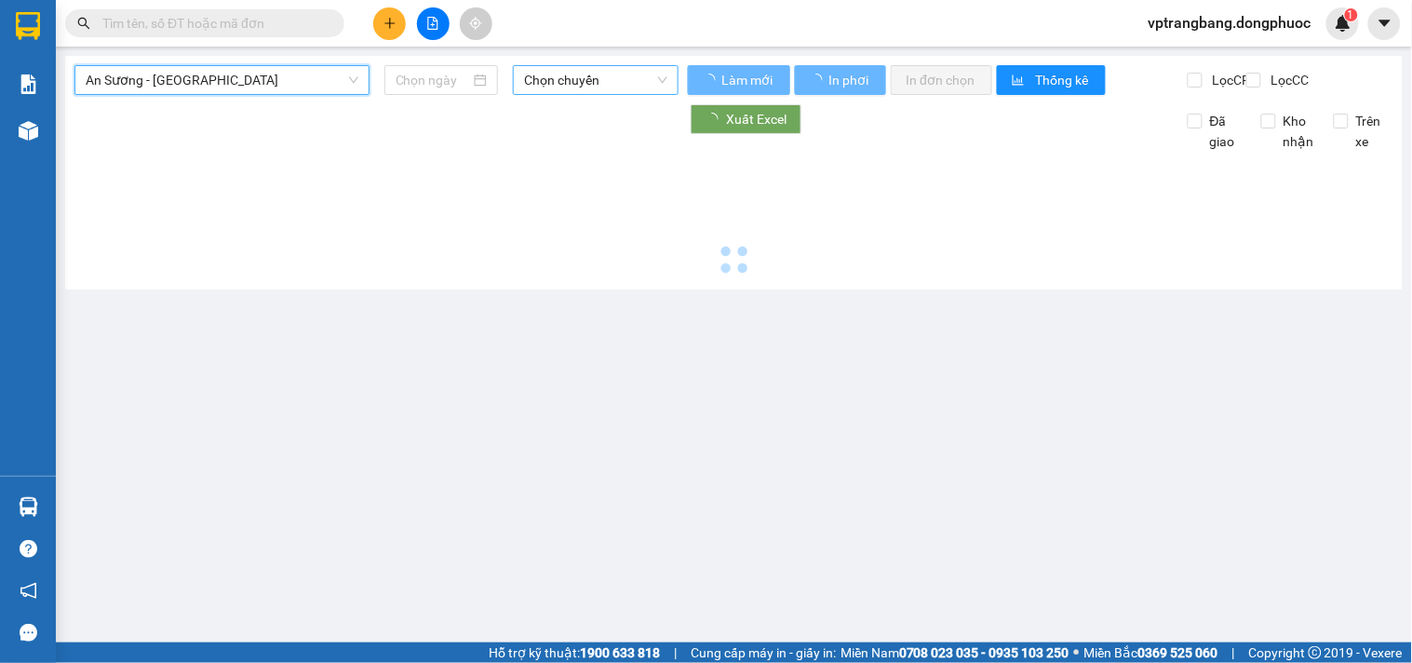
type input "[DATE]"
click at [556, 87] on span "Chọn chuyến" at bounding box center [595, 80] width 143 height 28
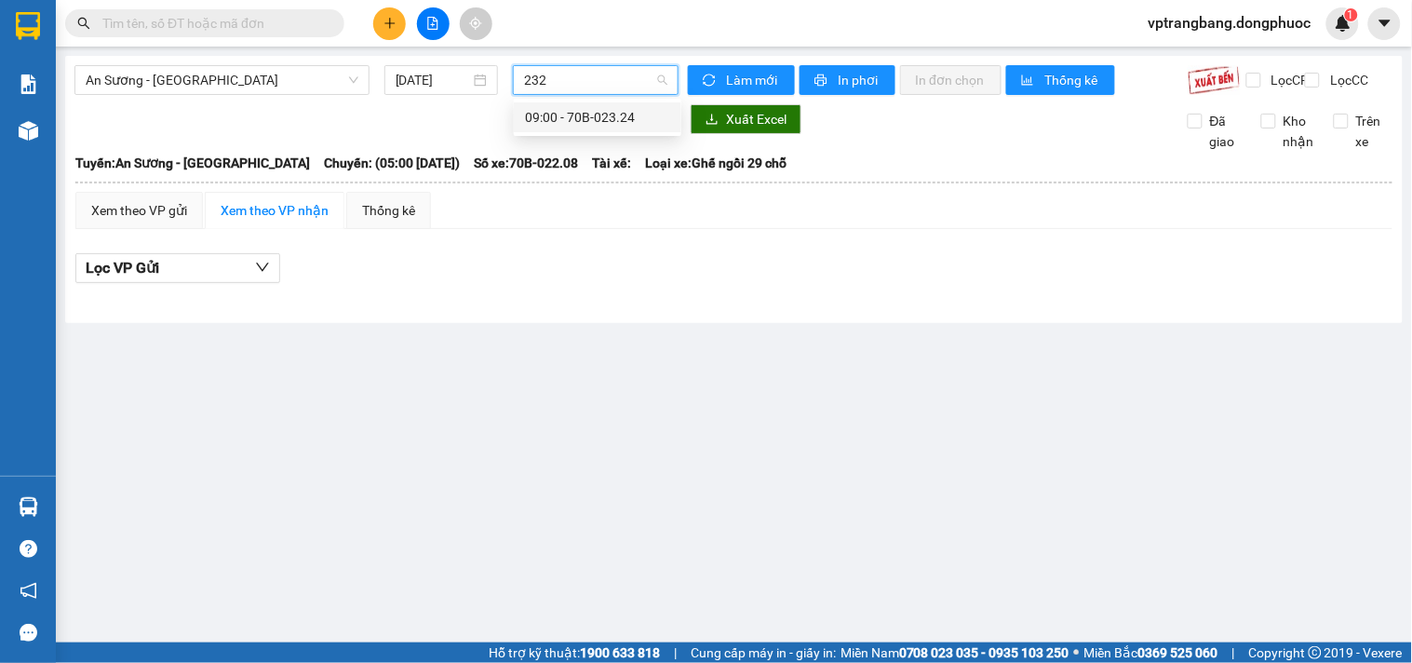
type input "2324"
click at [589, 116] on div "09:00 - 70B-023.24" at bounding box center [597, 117] width 145 height 20
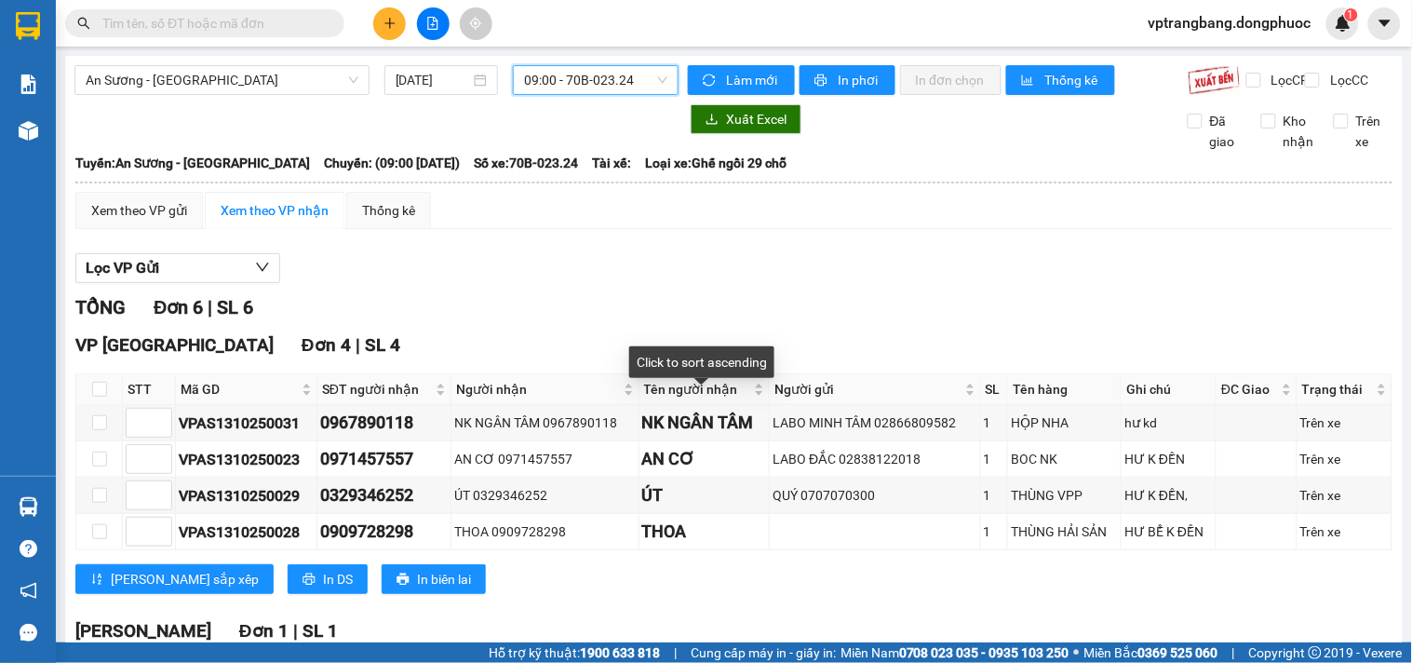
scroll to position [103, 0]
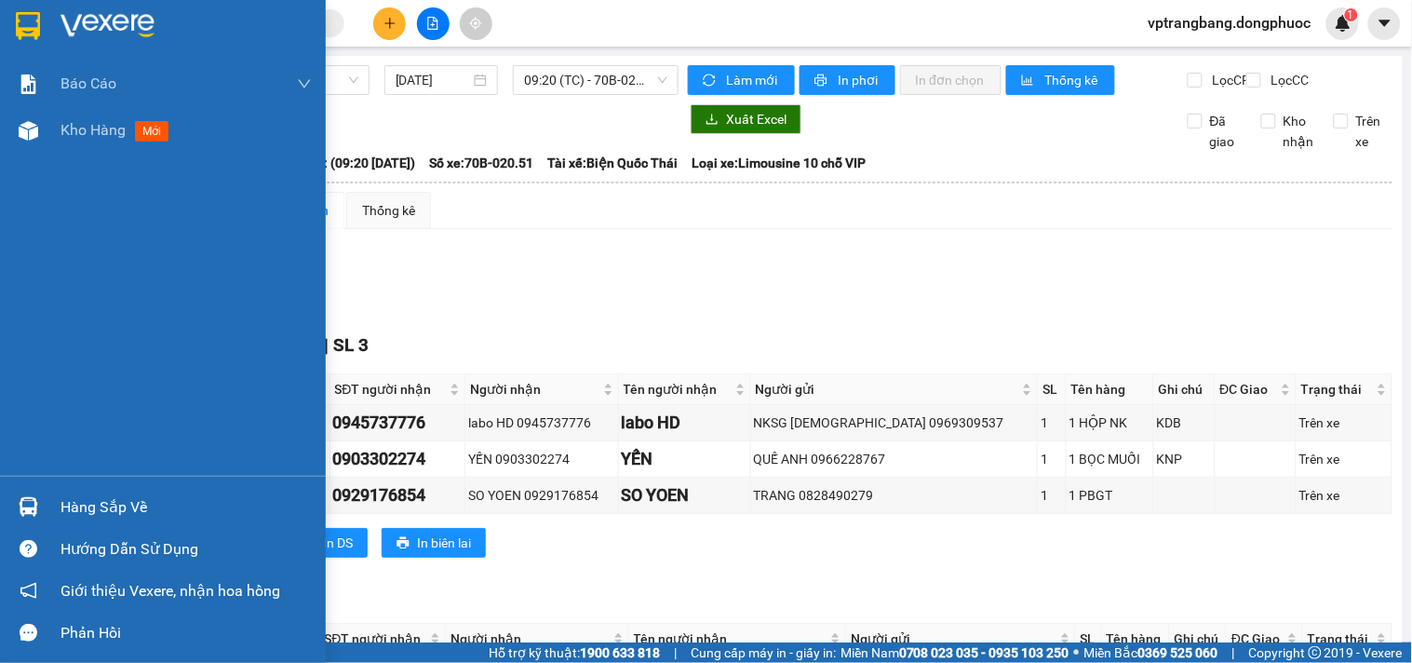
click at [68, 508] on div "Cửa Hòa Viện - An Sương [DATE] 09:20 (TC) - 70B-020.51 Làm mới In phơi In đơn c…" at bounding box center [734, 417] width 1338 height 722
click at [78, 505] on div "Hàng sắp về" at bounding box center [186, 507] width 251 height 28
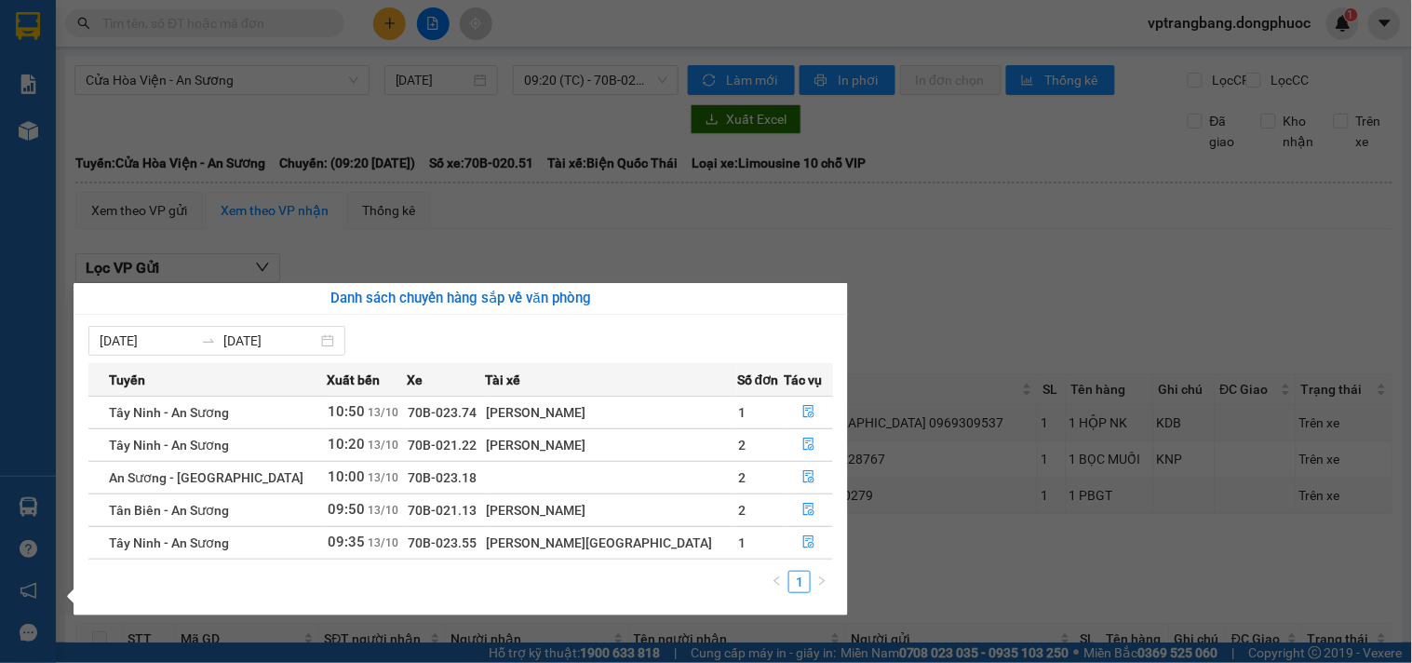
click at [1002, 305] on section "Kết quả tìm kiếm ( 0 ) Bộ lọc No Data vptrangbang.dongphuoc 1 Báo cáo Mẫu 1: Bá…" at bounding box center [706, 331] width 1412 height 663
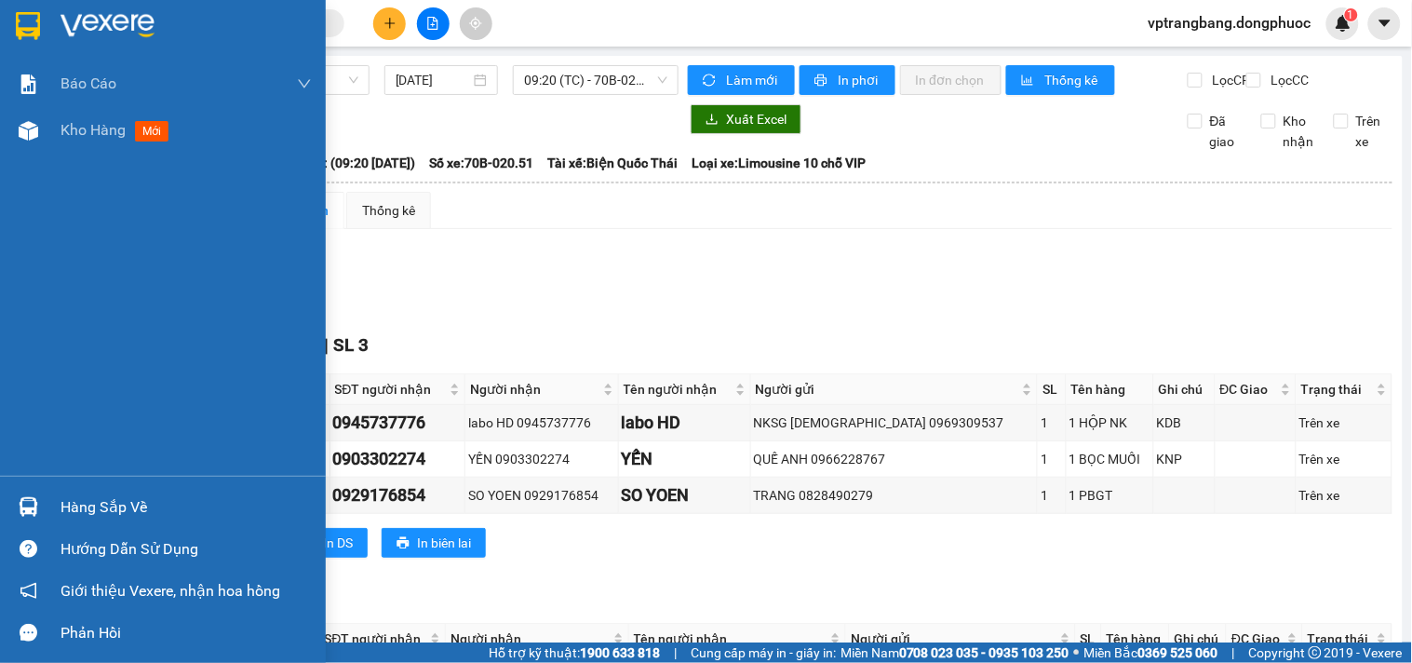
click at [91, 493] on div "Hàng sắp về" at bounding box center [186, 507] width 251 height 28
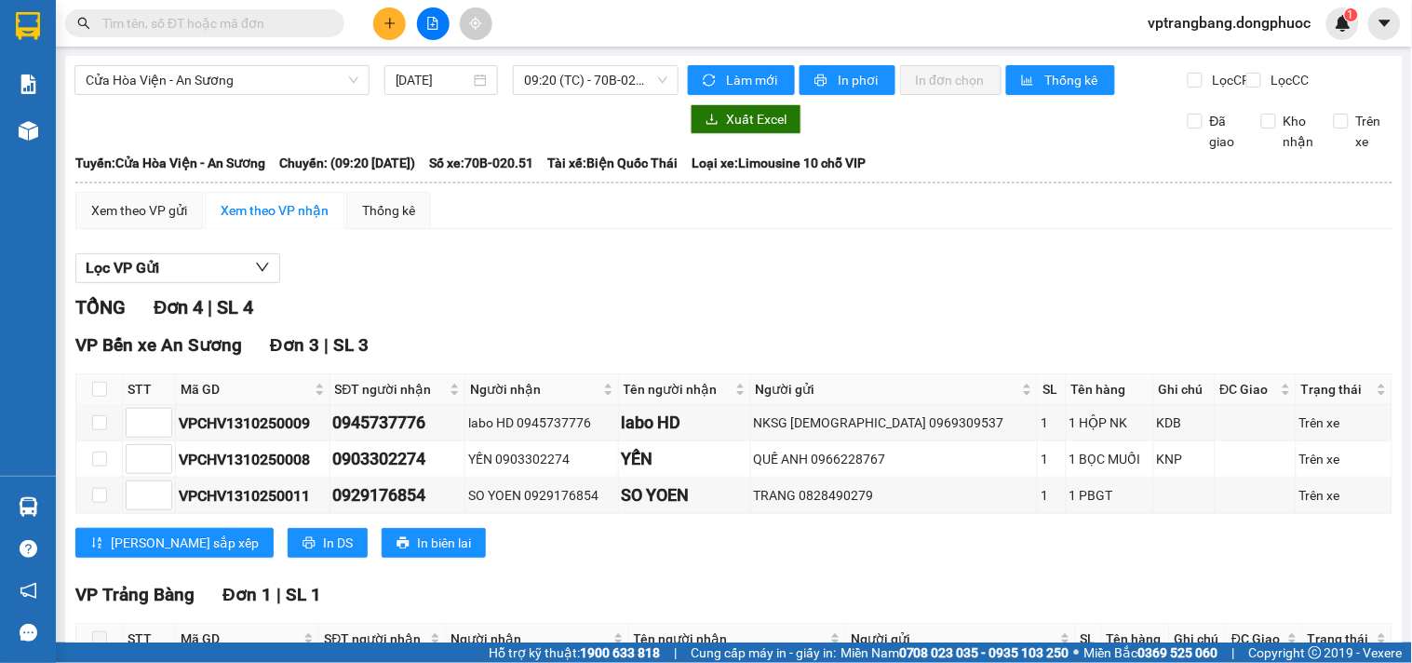
drag, startPoint x: 928, startPoint y: 286, endPoint x: 471, endPoint y: 118, distance: 486.9
click at [924, 279] on section "Kết quả tìm kiếm ( 0 ) Bộ lọc No Data vptrangbang.dongphuoc 1 Báo cáo Mẫu 1: Bá…" at bounding box center [706, 331] width 1412 height 663
